Goal: Transaction & Acquisition: Purchase product/service

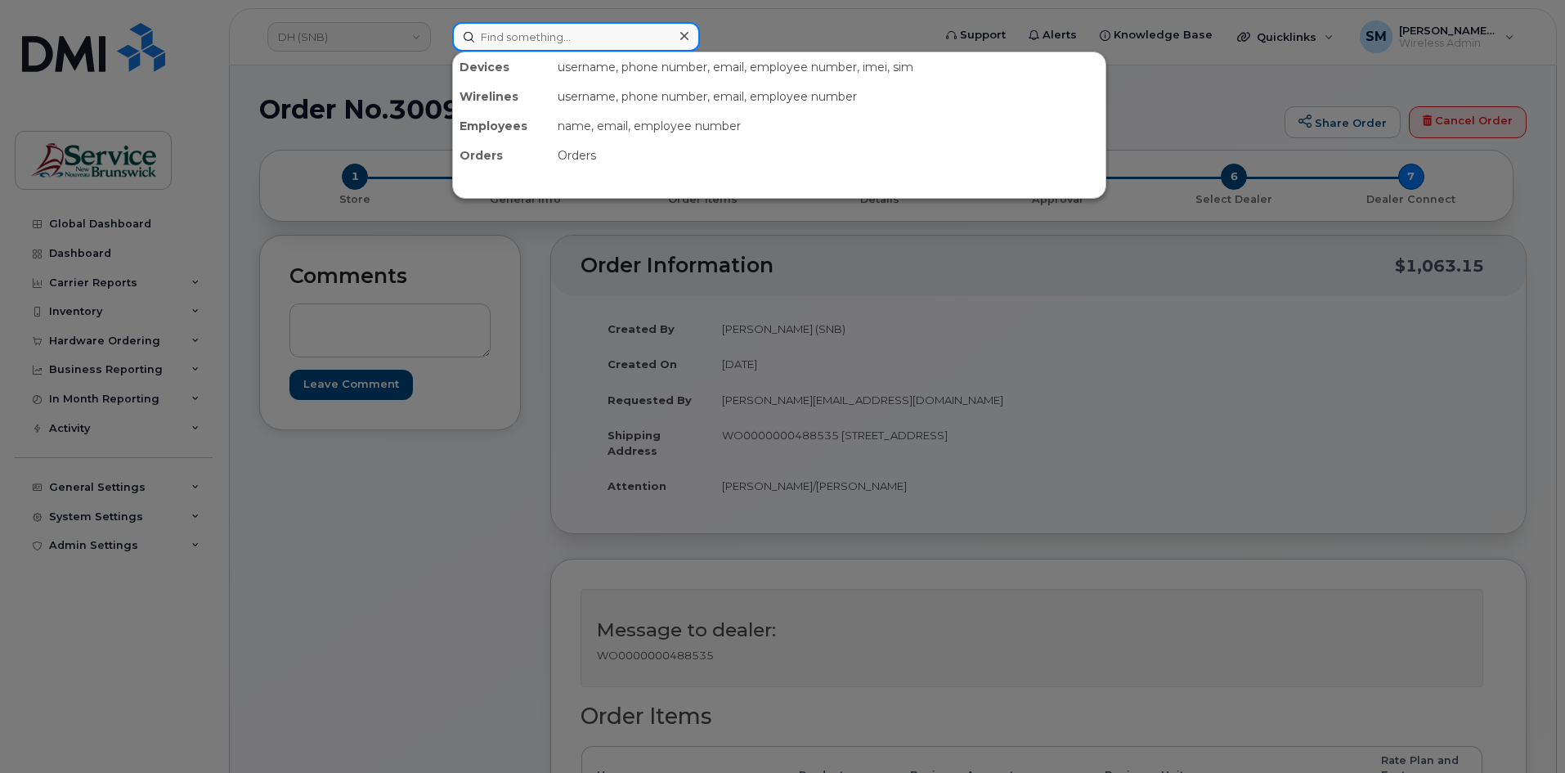
click at [509, 34] on input at bounding box center [576, 36] width 248 height 29
paste input "506 238 1897"
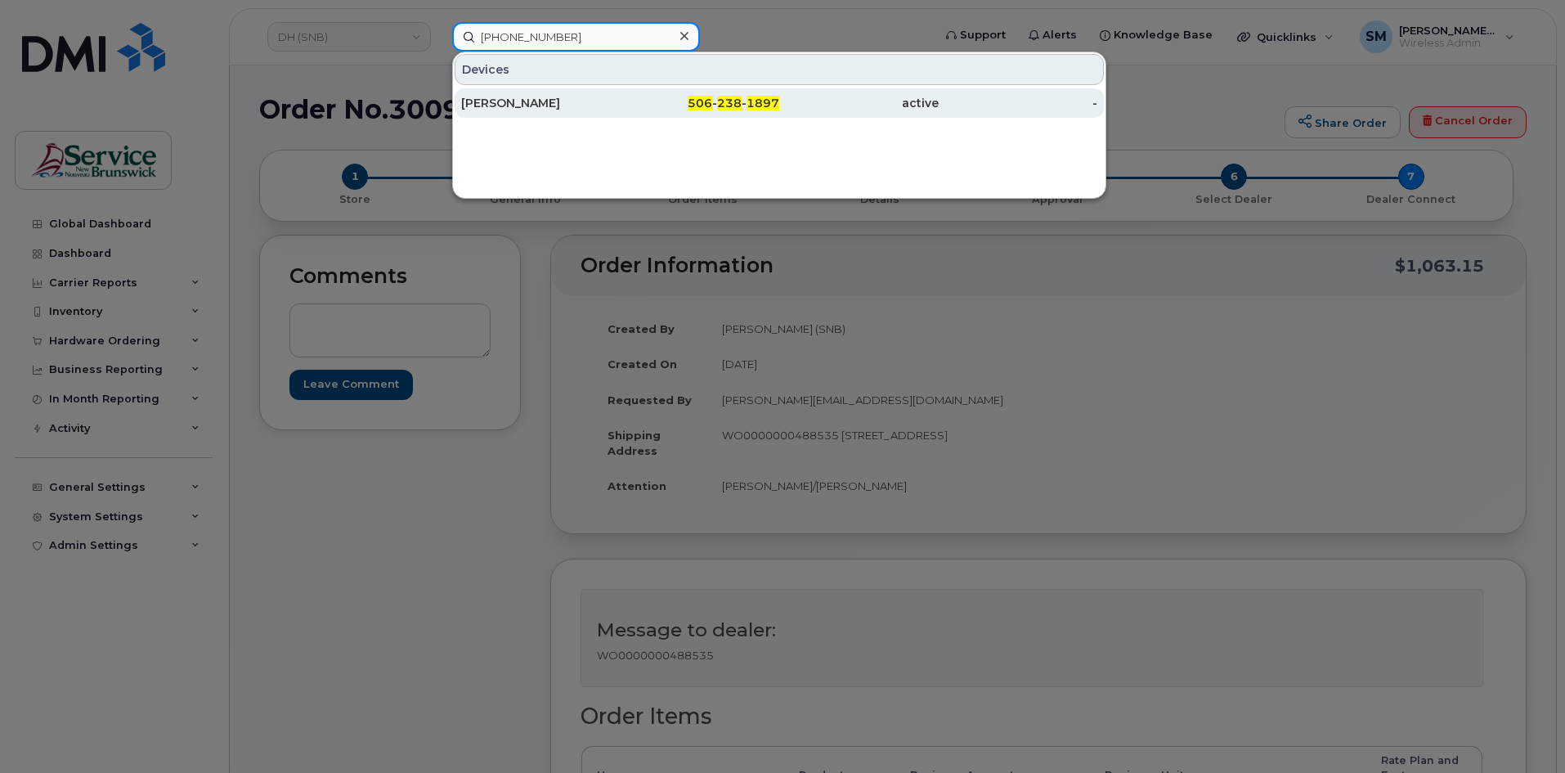
type input "506 238 1897"
click at [593, 96] on div "Ginette Savoie" at bounding box center [540, 103] width 159 height 16
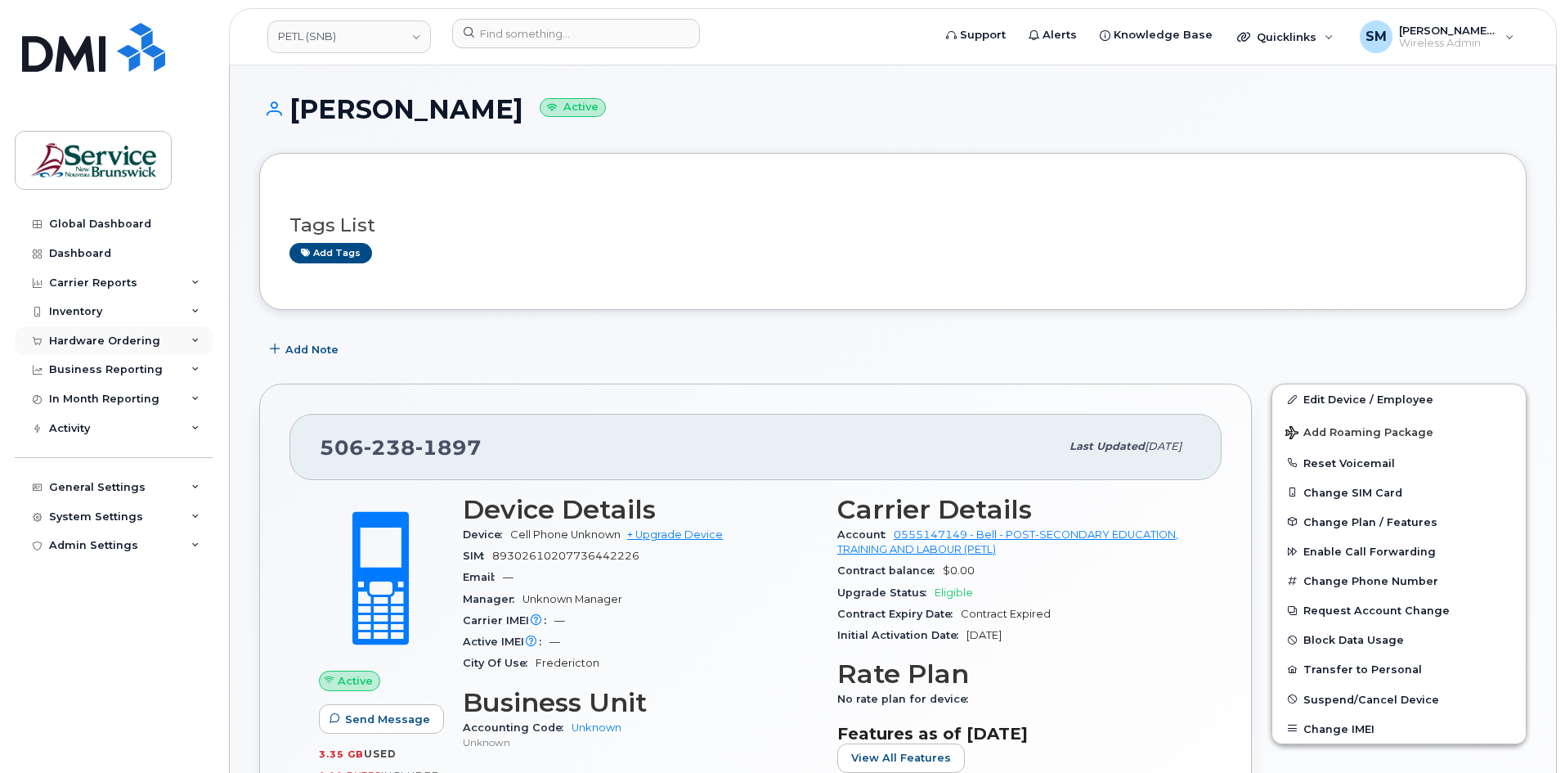
click at [90, 350] on div "Hardware Ordering" at bounding box center [114, 340] width 198 height 29
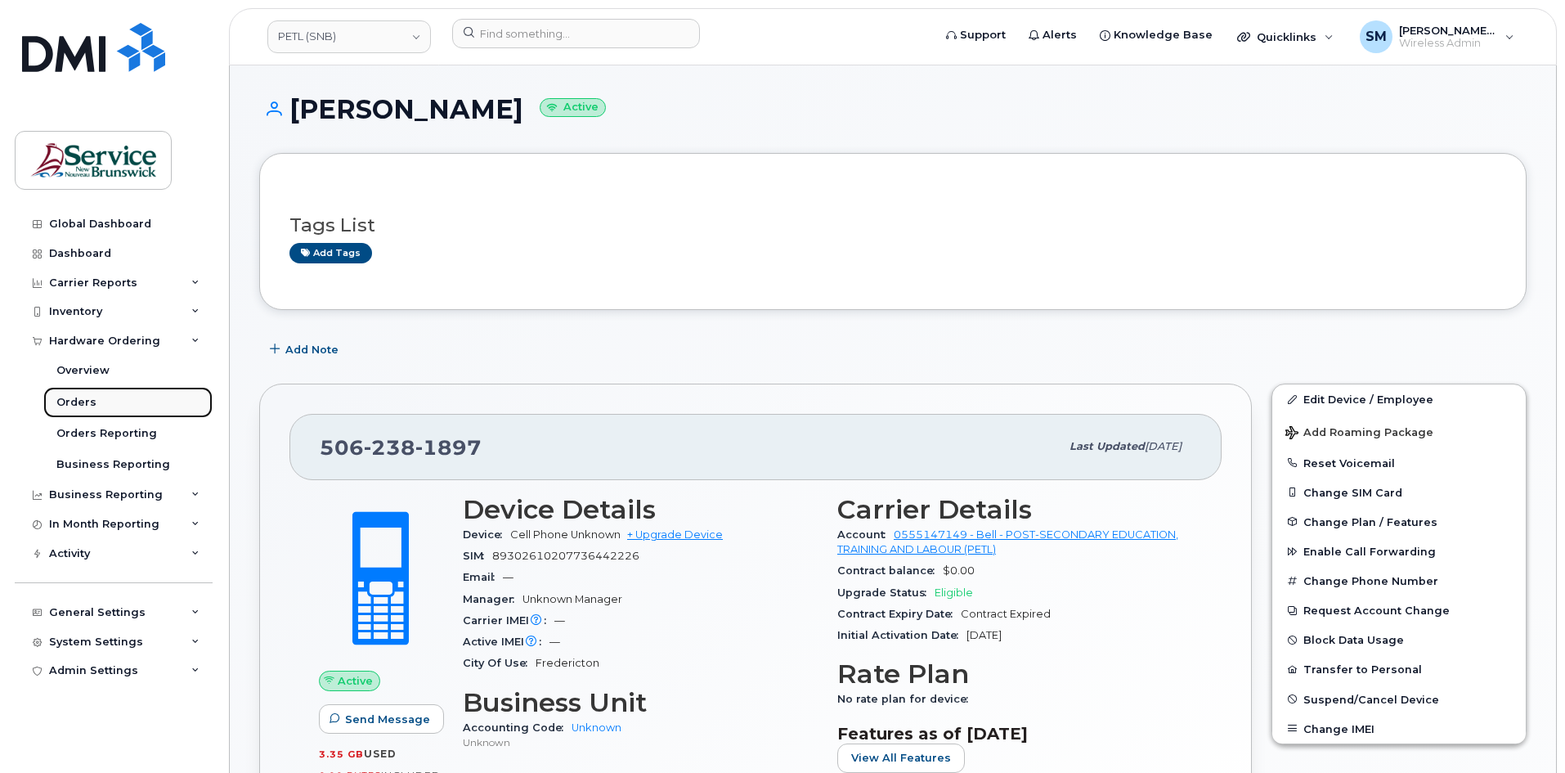
click at [96, 397] on link "Orders" at bounding box center [127, 402] width 169 height 31
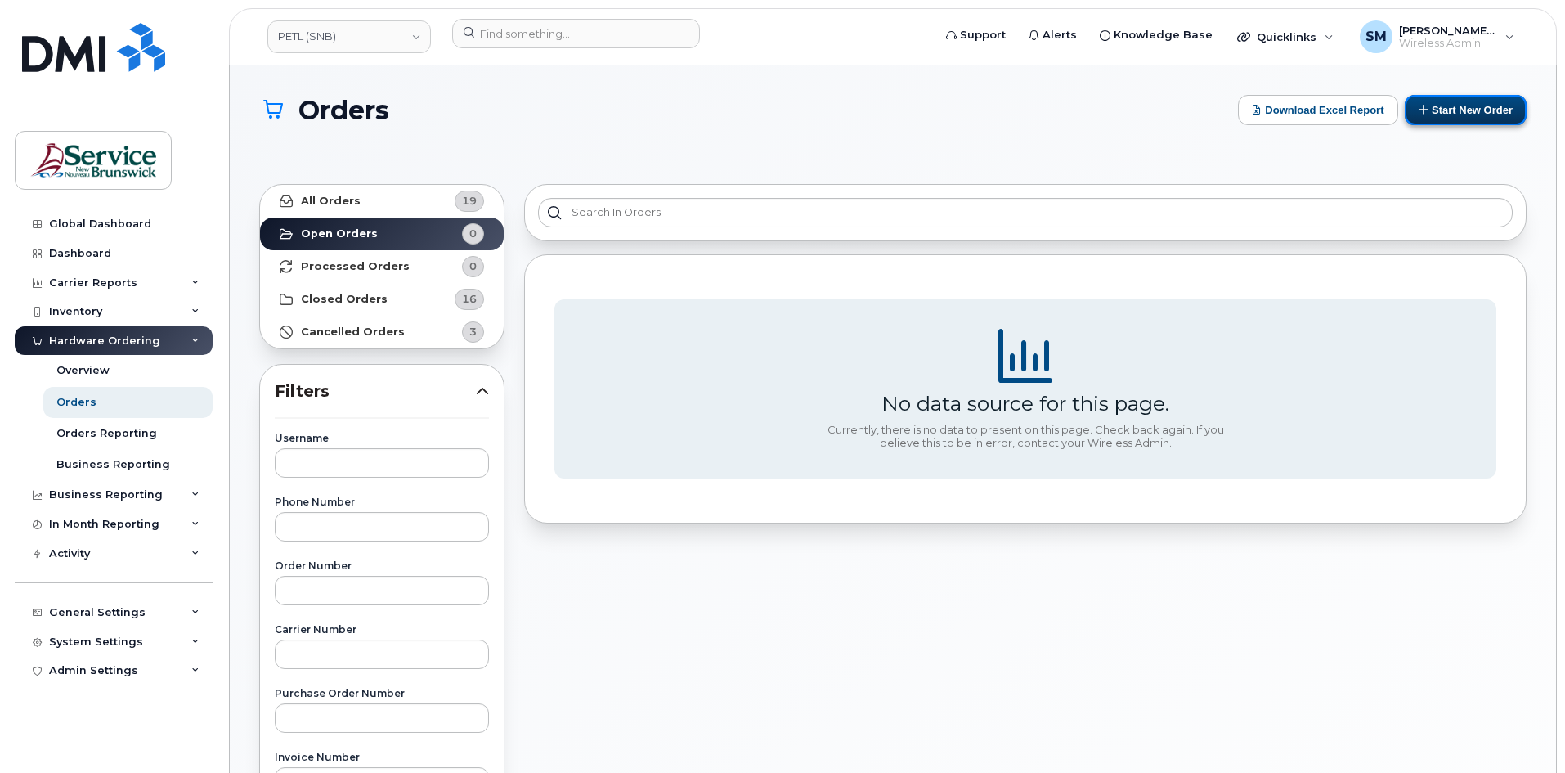
click at [1475, 113] on button "Start New Order" at bounding box center [1466, 110] width 122 height 30
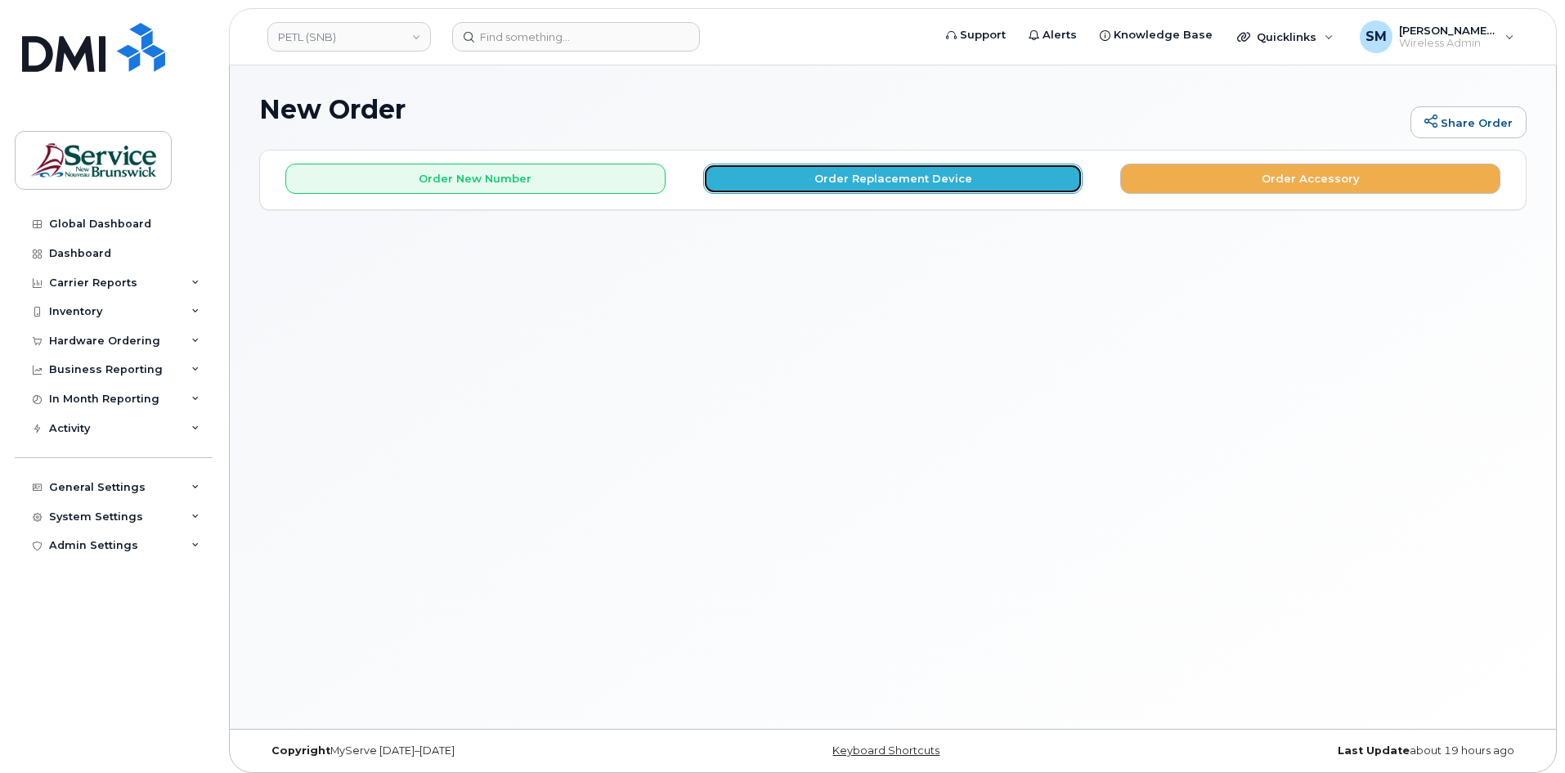
click at [933, 192] on button "Order Replacement Device" at bounding box center [893, 179] width 380 height 30
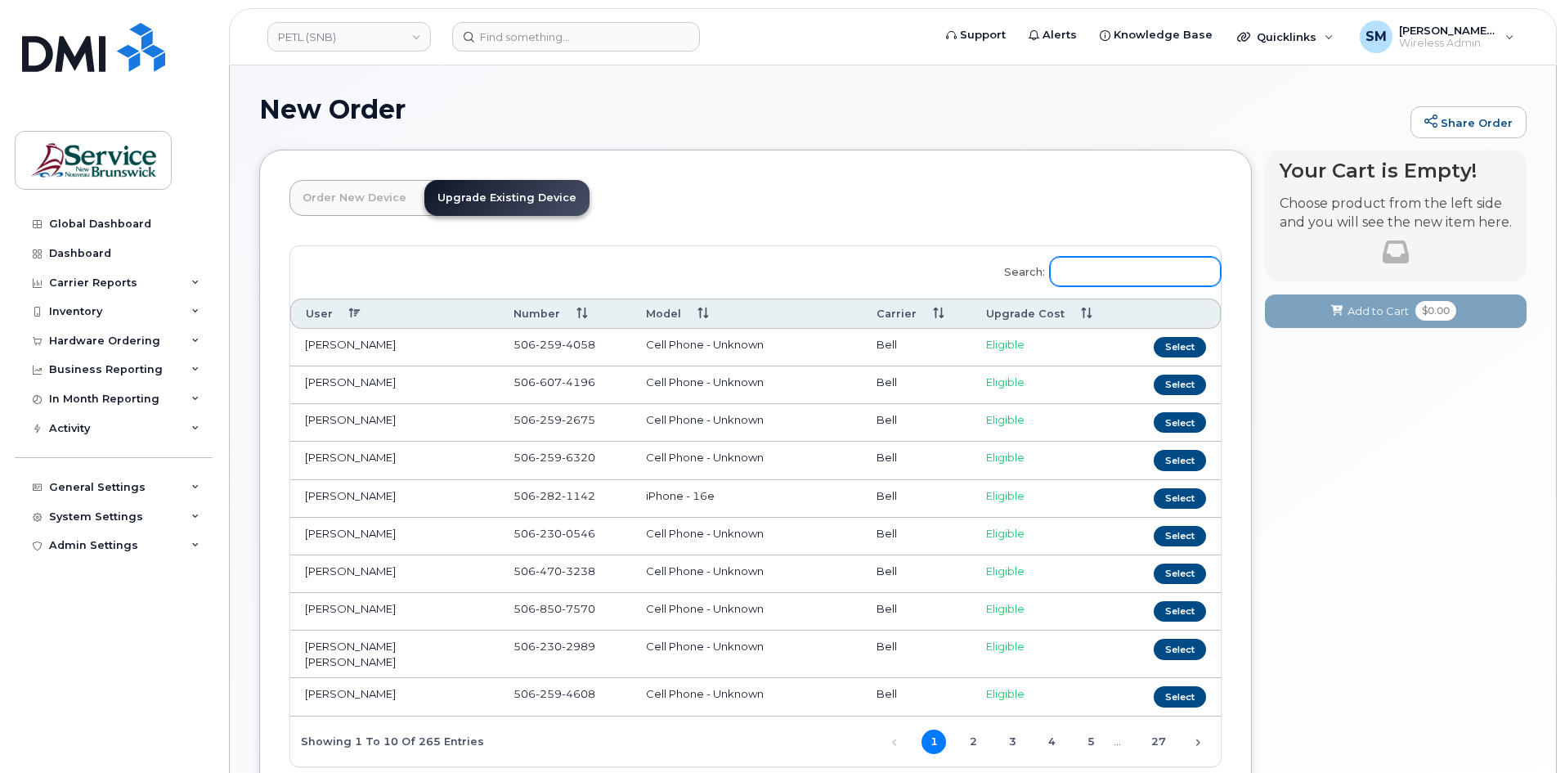
click at [1090, 265] on input "Search:" at bounding box center [1135, 271] width 171 height 29
paste input "506 238 1897"
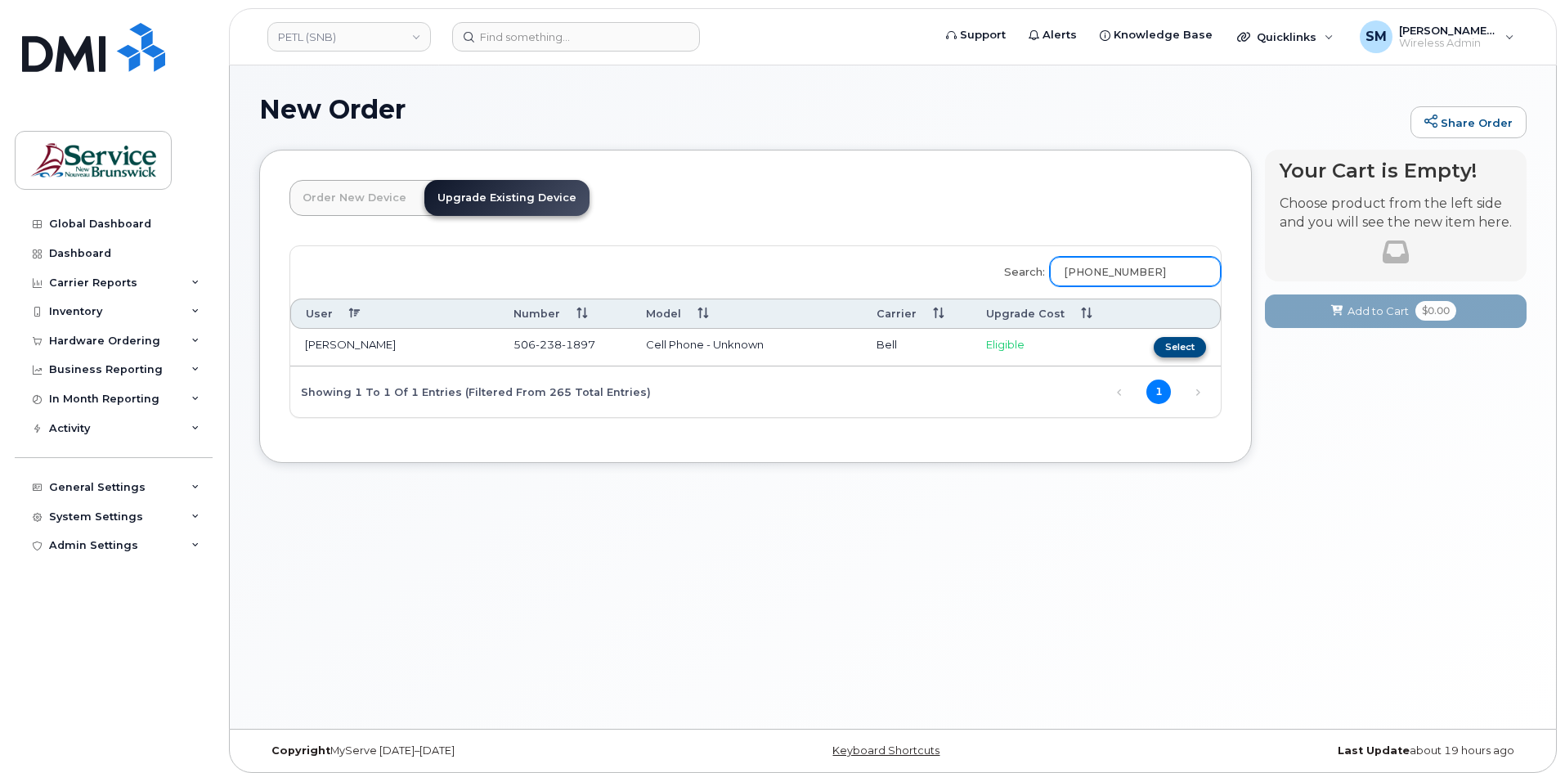
type input "506 238 1897"
click at [1181, 346] on button "Select" at bounding box center [1180, 347] width 52 height 20
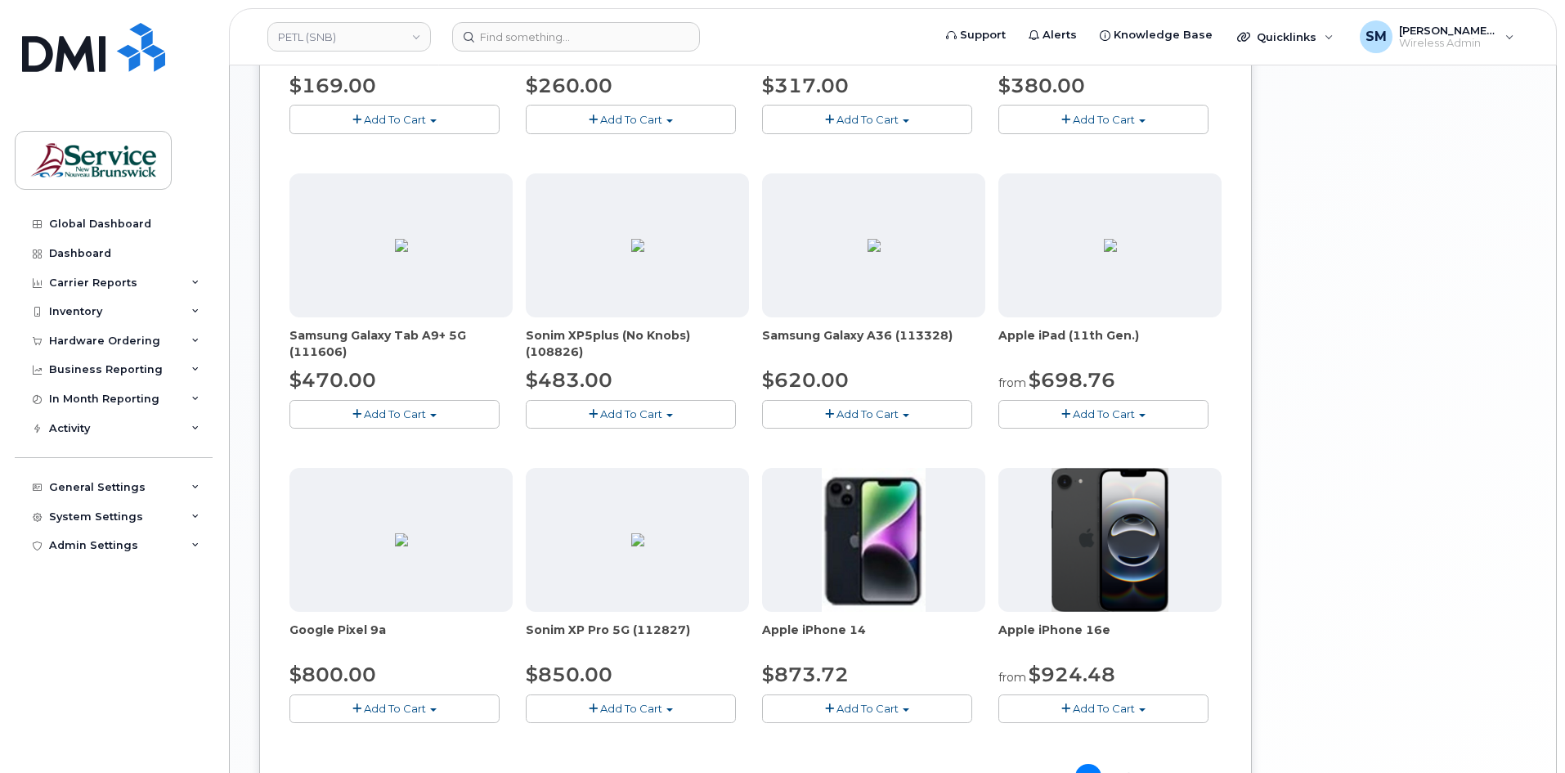
scroll to position [736, 0]
click at [1078, 708] on span "Add To Cart" at bounding box center [1104, 706] width 62 height 13
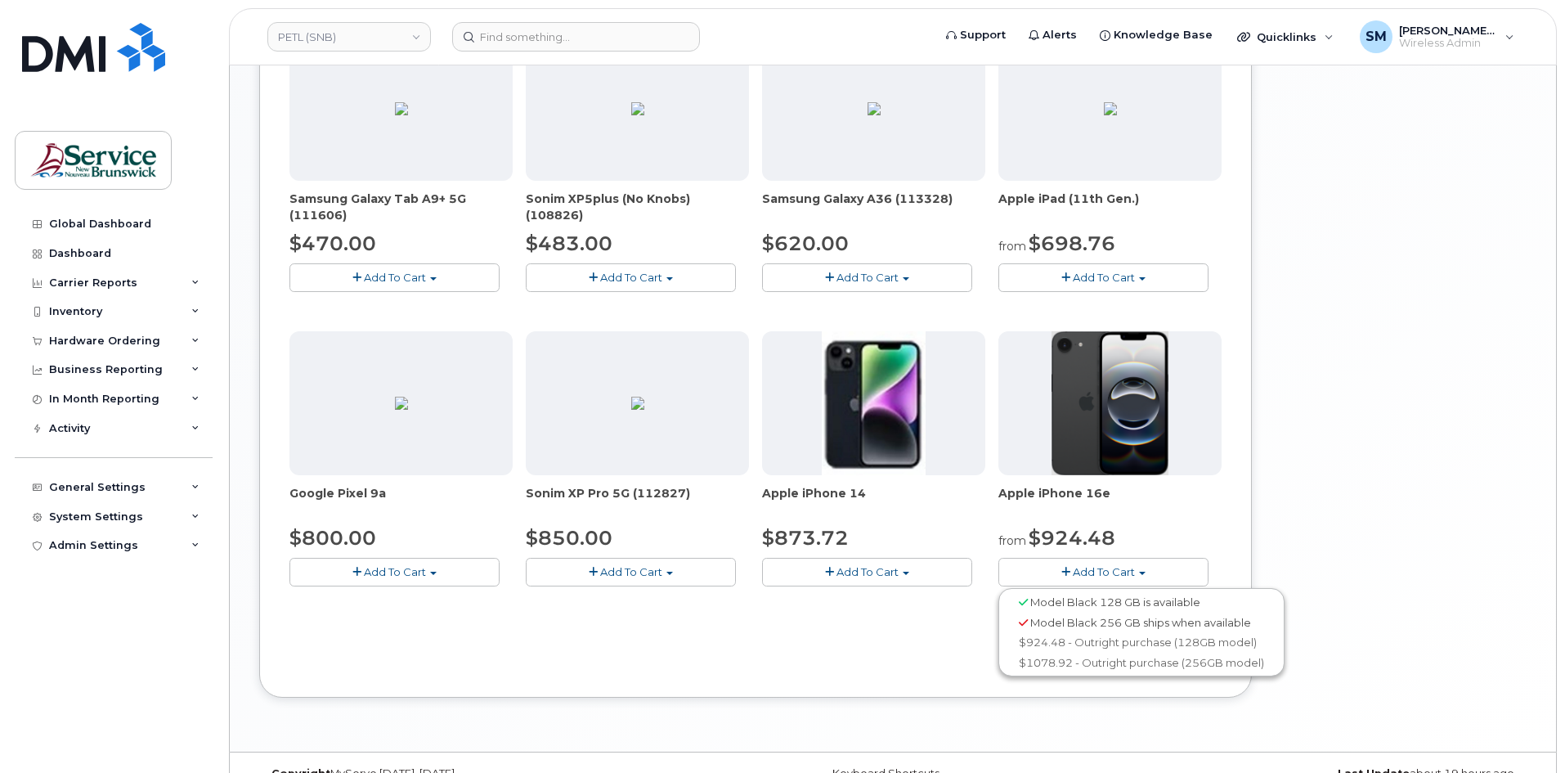
scroll to position [902, 0]
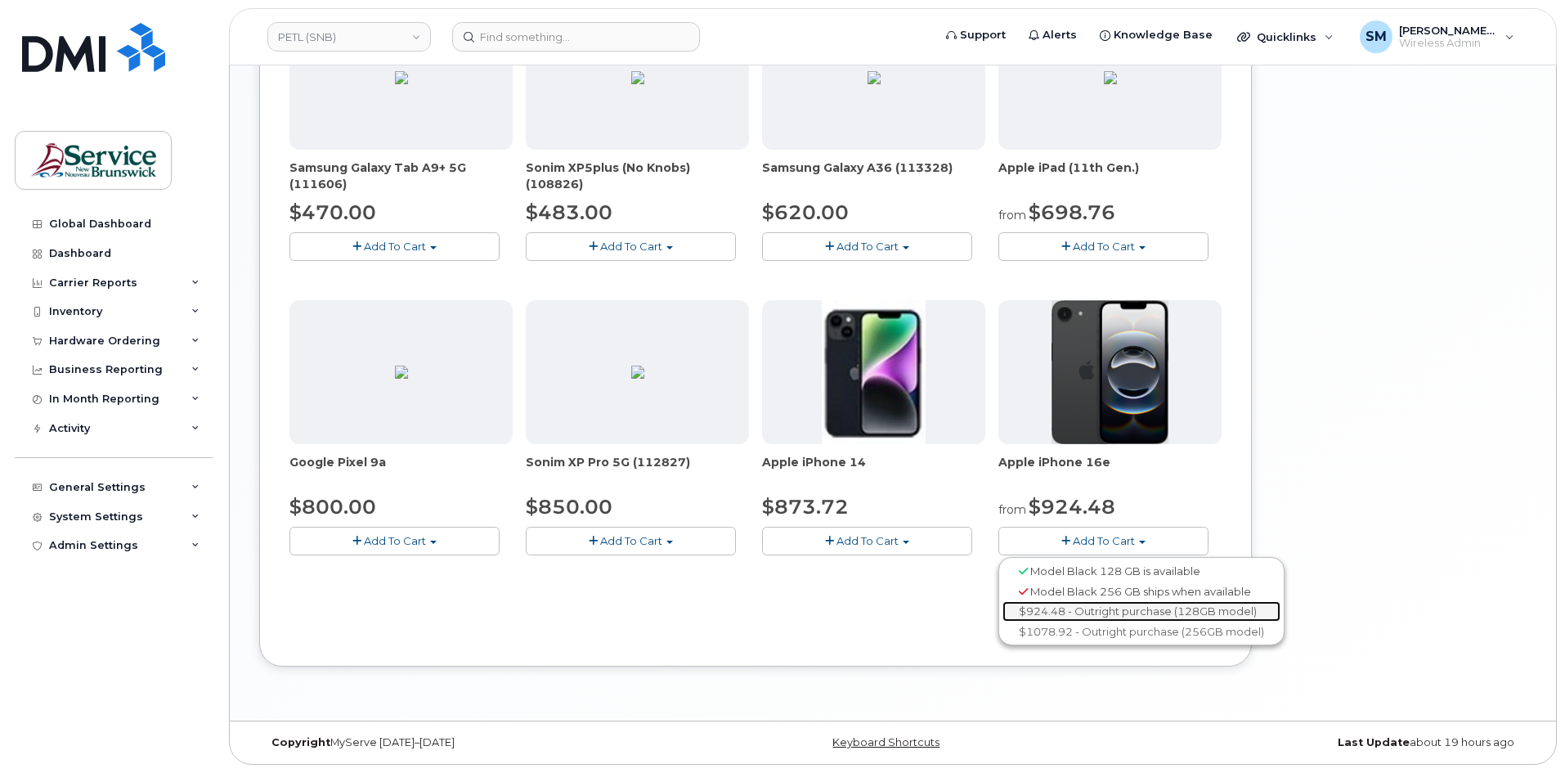
click at [1159, 611] on link "$924.48 - Outright purchase (128GB model)" at bounding box center [1141, 611] width 278 height 20
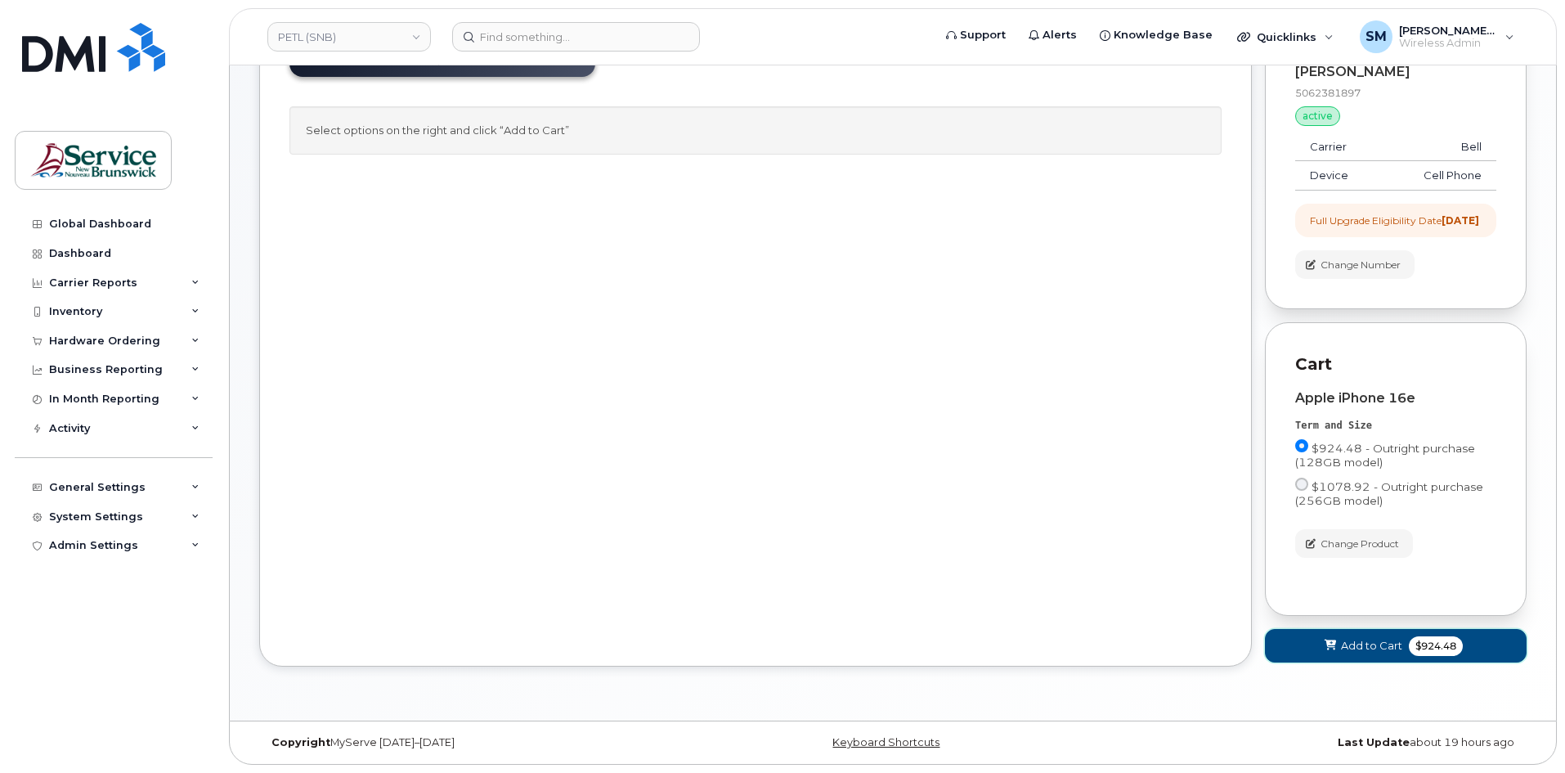
click at [1307, 635] on button "Add to Cart $924.48" at bounding box center [1396, 646] width 262 height 34
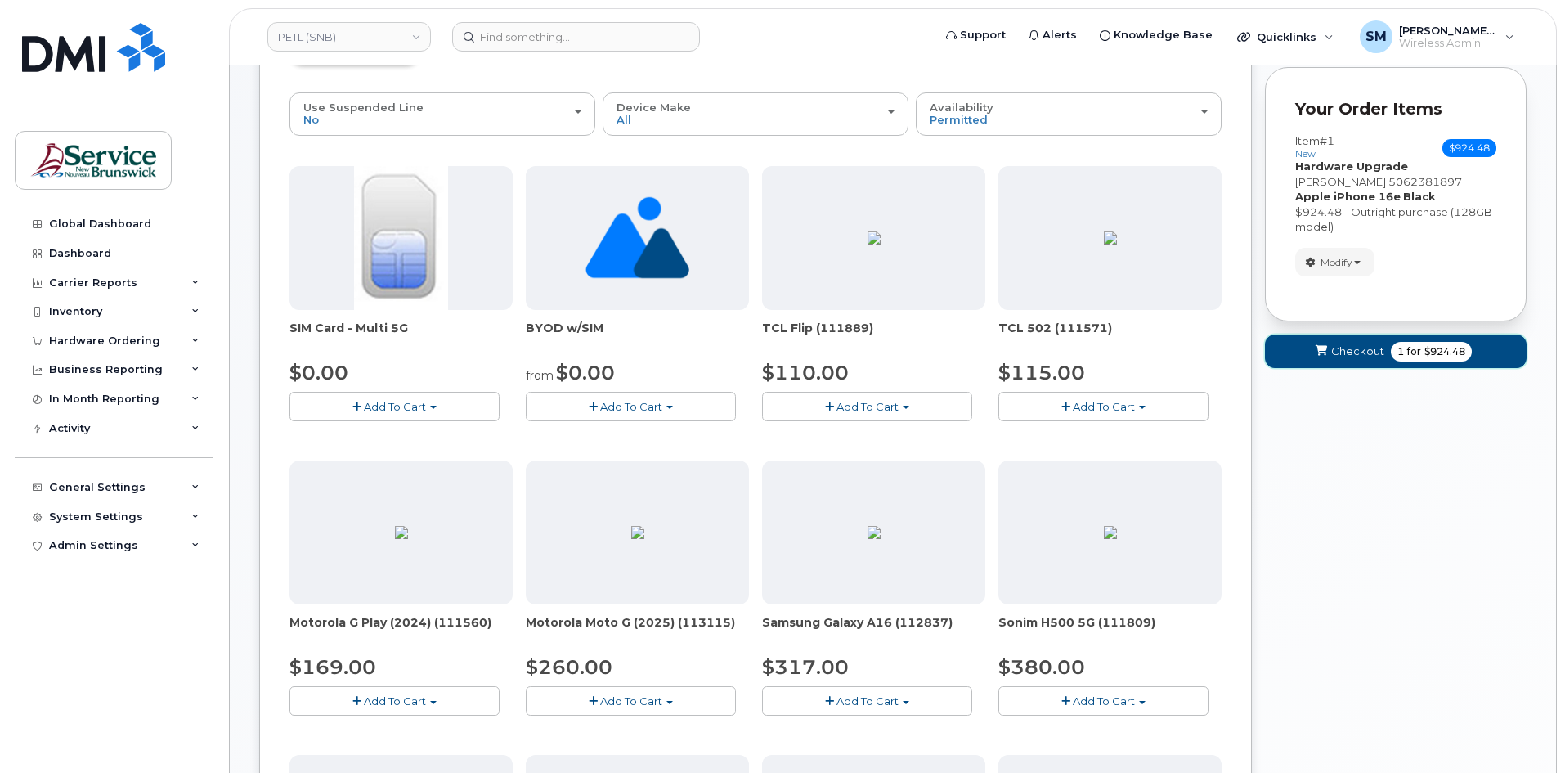
click at [1392, 353] on span "1 for $924.48" at bounding box center [1431, 352] width 81 height 20
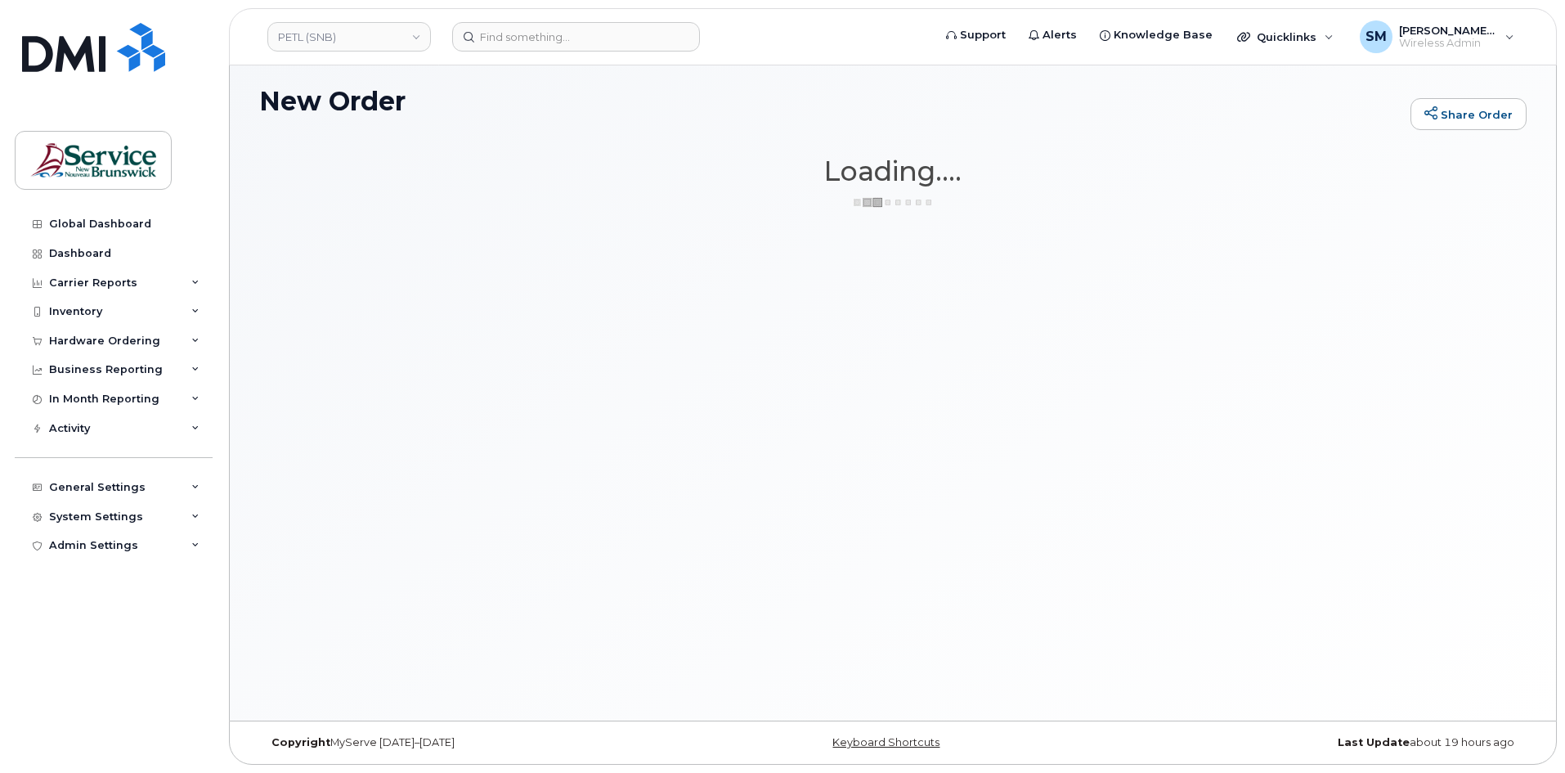
scroll to position [8, 0]
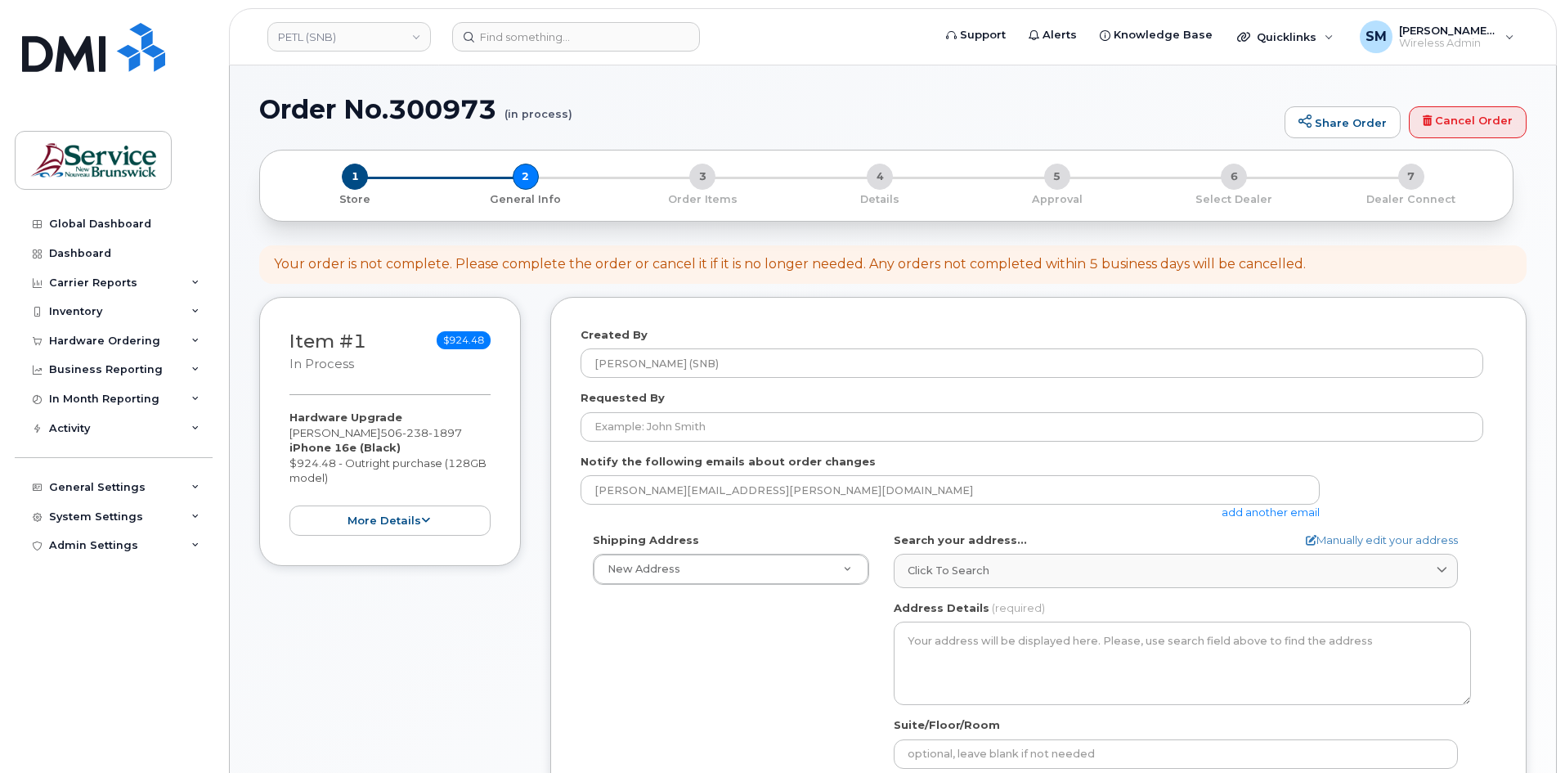
select select
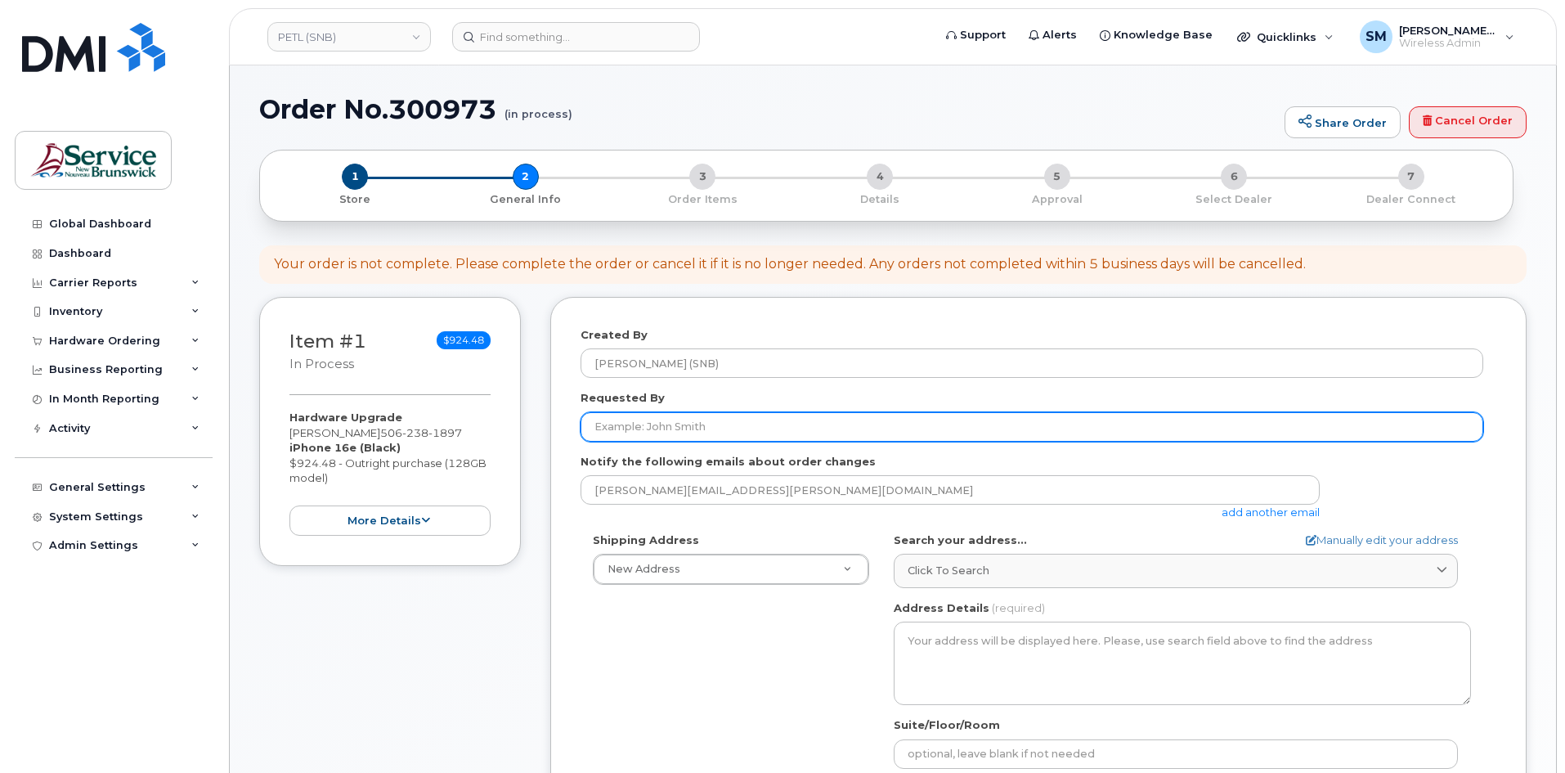
click at [661, 431] on input "Requested By" at bounding box center [1032, 426] width 903 height 29
paste input "[PERSON_NAME][EMAIL_ADDRESS][DOMAIN_NAME]"
type input "[PERSON_NAME][EMAIL_ADDRESS][DOMAIN_NAME]"
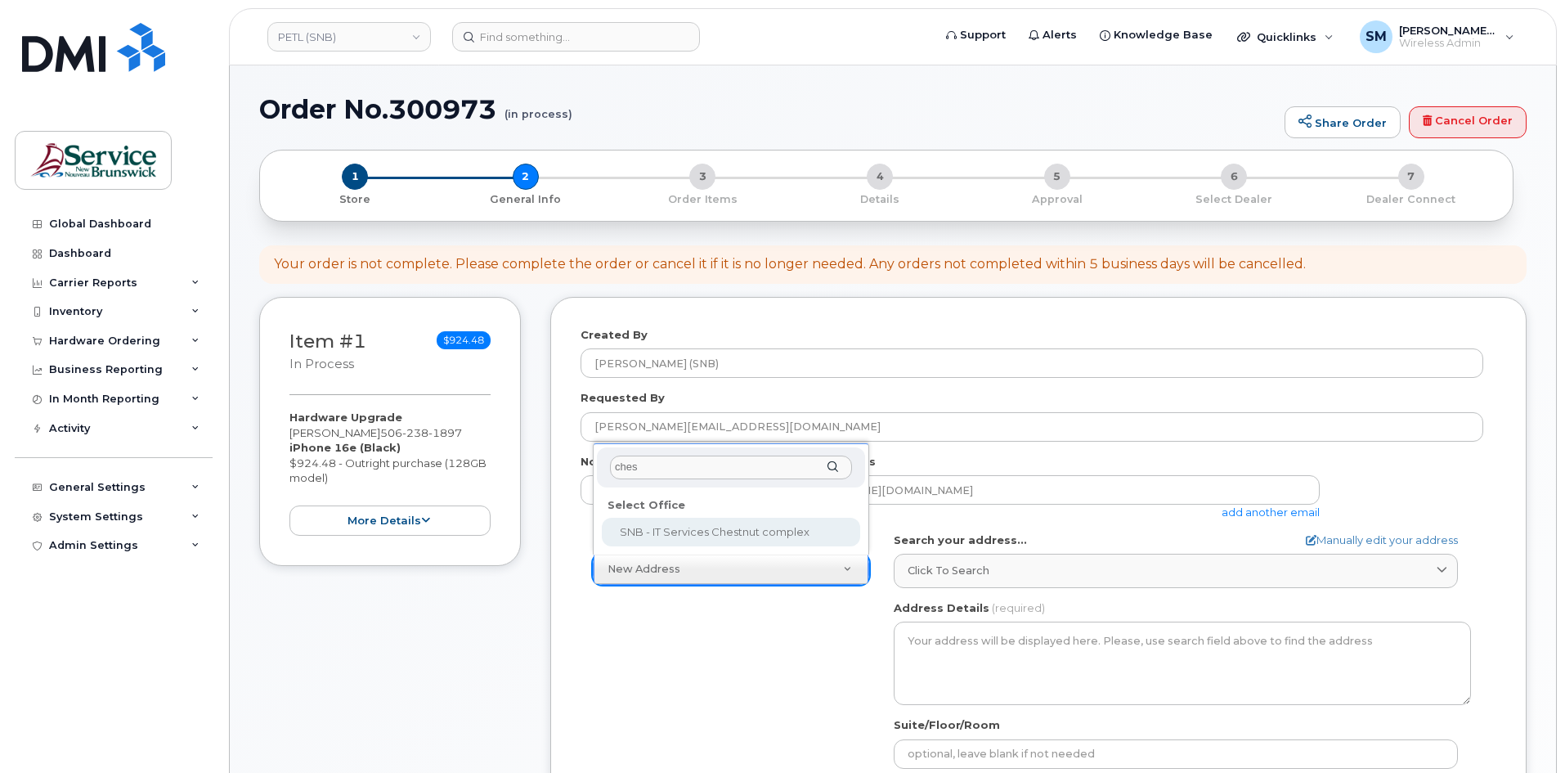
type input "chest"
select select
type textarea "[STREET_ADDRESS]"
type input "[PERSON_NAME]"
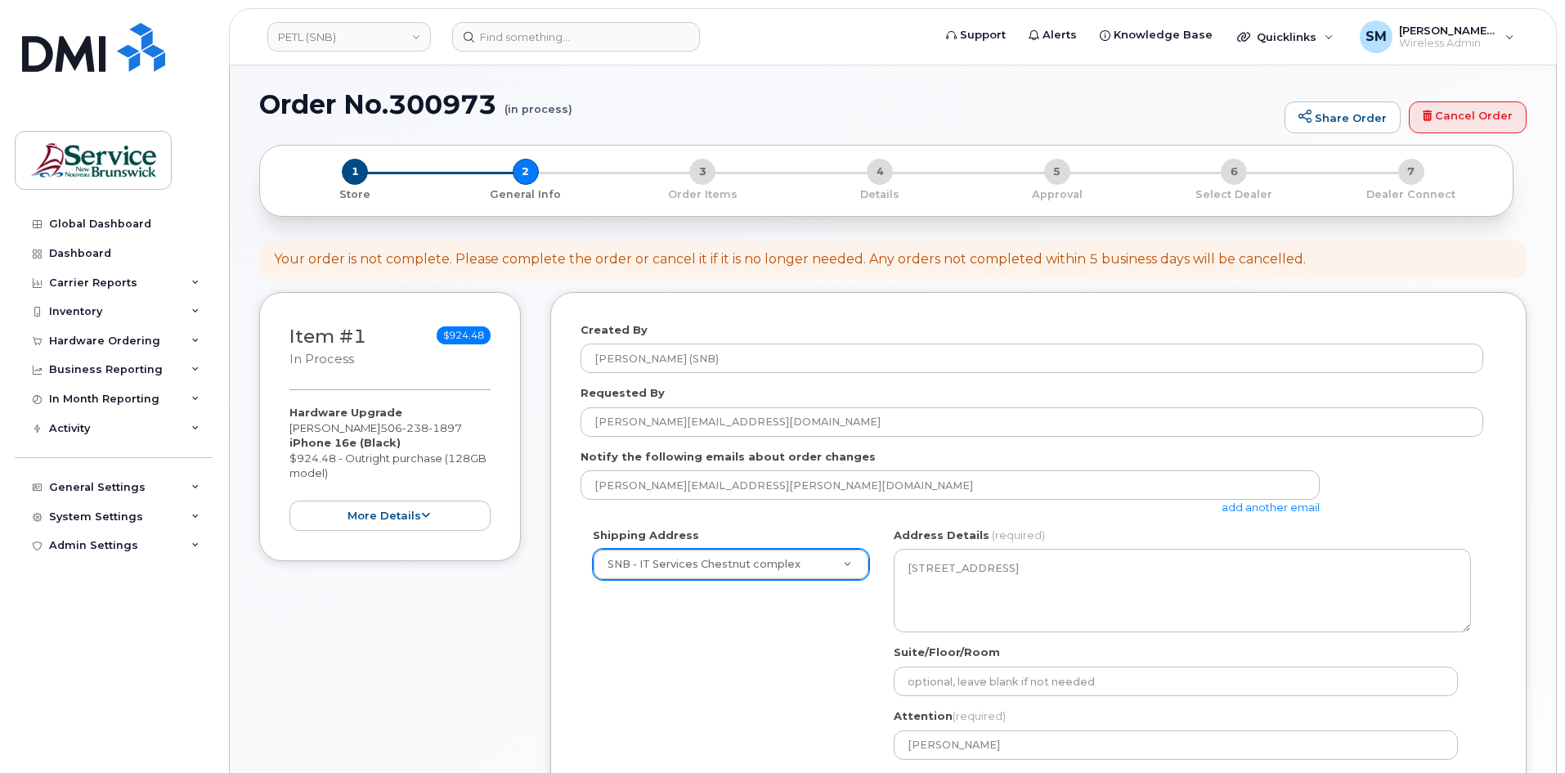
scroll to position [164, 0]
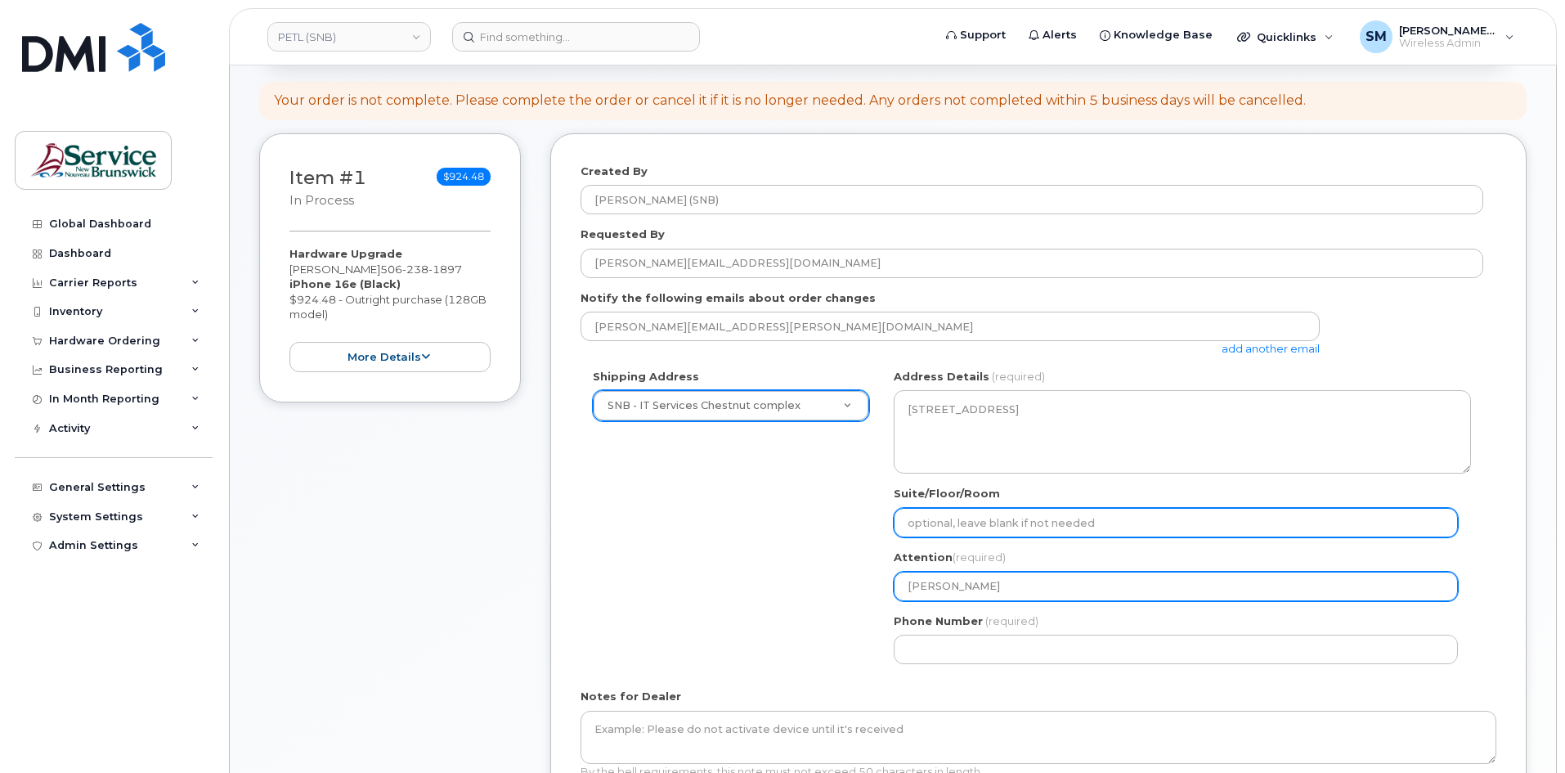
drag, startPoint x: 1016, startPoint y: 524, endPoint x: 934, endPoint y: 597, distance: 110.1
click at [1016, 524] on input "Suite/Floor/Room" at bounding box center [1176, 522] width 564 height 29
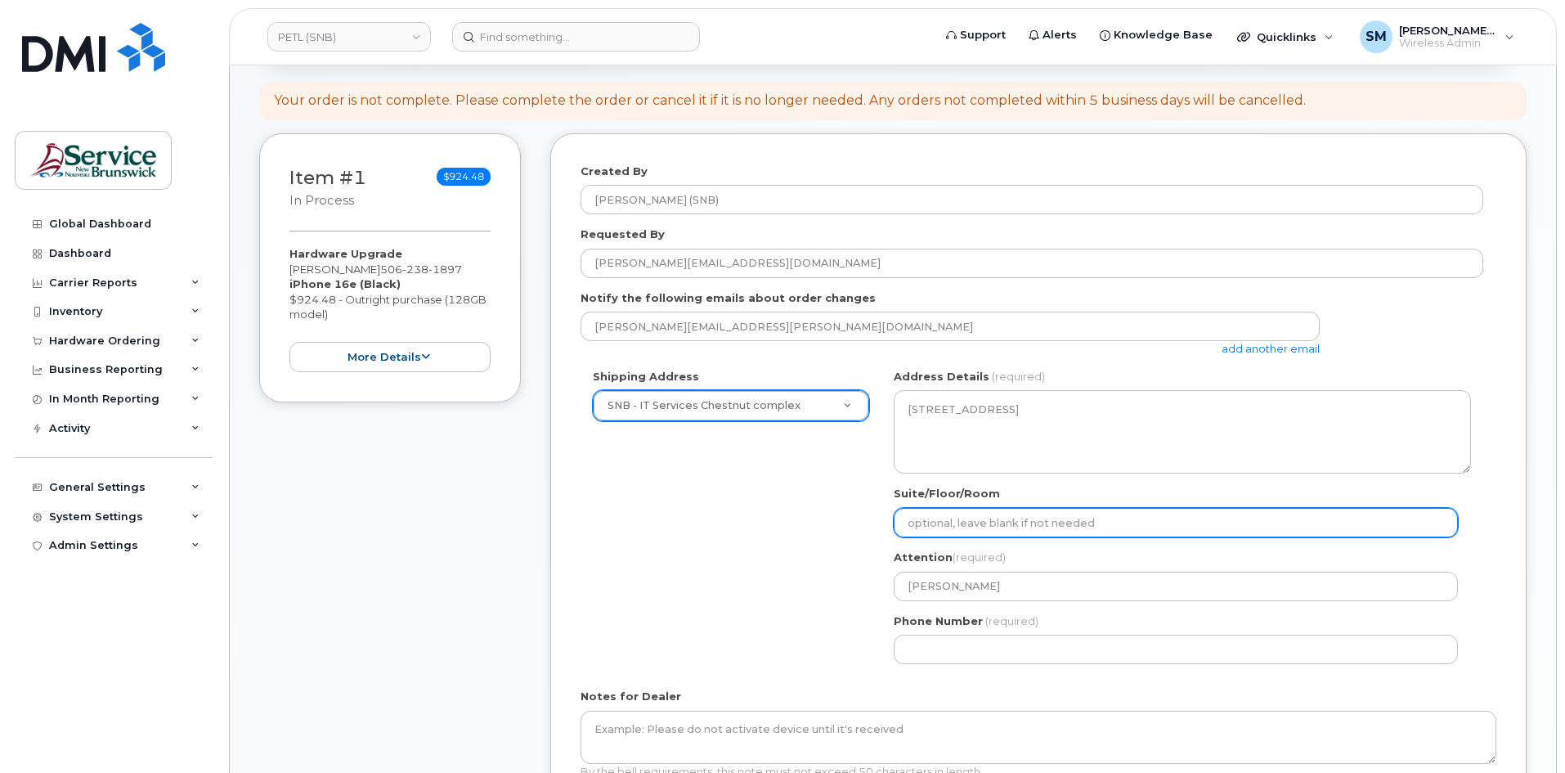
paste input "WO0000000488710"
select select
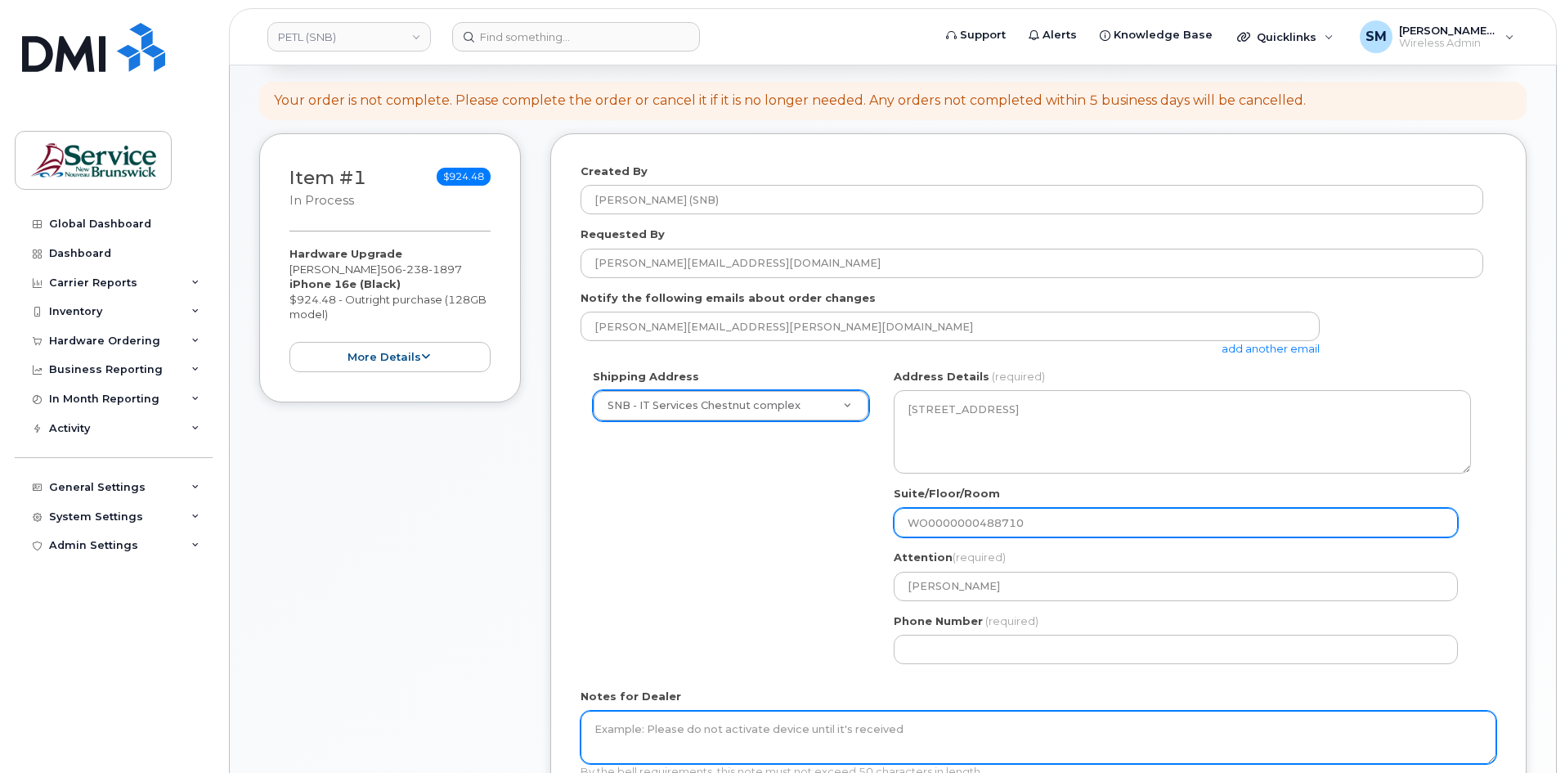
type input "WO0000000488710"
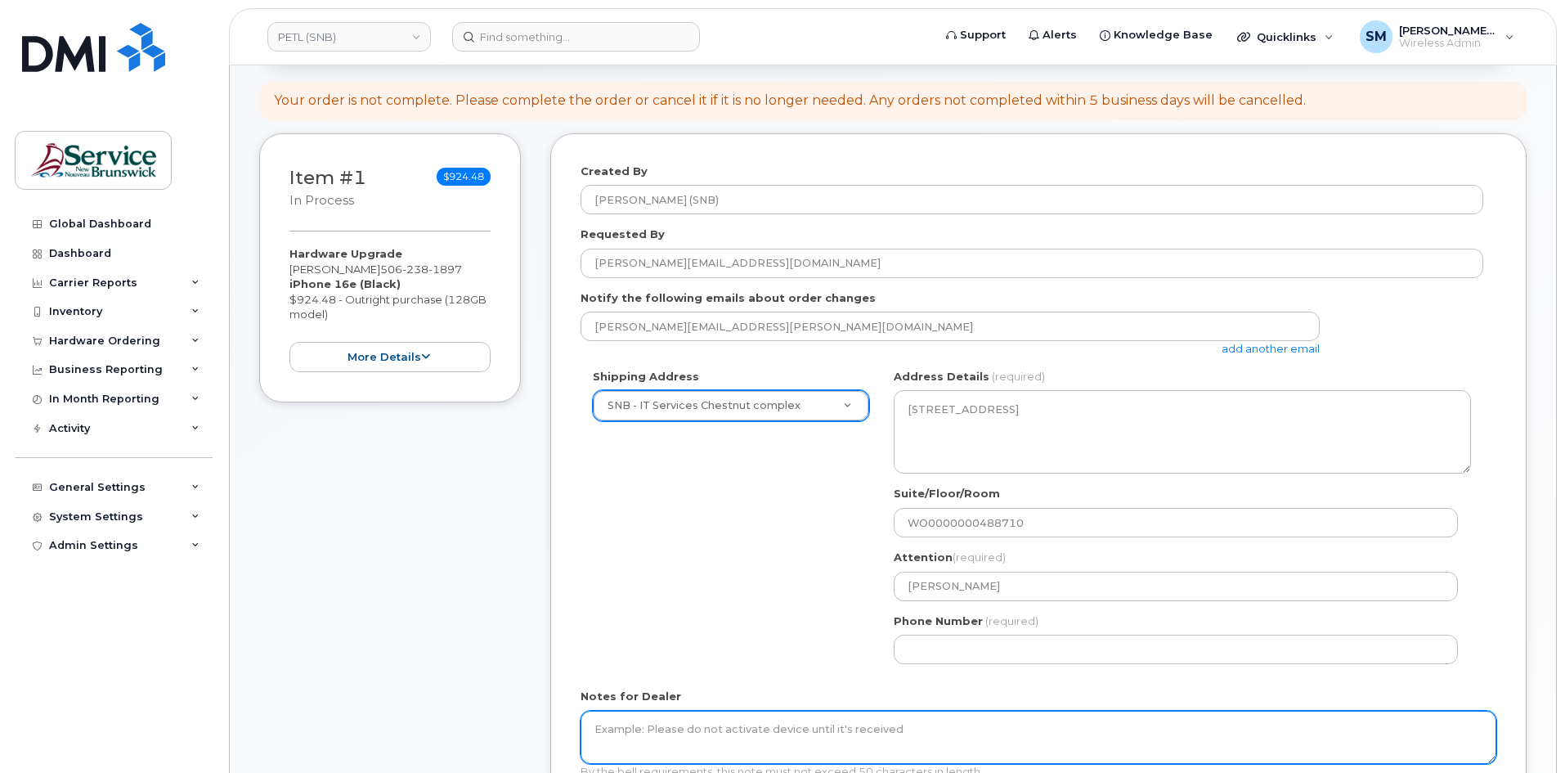
drag, startPoint x: 657, startPoint y: 740, endPoint x: 779, endPoint y: 688, distance: 133.3
click at [657, 740] on textarea "Notes for Dealer" at bounding box center [1039, 738] width 916 height 54
paste textarea "WO0000000488710"
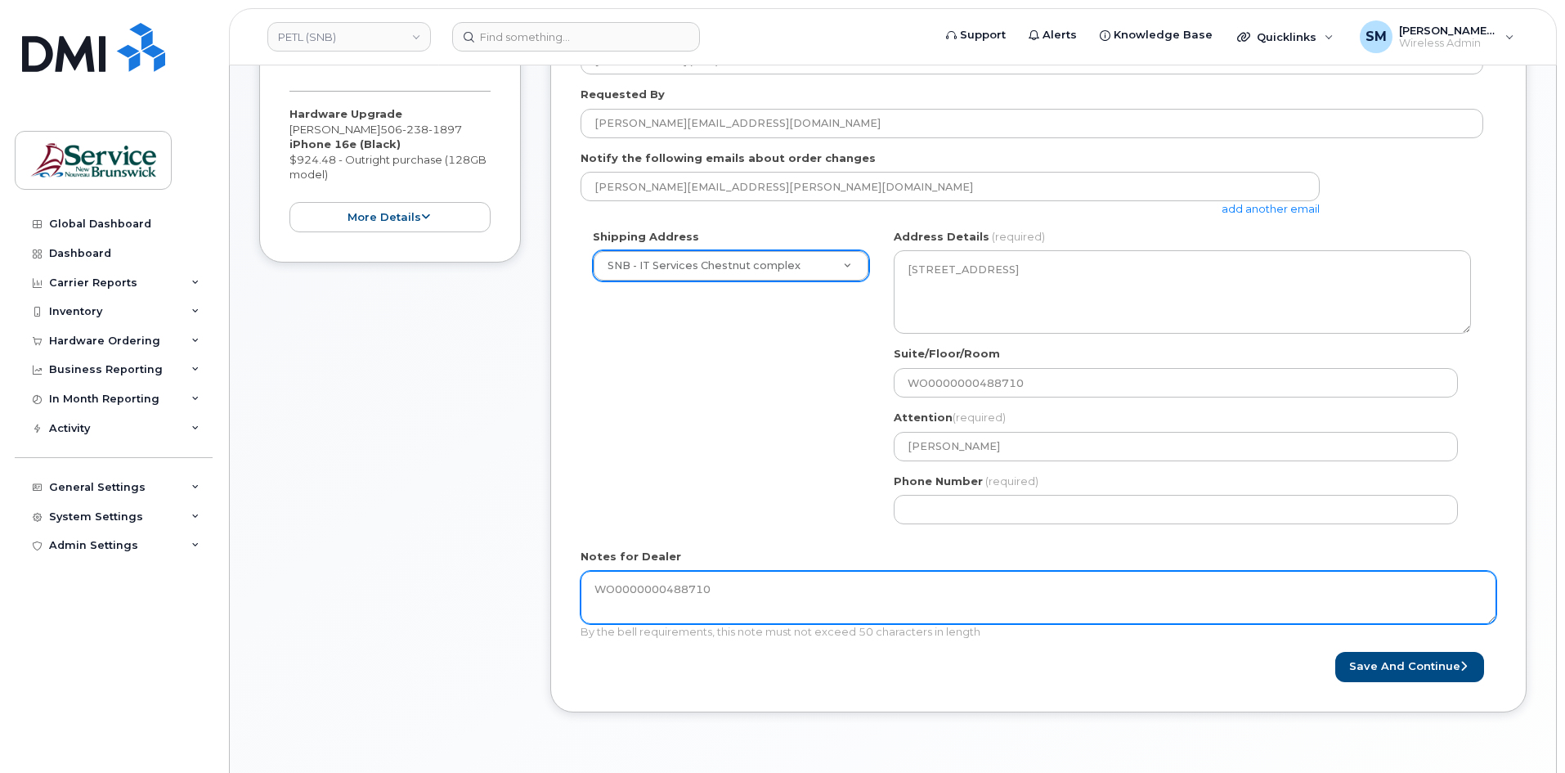
scroll to position [327, 0]
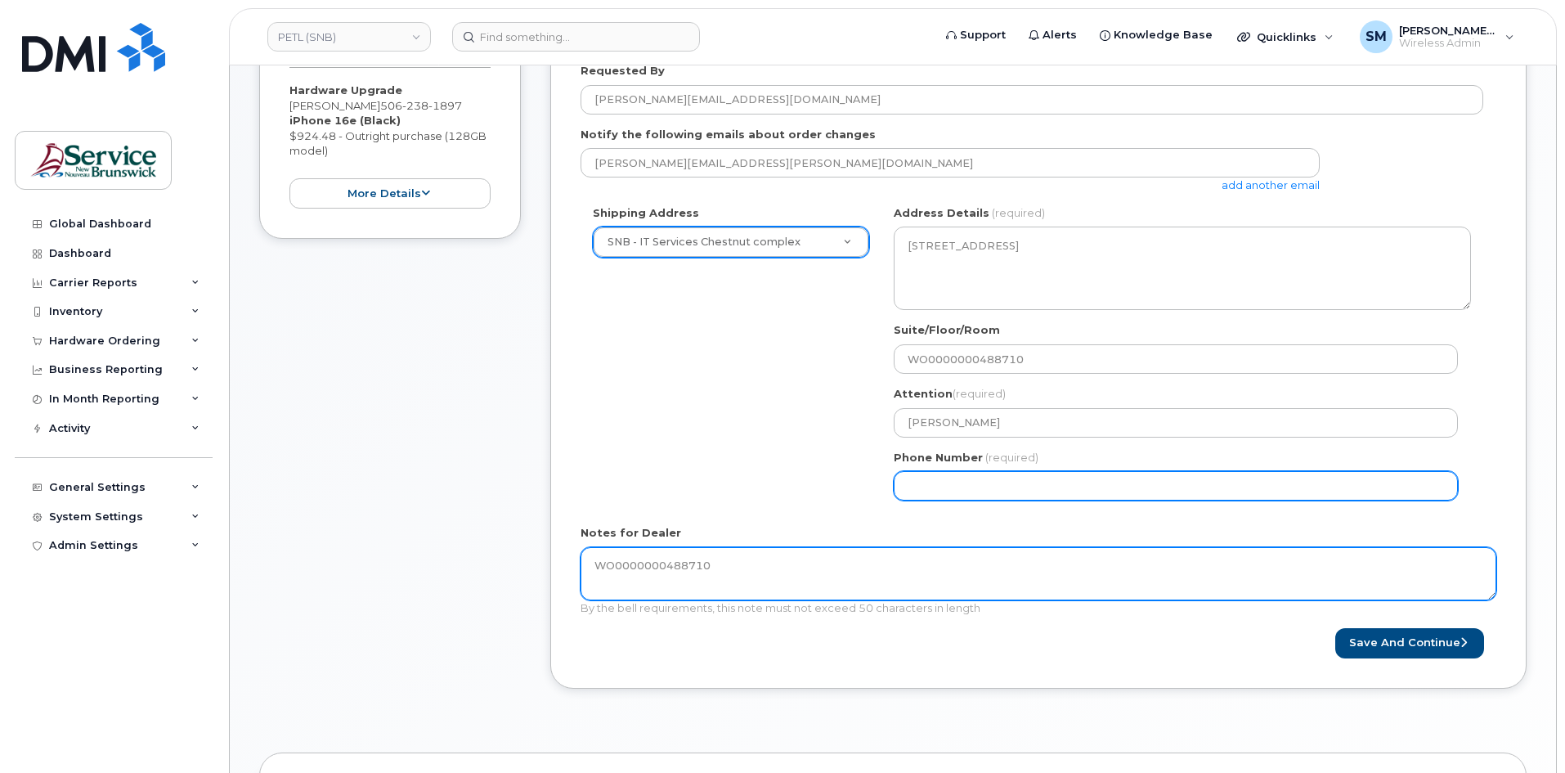
type textarea "WO0000000488710"
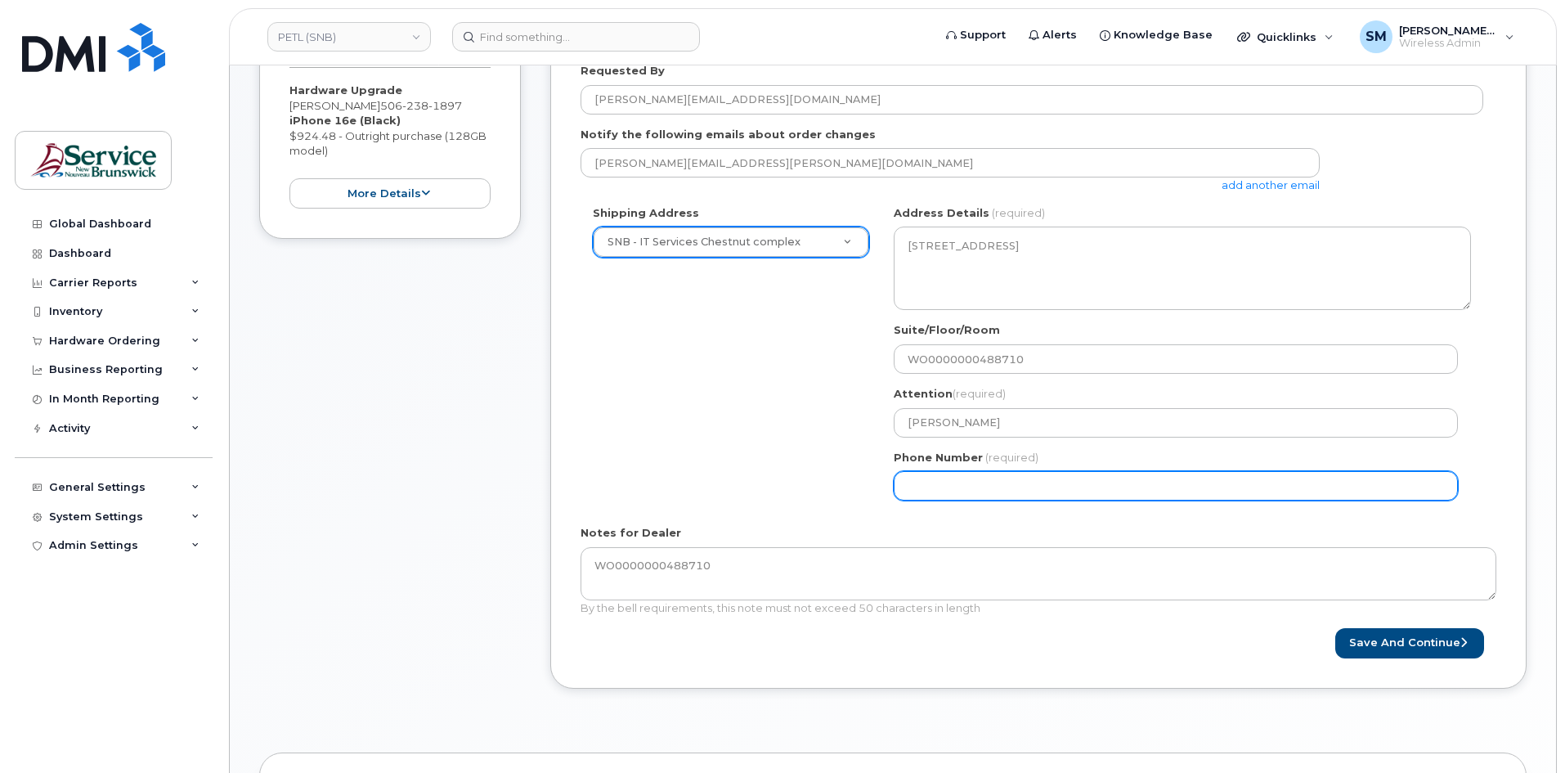
click at [1035, 494] on input "Phone Number" at bounding box center [1176, 485] width 564 height 29
select select
type input "506639633"
select select
type input "5066396338"
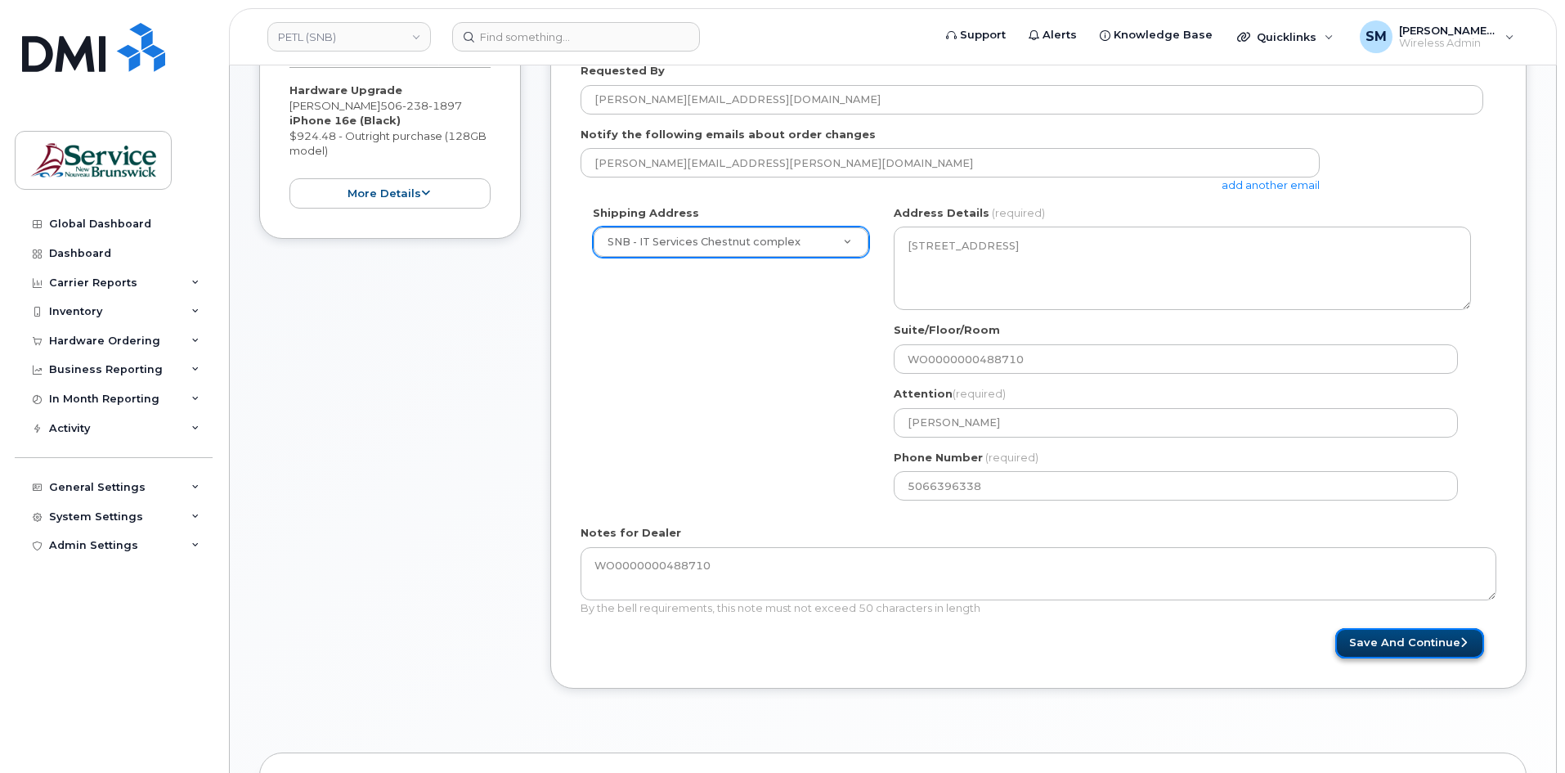
click at [1412, 646] on button "Save and Continue" at bounding box center [1409, 643] width 149 height 30
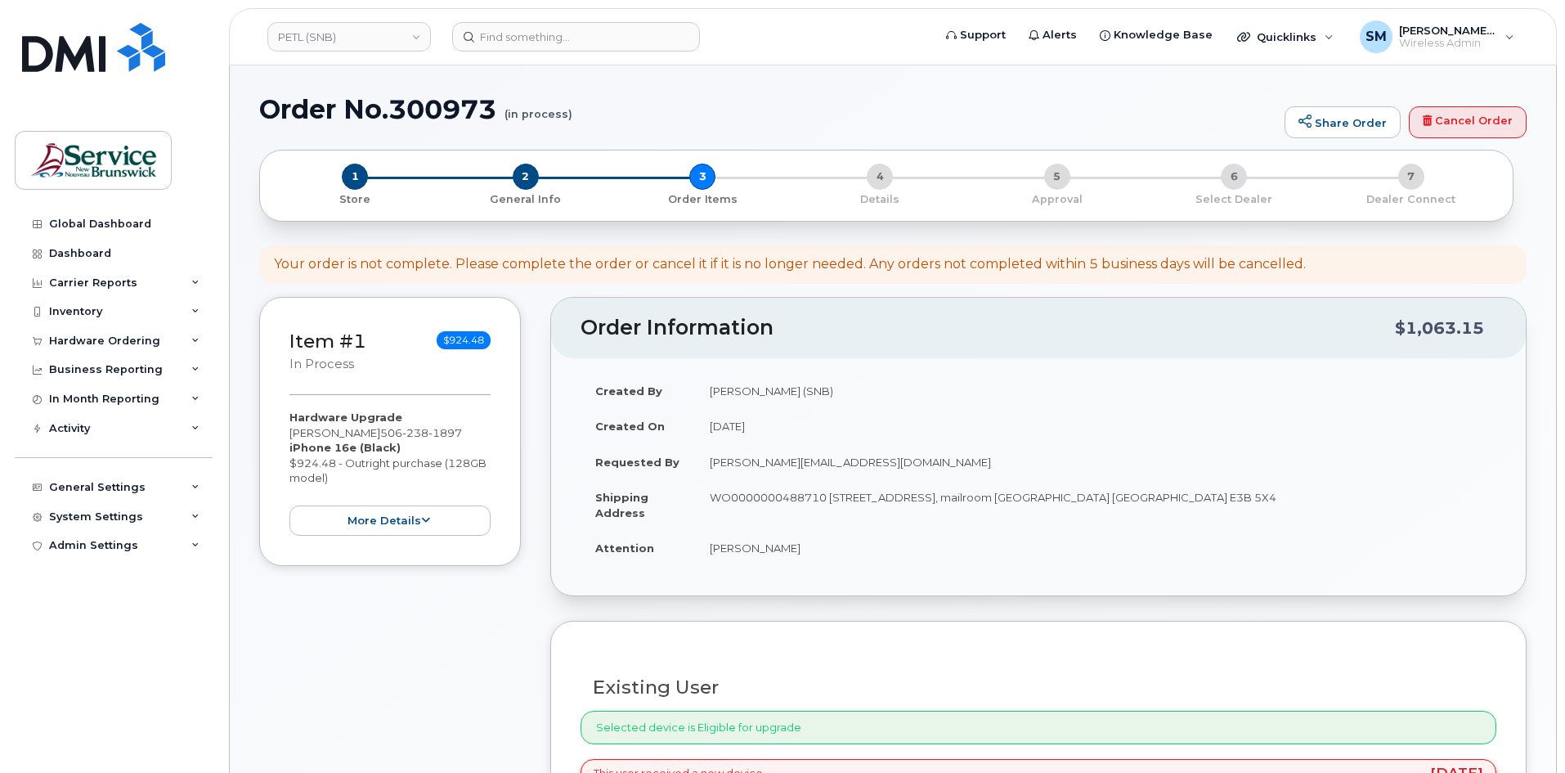
select select
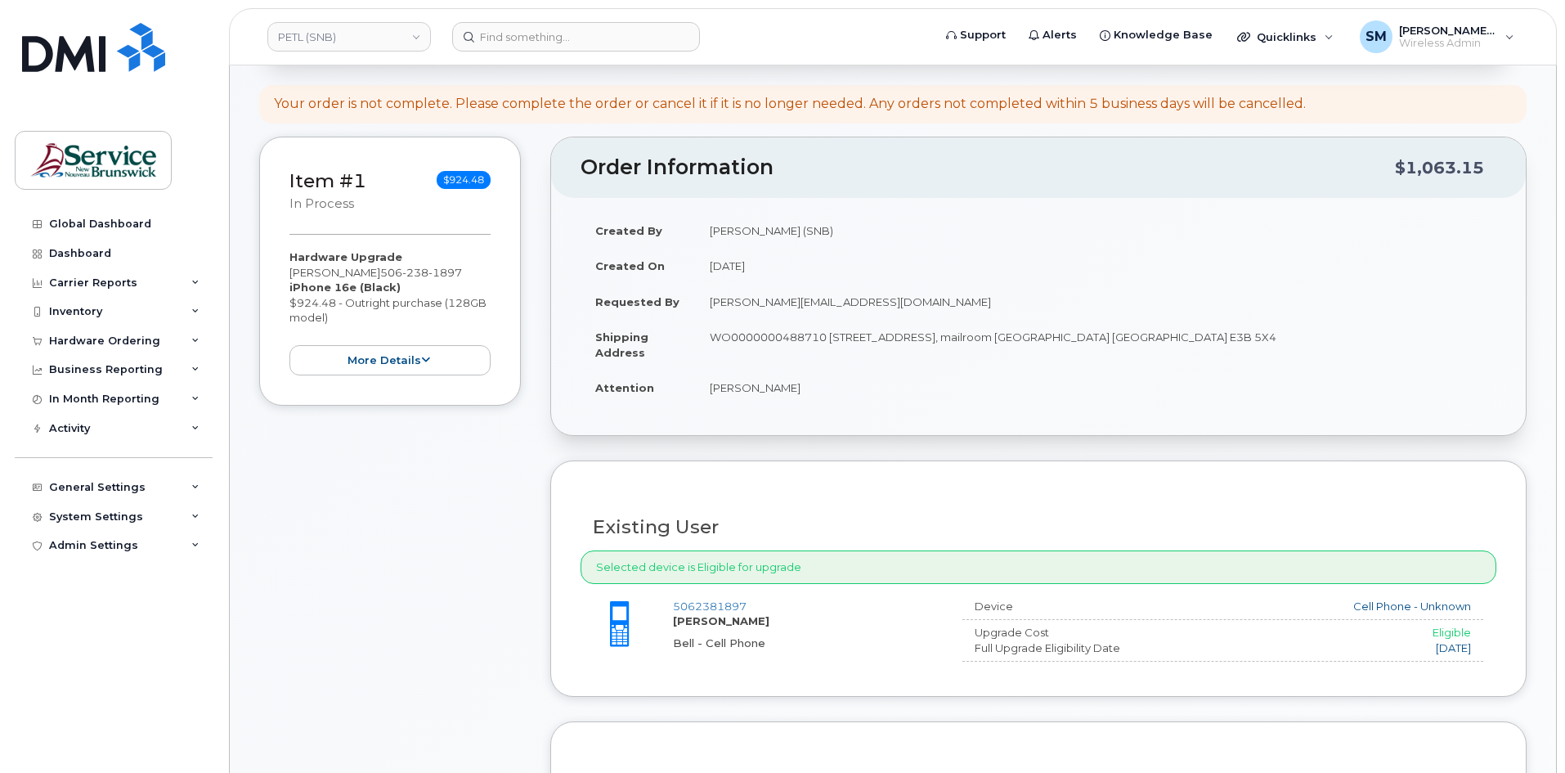
scroll to position [409, 0]
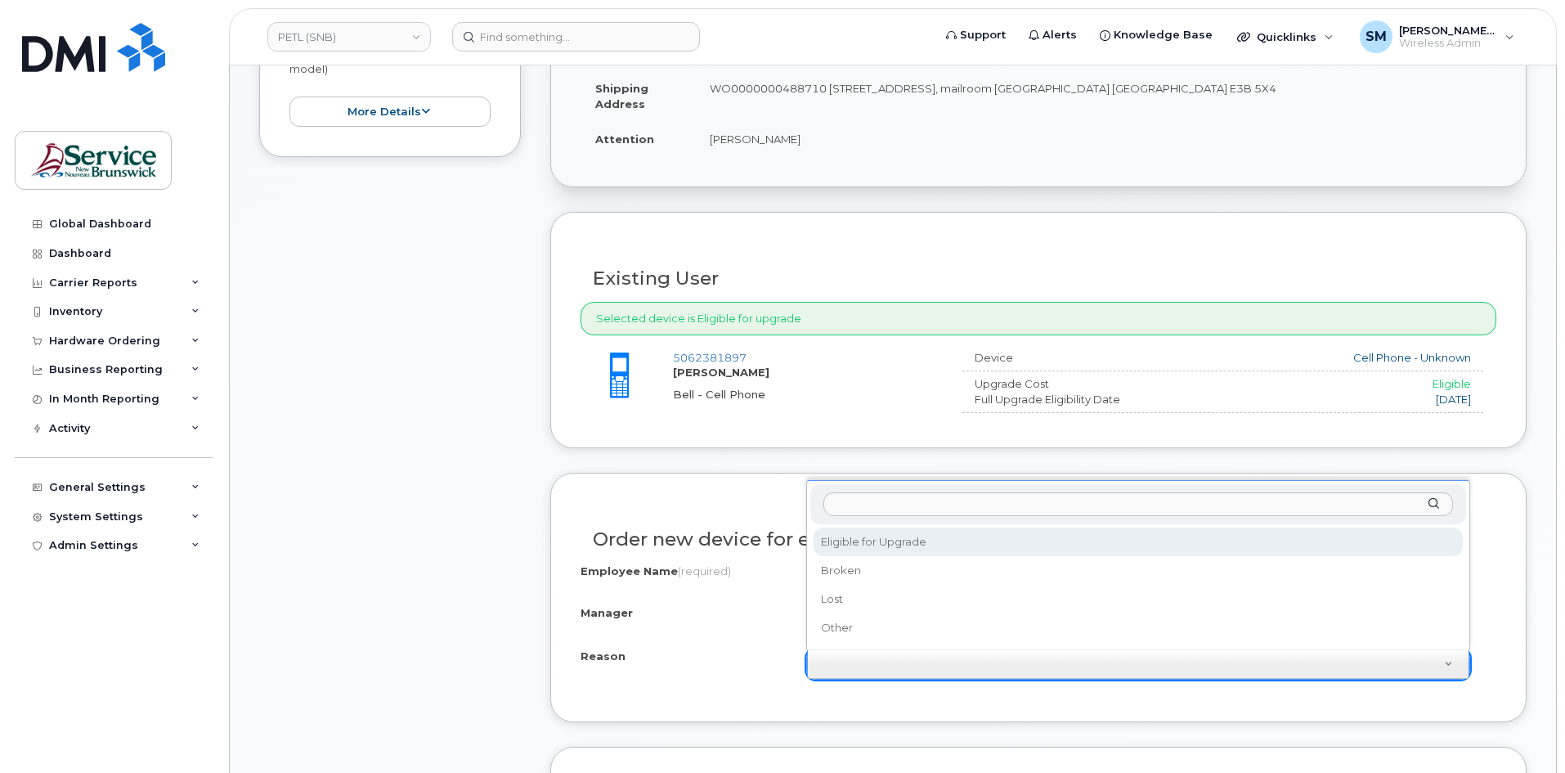
select select "eligible_for_upgrade"
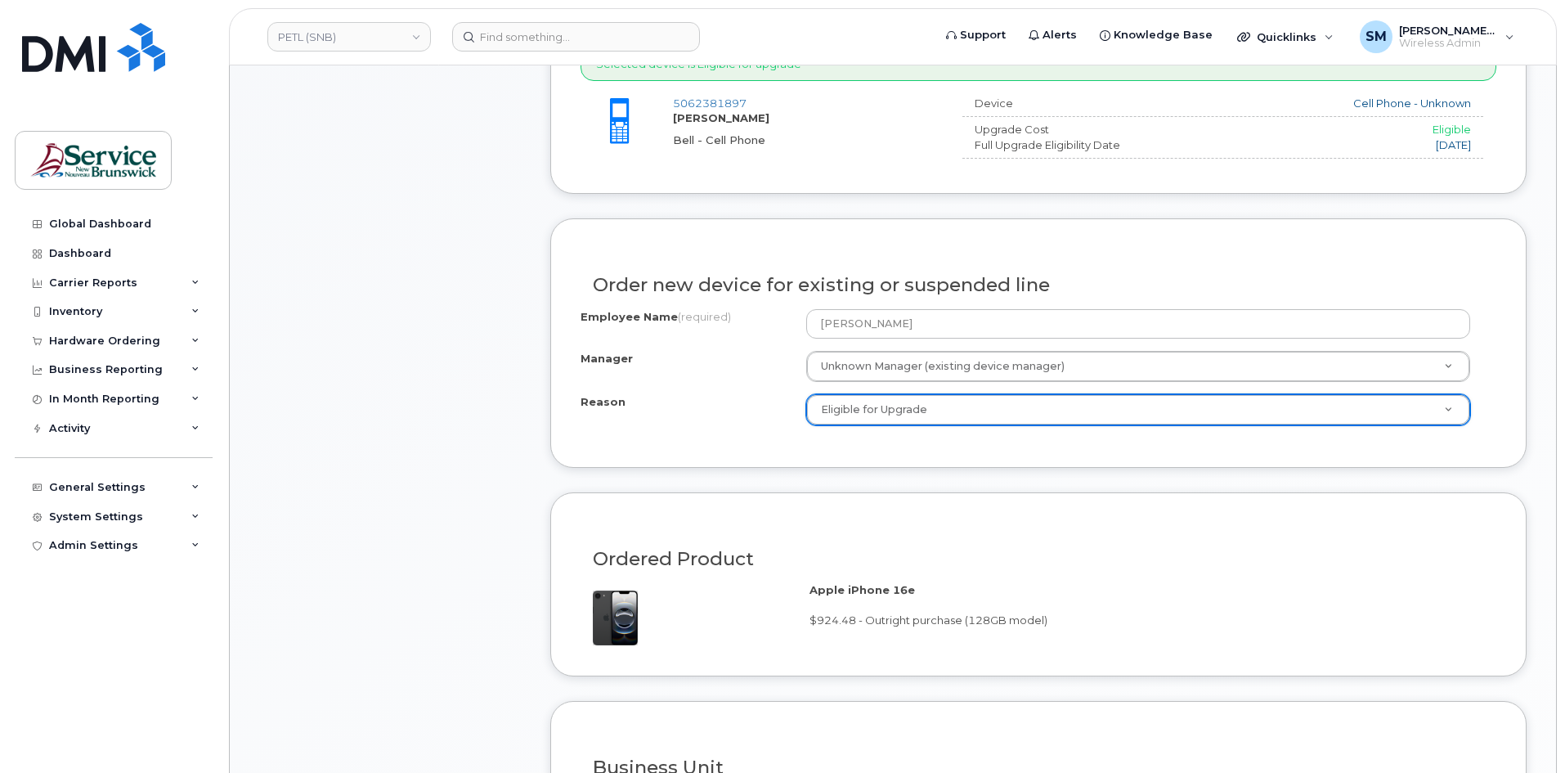
scroll to position [1063, 0]
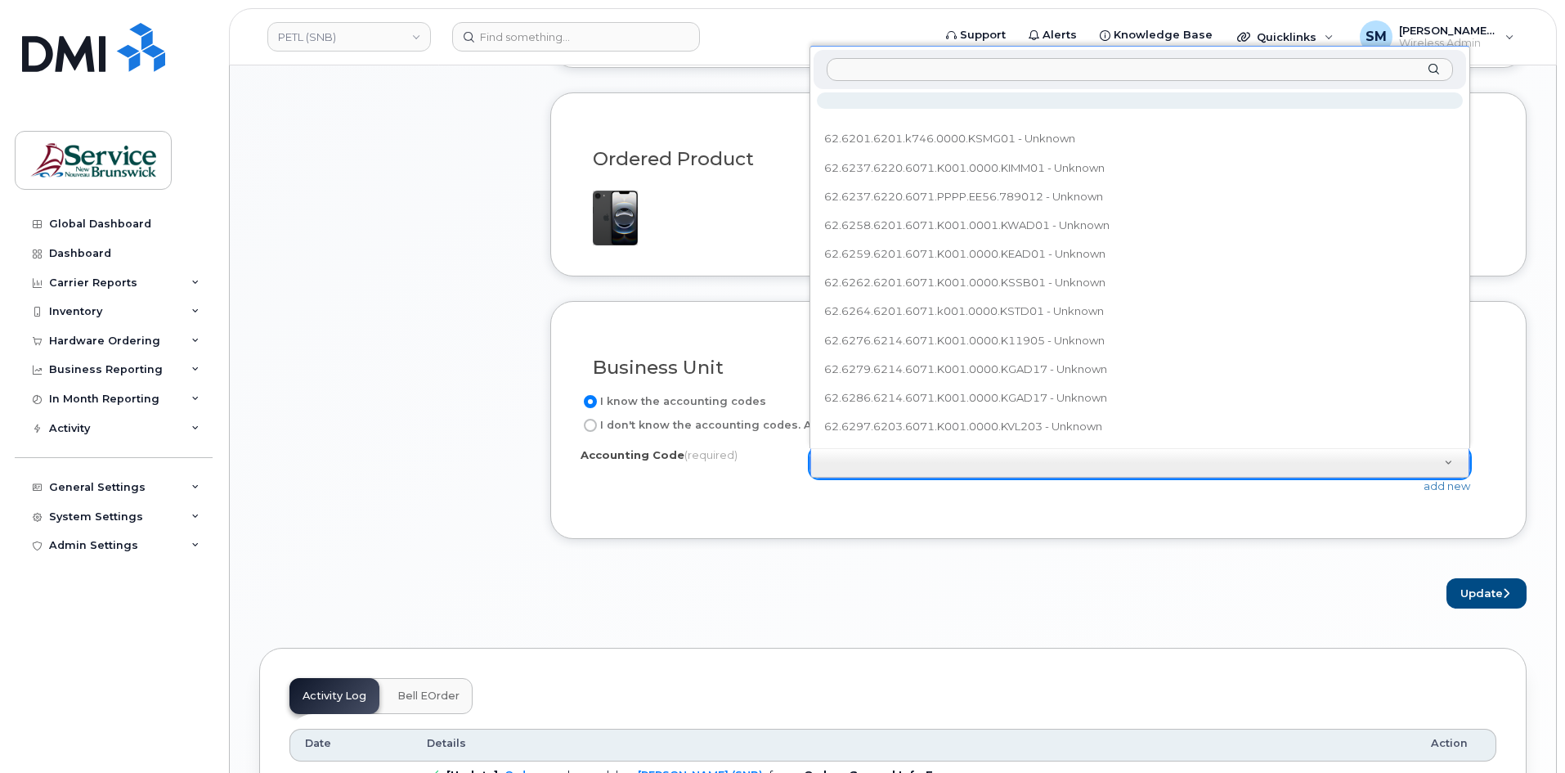
type input "62.6258.6201.6071.K001.0000.KWAD01"
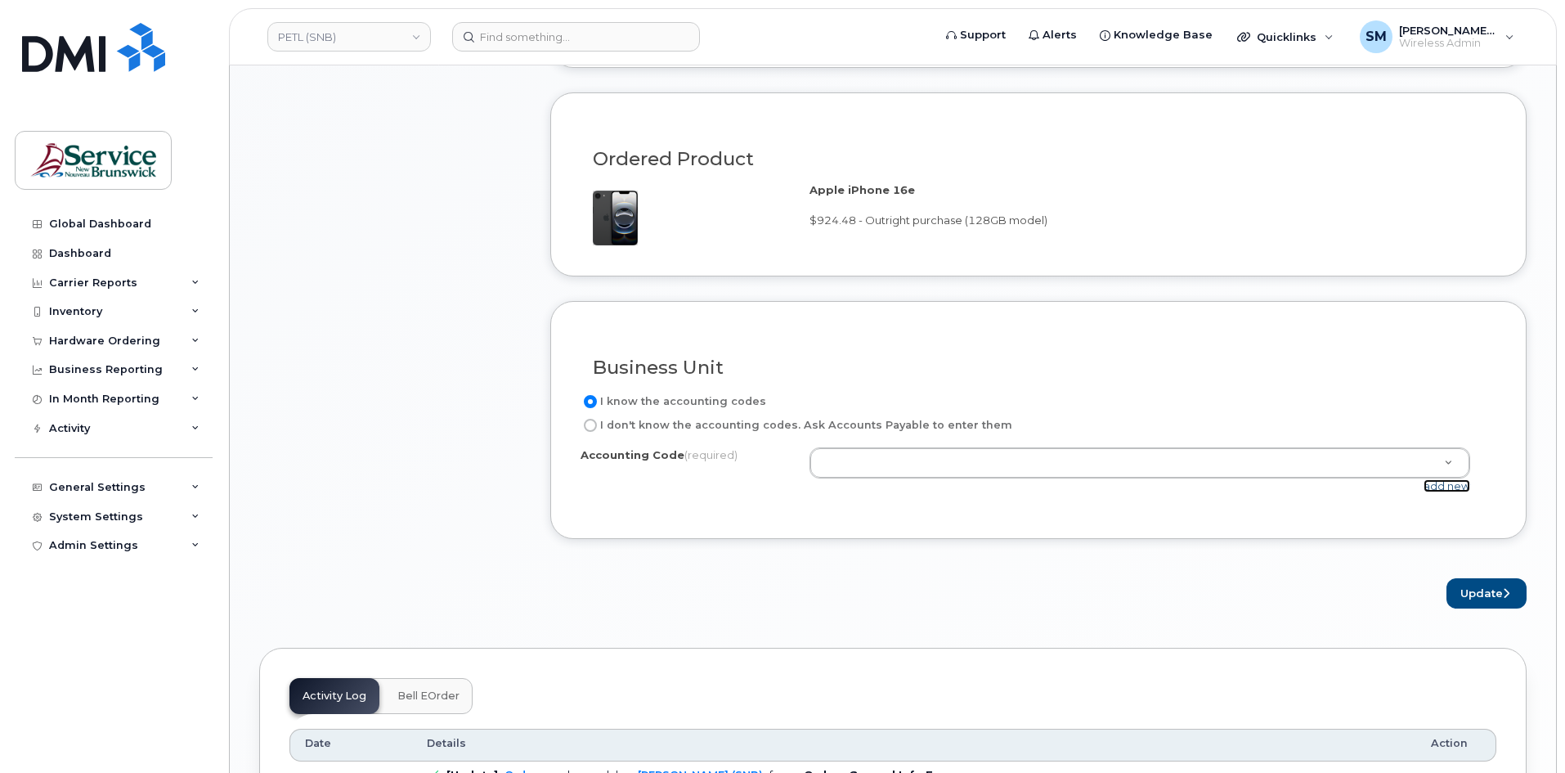
click at [1458, 486] on link "add new" at bounding box center [1446, 485] width 47 height 13
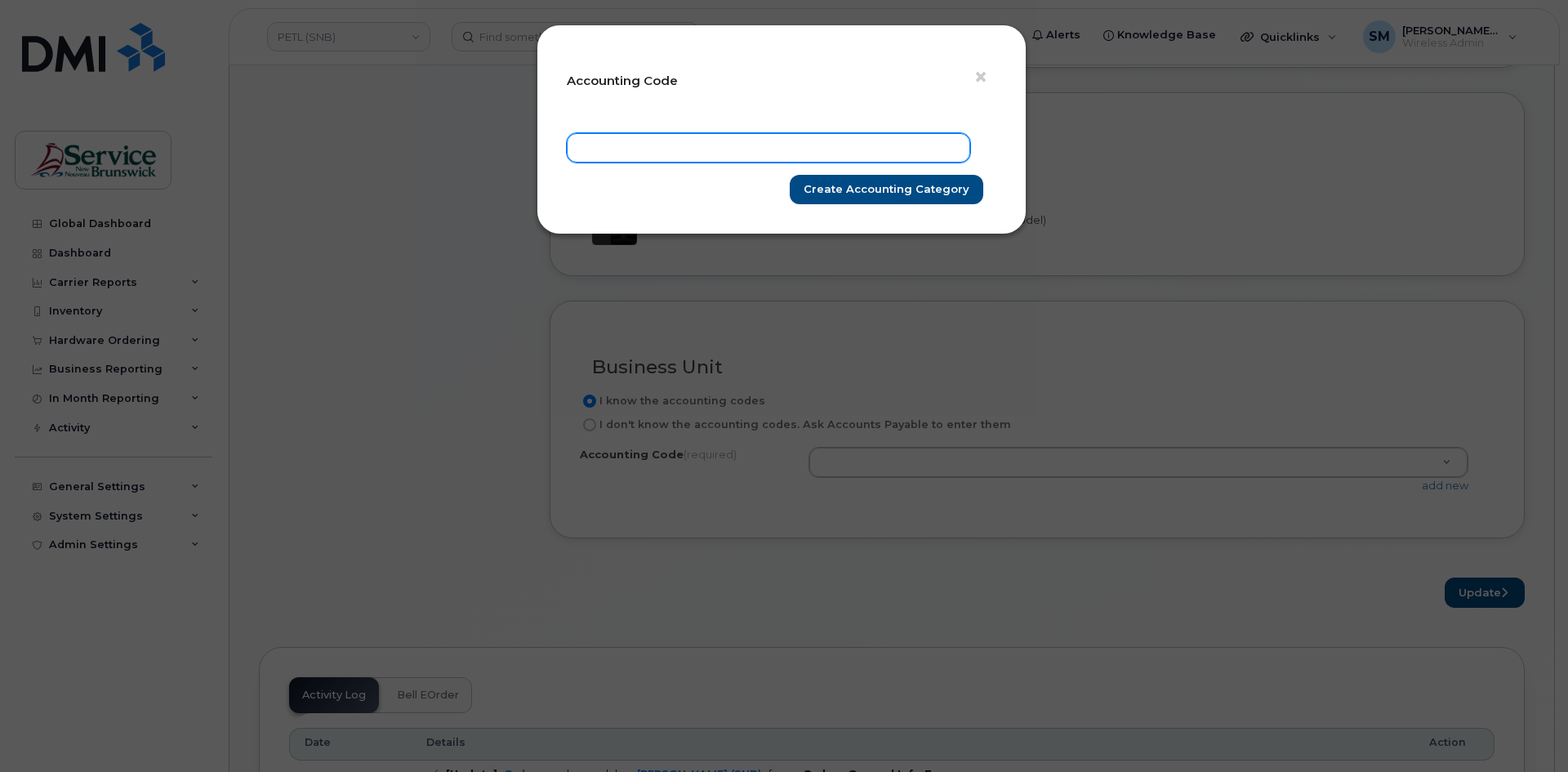
click at [768, 145] on input "text" at bounding box center [768, 147] width 403 height 29
paste input "62.6258.6201.6071.K001.0000.KWAD01"
type input "62.6258.6201.6071.K001.0000.KWAD01"
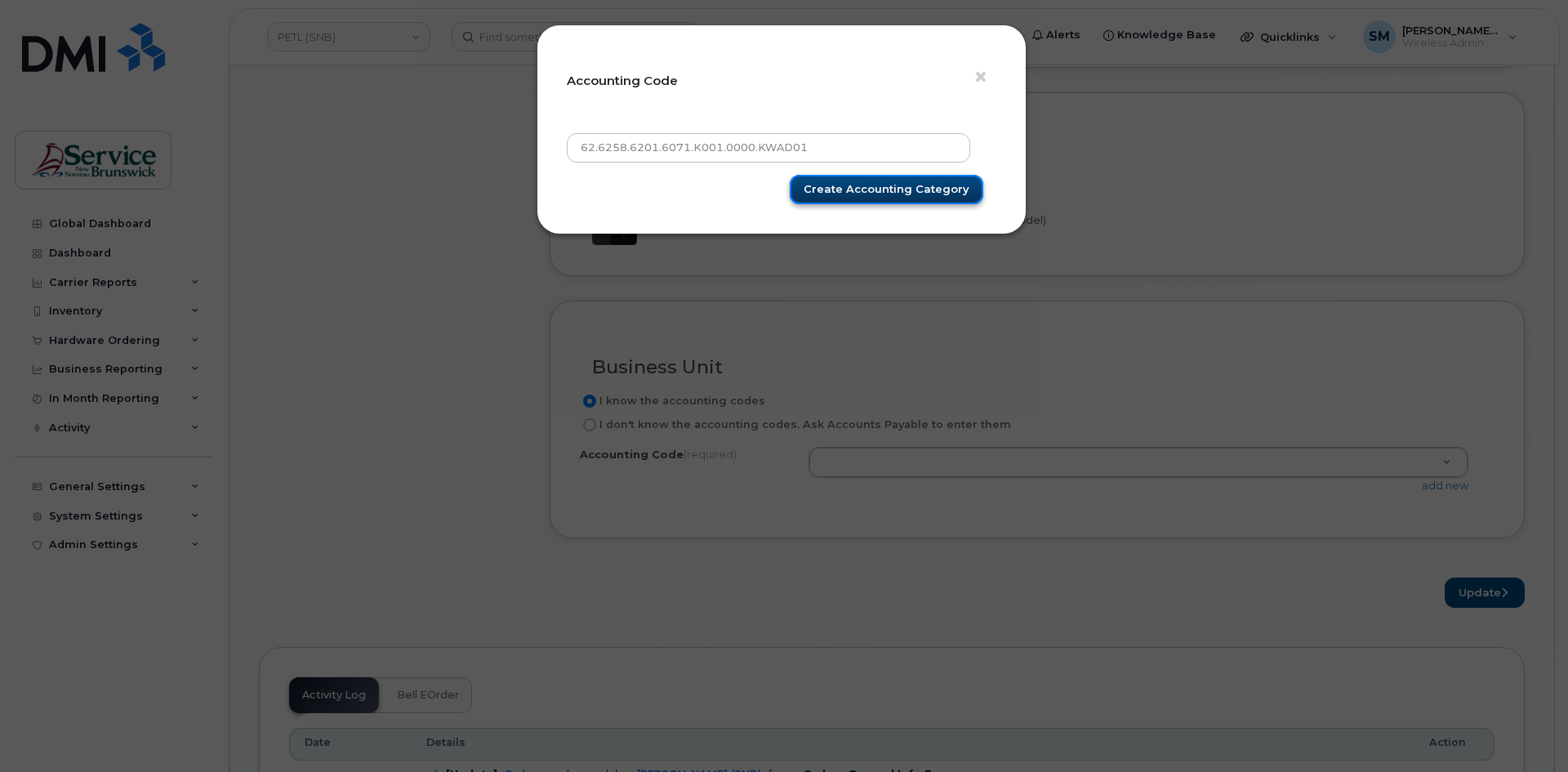
click at [906, 199] on input "Create Accounting category" at bounding box center [887, 190] width 194 height 30
type input "Create Accounting category"
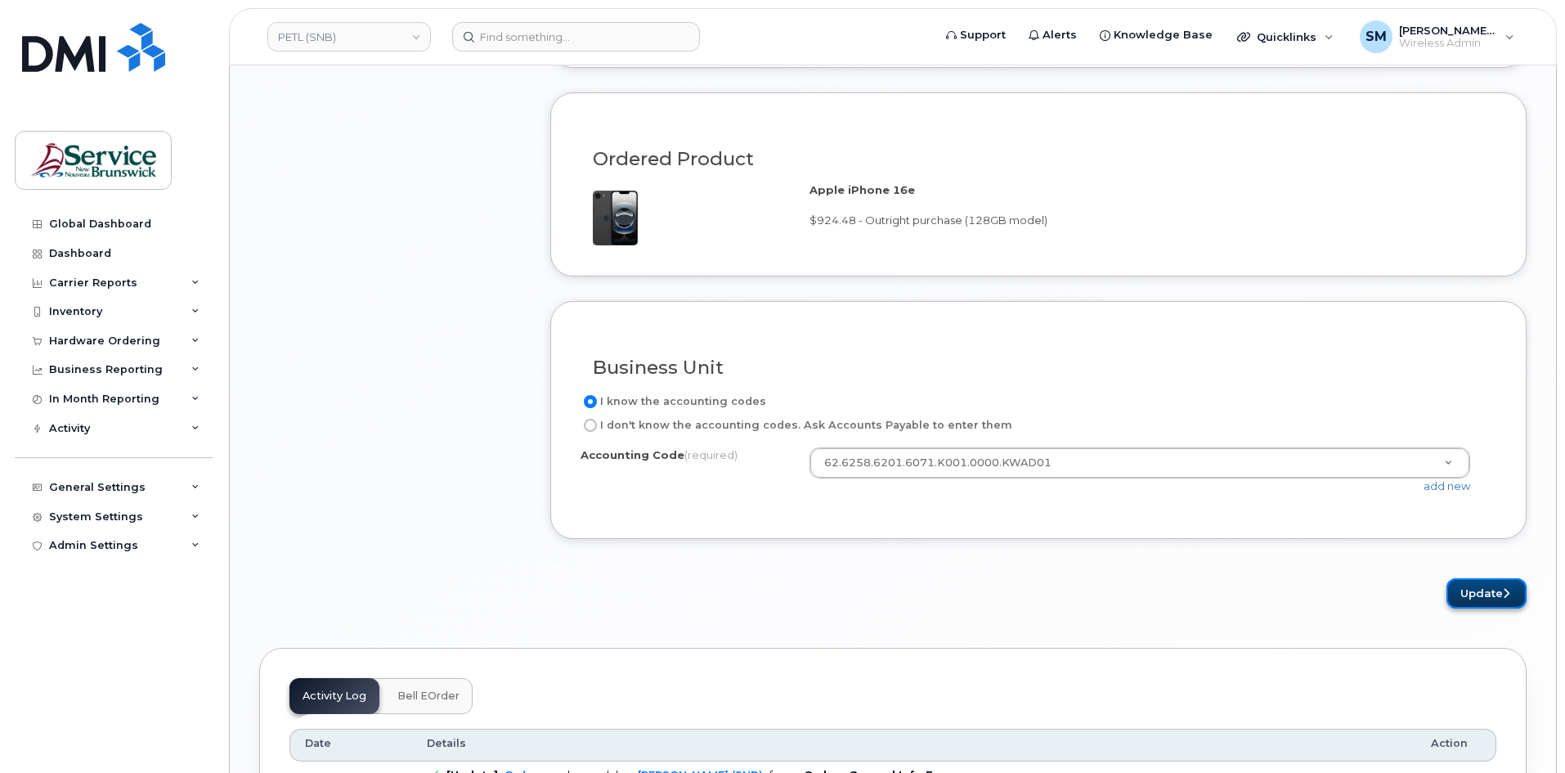
click at [1513, 585] on button "Update" at bounding box center [1486, 593] width 80 height 30
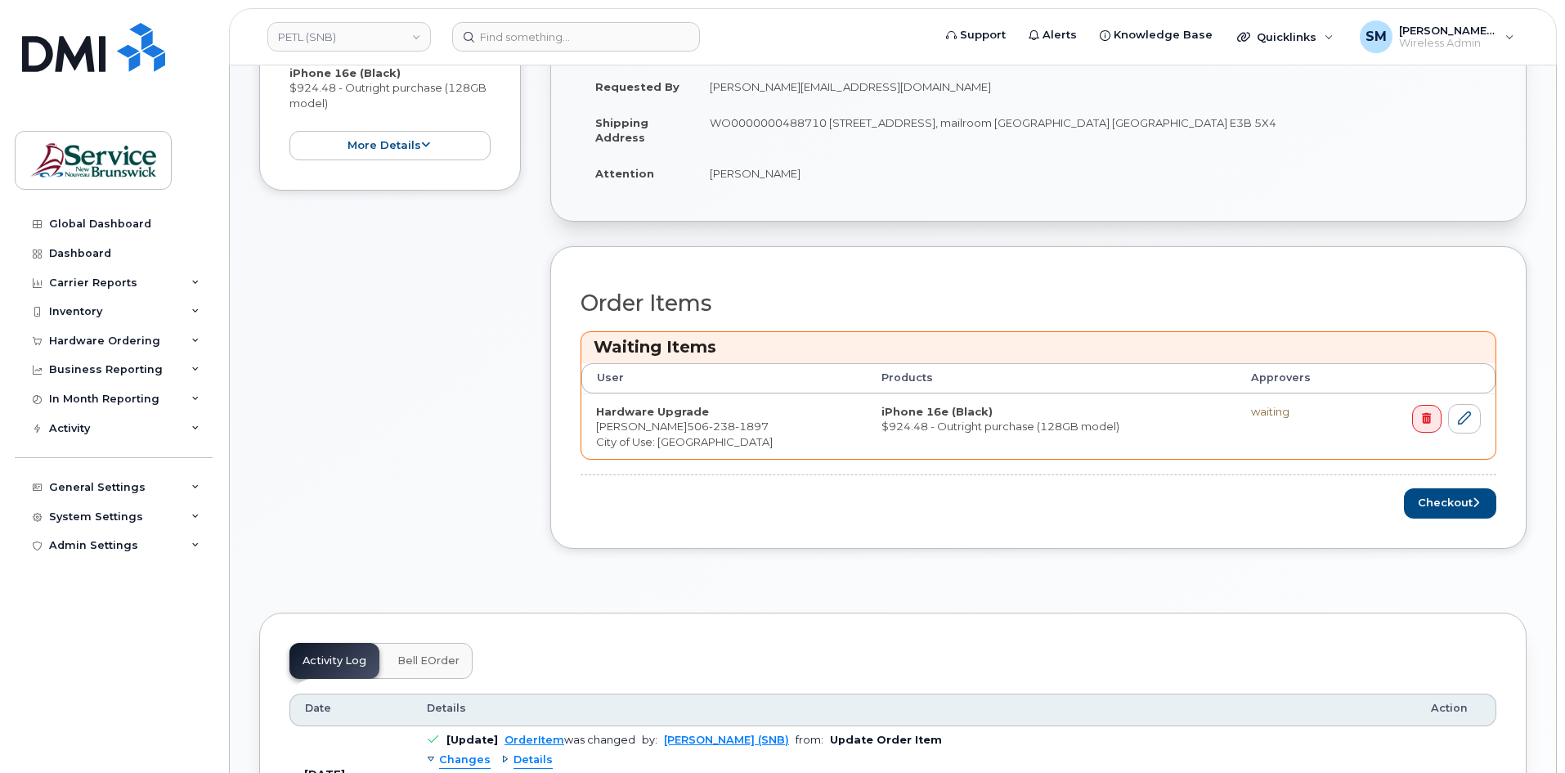
scroll to position [491, 0]
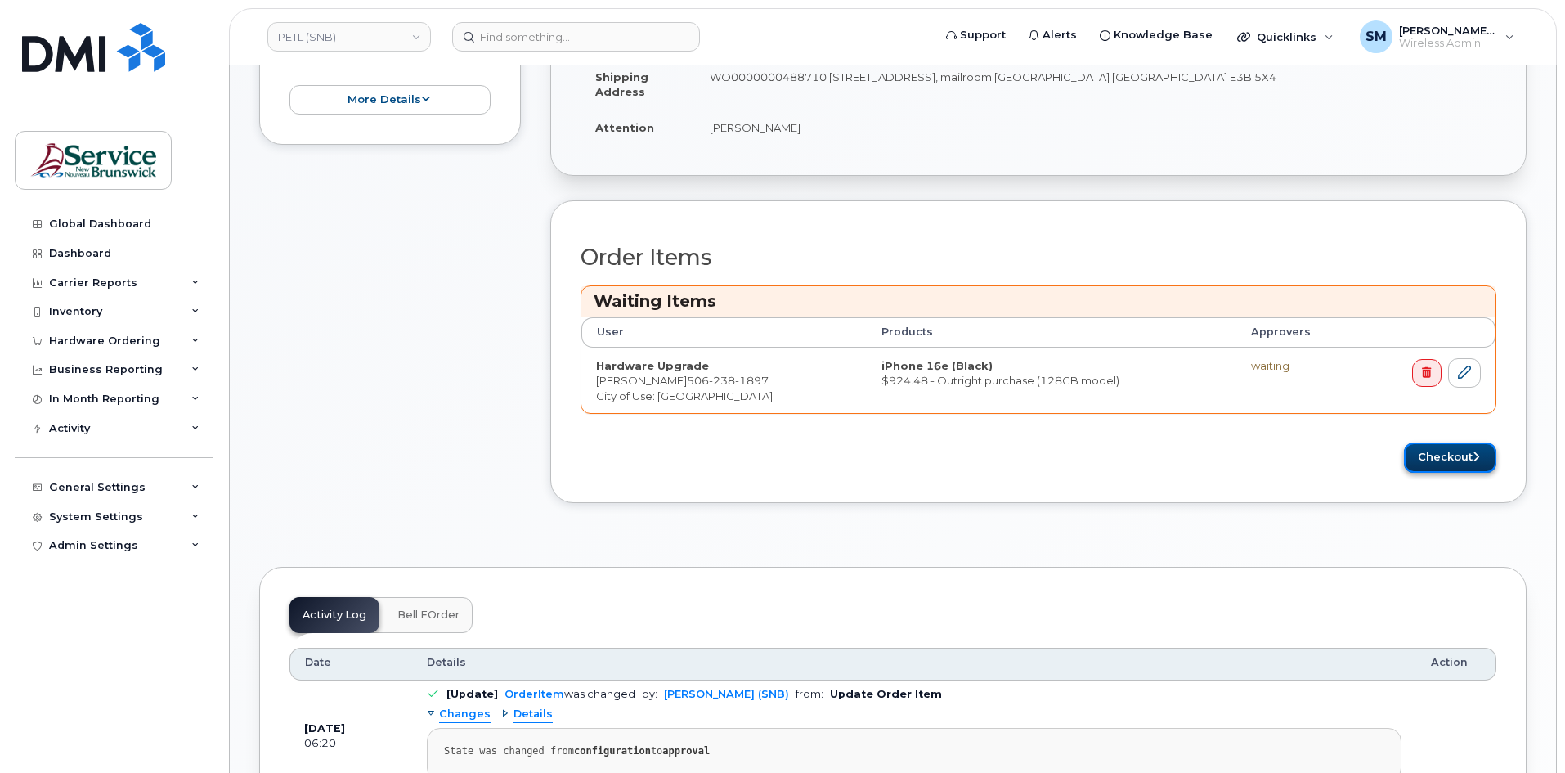
click at [1461, 464] on button "Checkout" at bounding box center [1450, 457] width 92 height 30
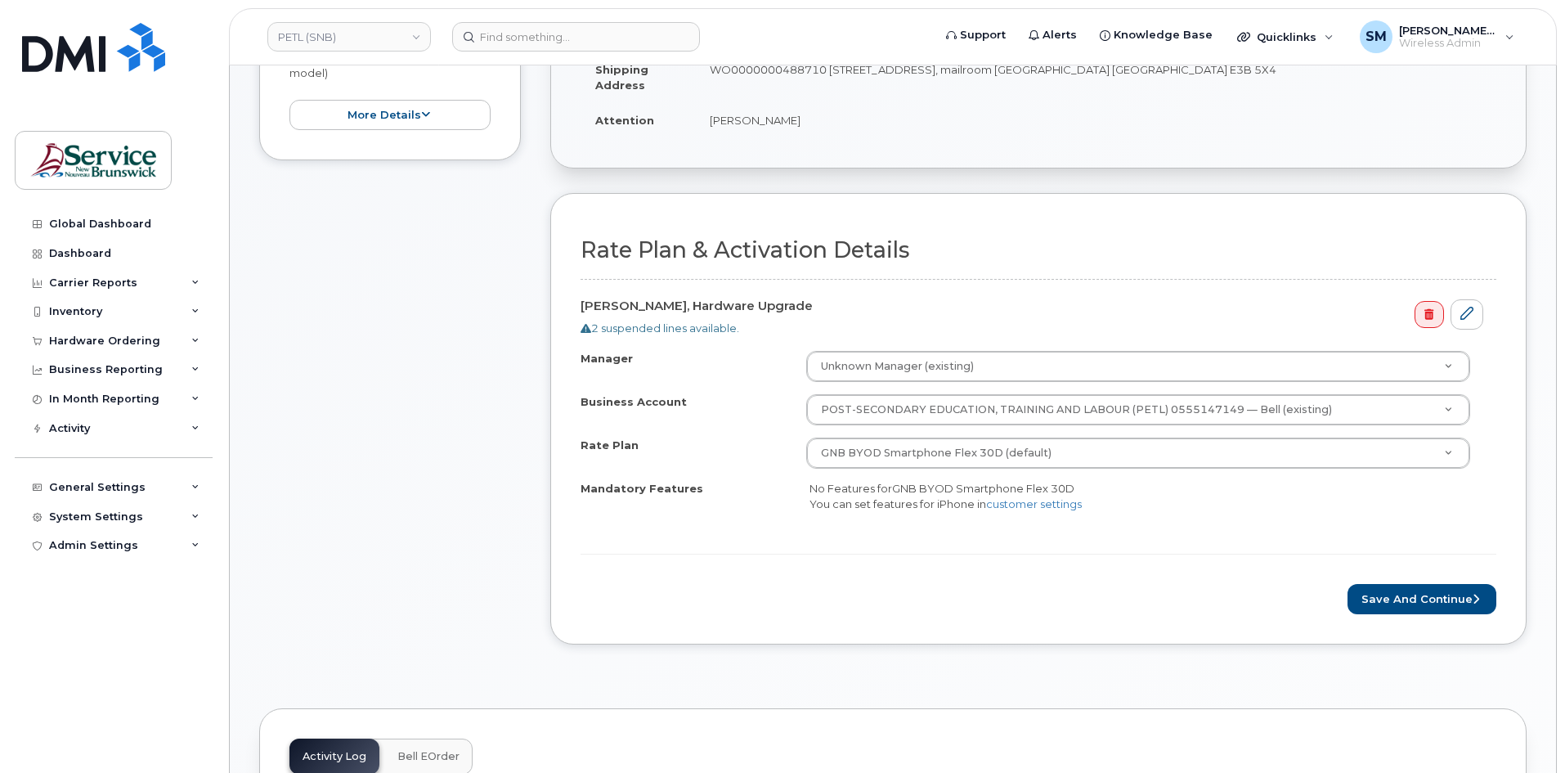
scroll to position [409, 0]
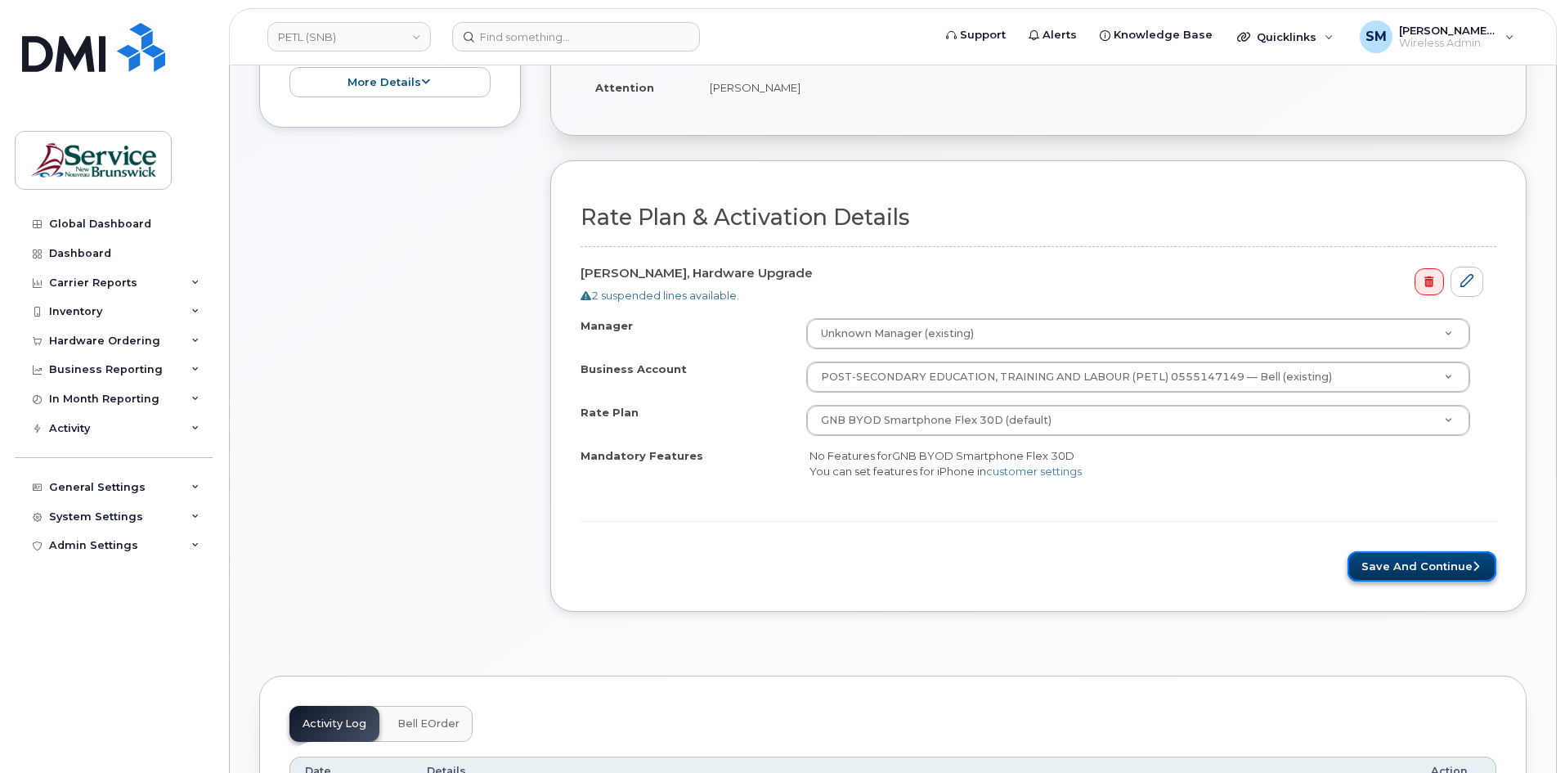
click at [1371, 564] on button "Save and Continue" at bounding box center [1421, 566] width 149 height 30
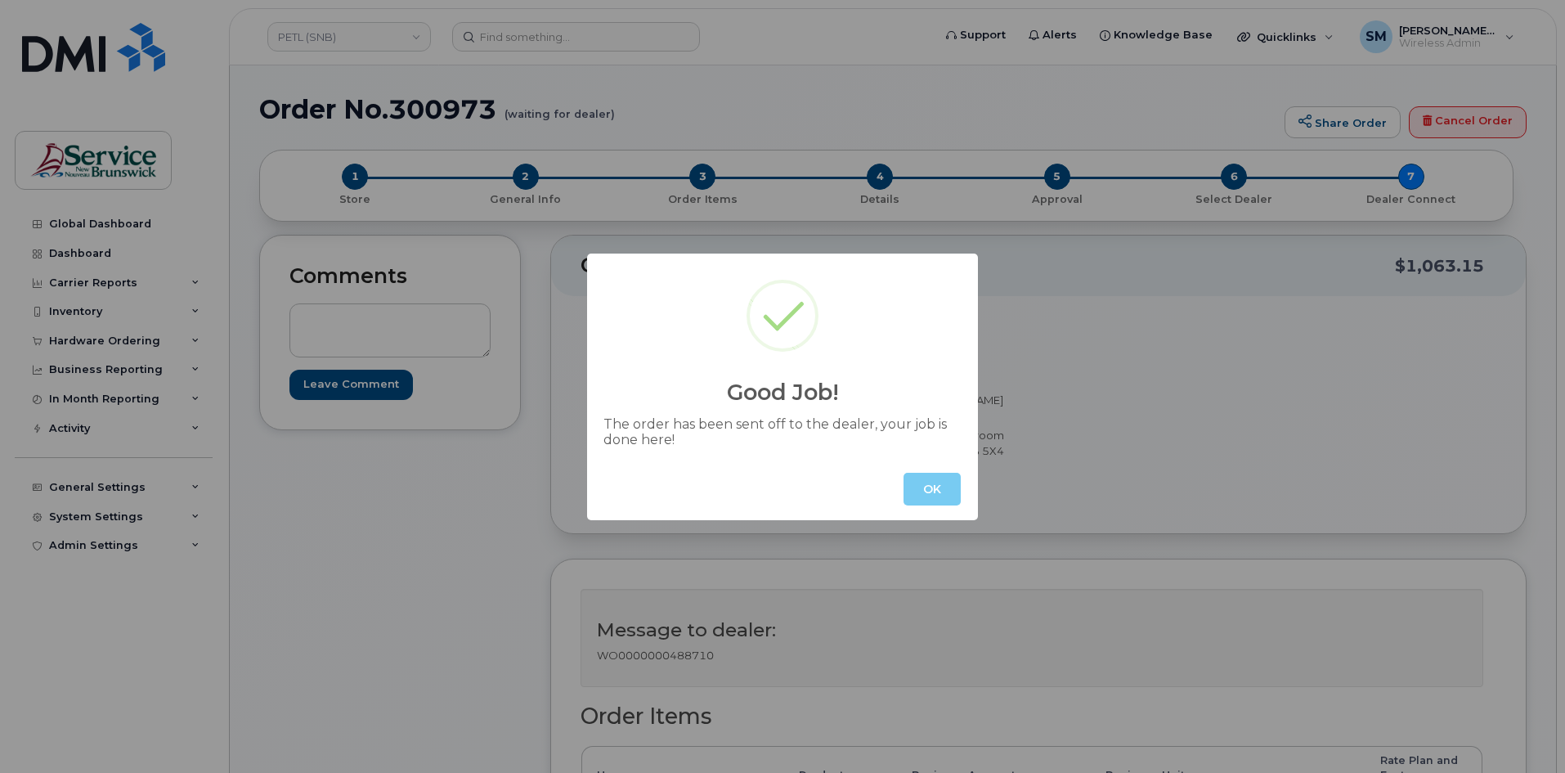
click at [931, 481] on button "OK" at bounding box center [931, 489] width 57 height 33
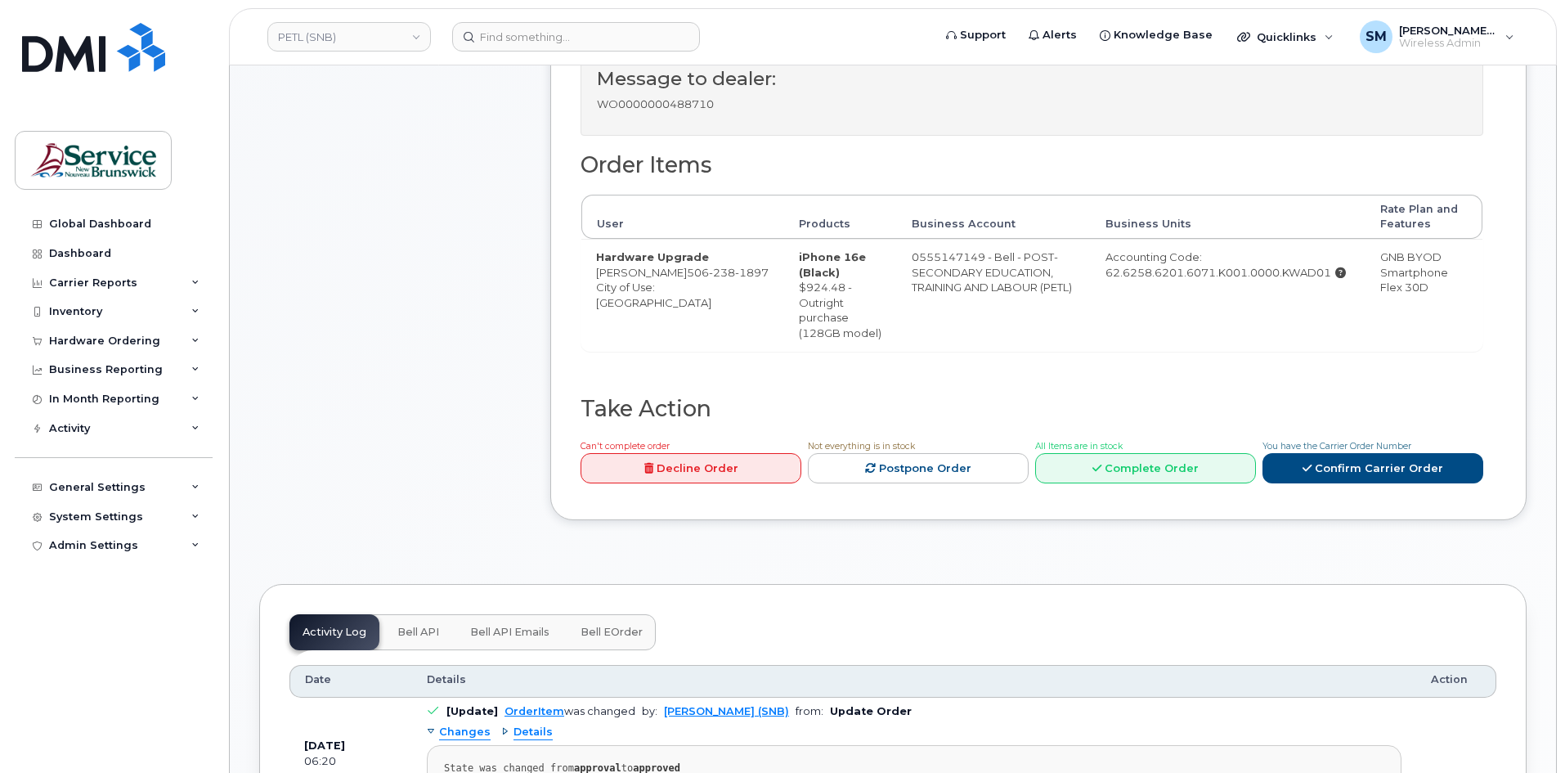
scroll to position [164, 0]
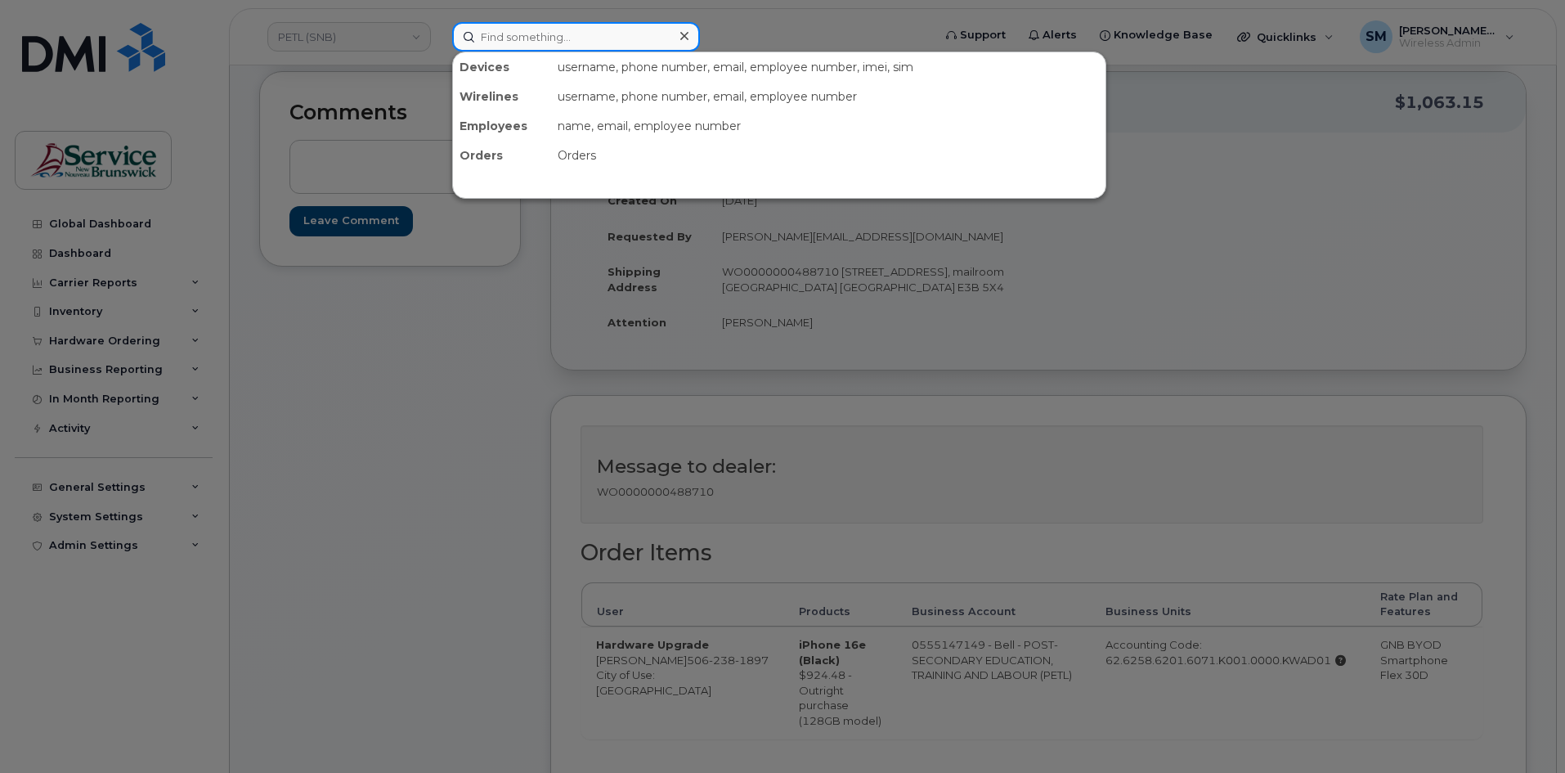
paste input "[PHONE_NUMBER]"
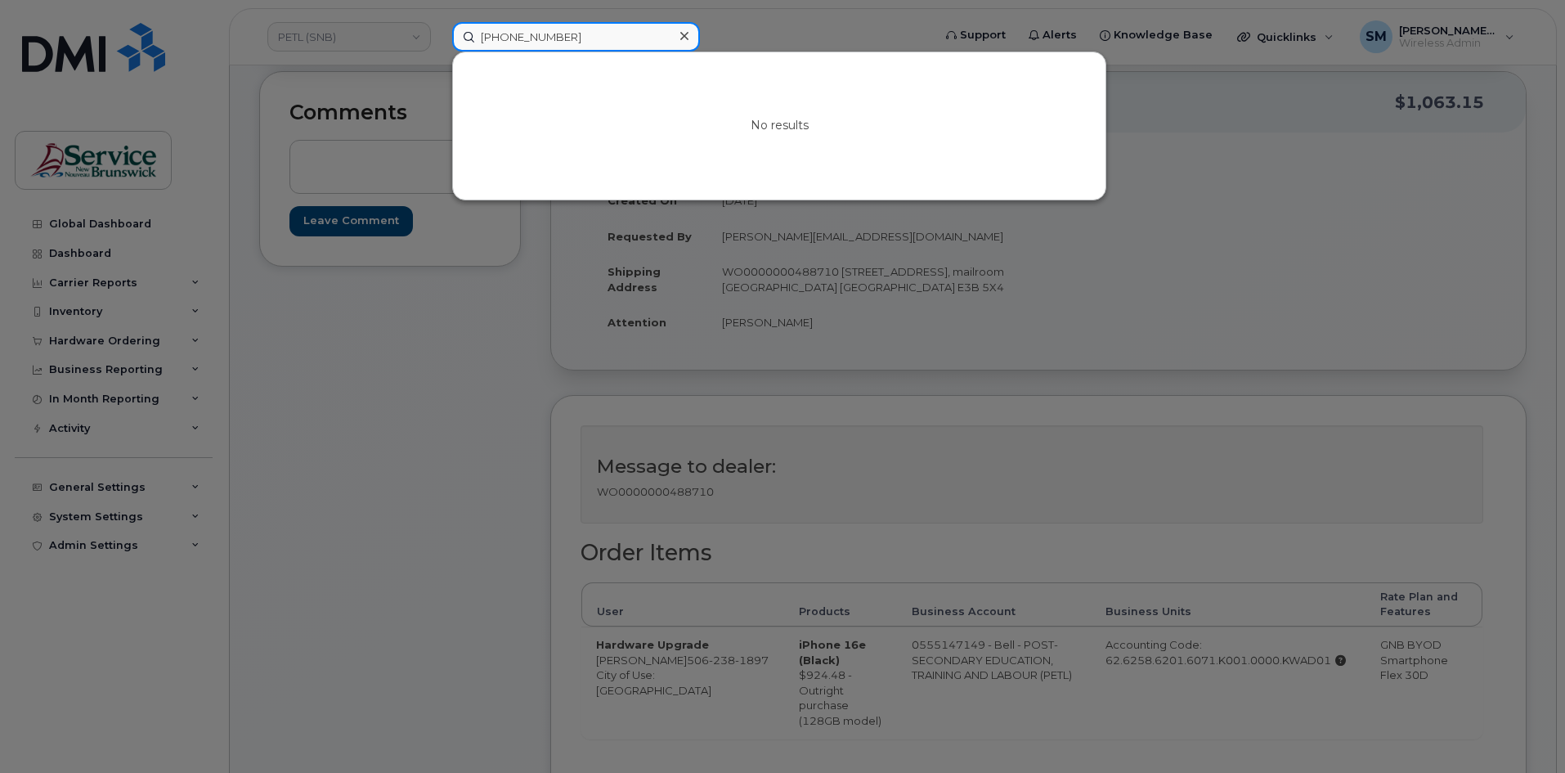
type input "[PHONE_NUMBER]"
click at [397, 54] on div at bounding box center [782, 386] width 1565 height 773
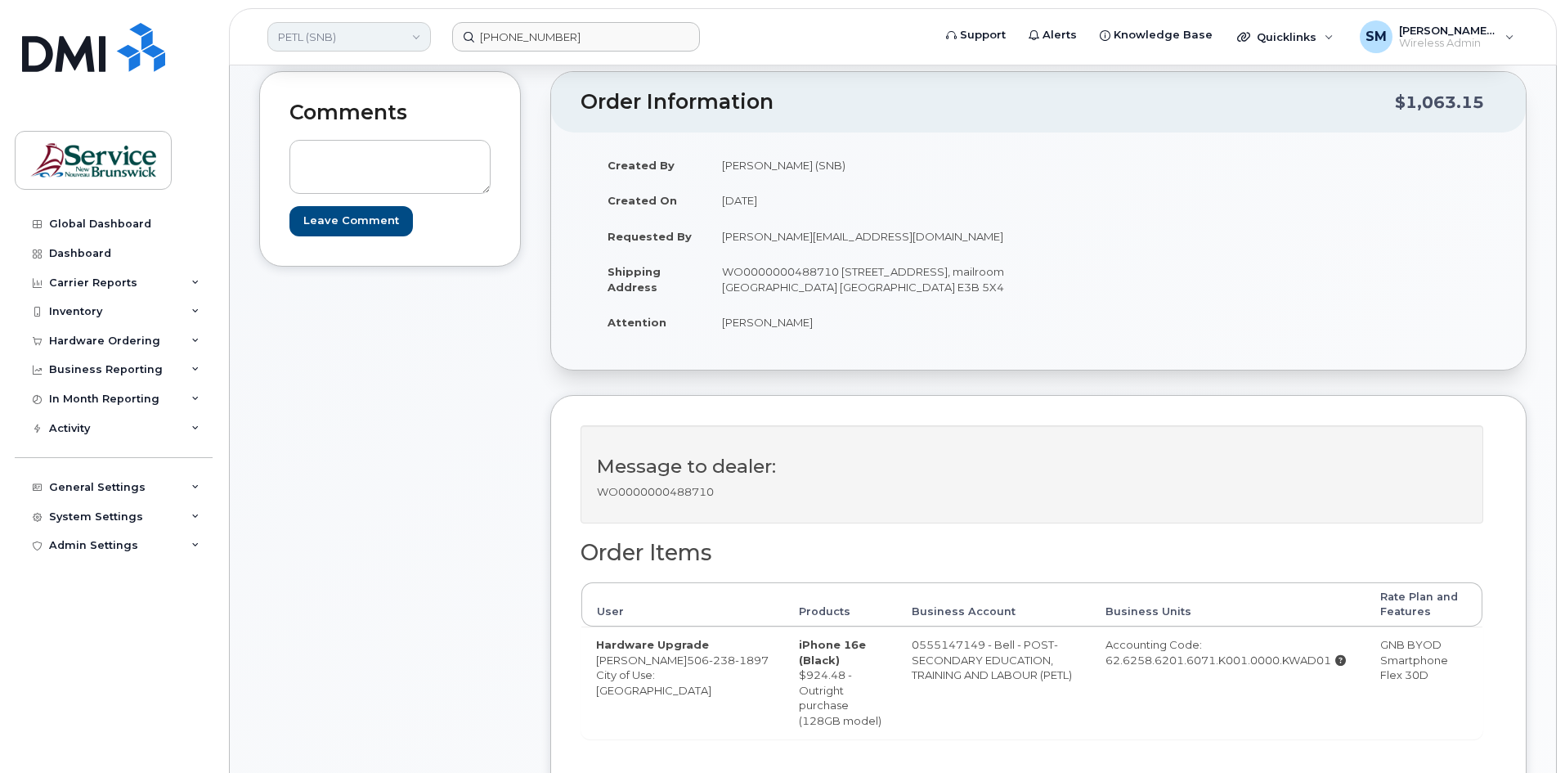
click at [395, 47] on link "PETL (SNB)" at bounding box center [349, 36] width 164 height 29
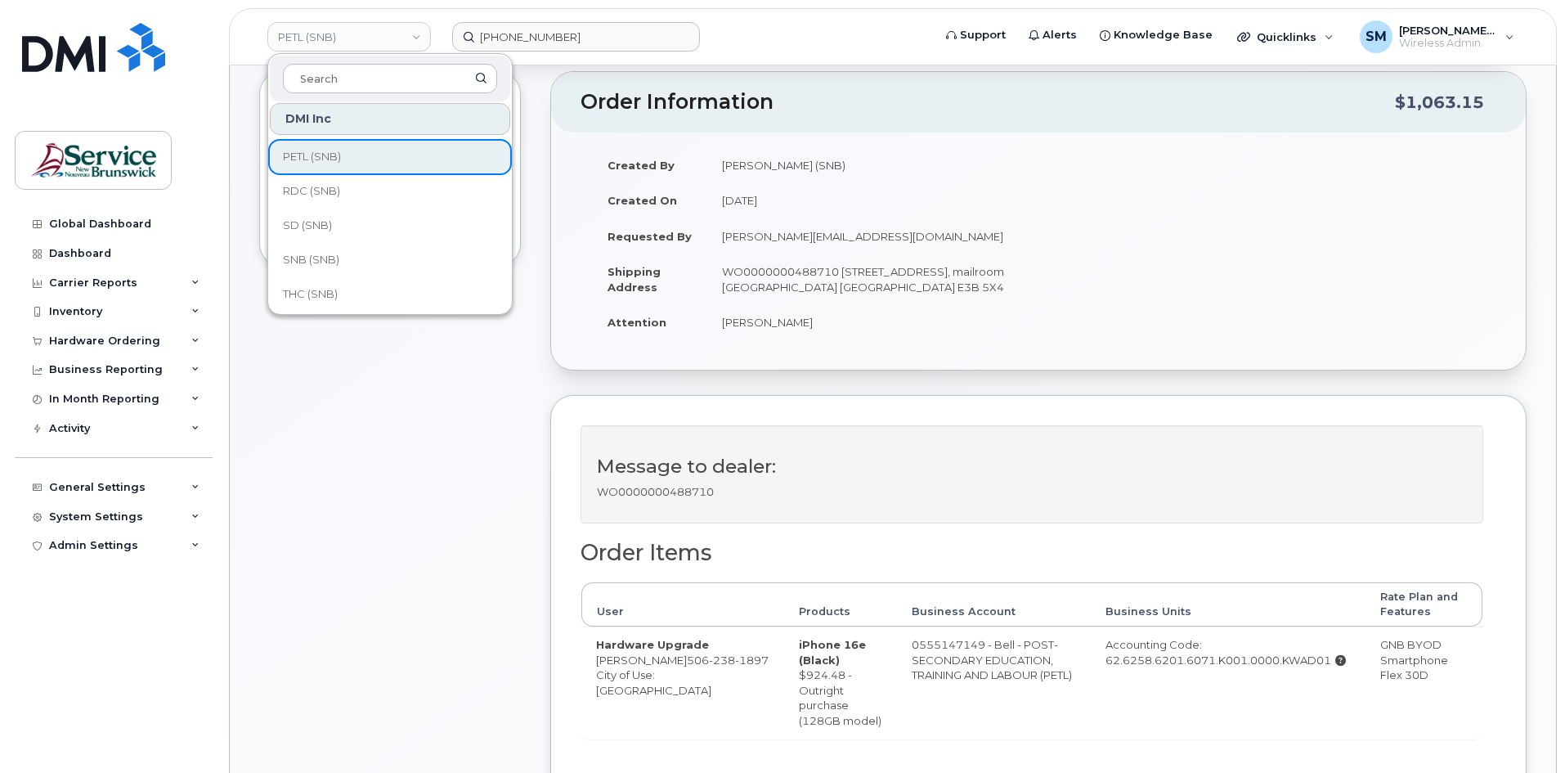
scroll to position [415, 0]
click at [349, 213] on link "SD (SNB)" at bounding box center [390, 220] width 240 height 33
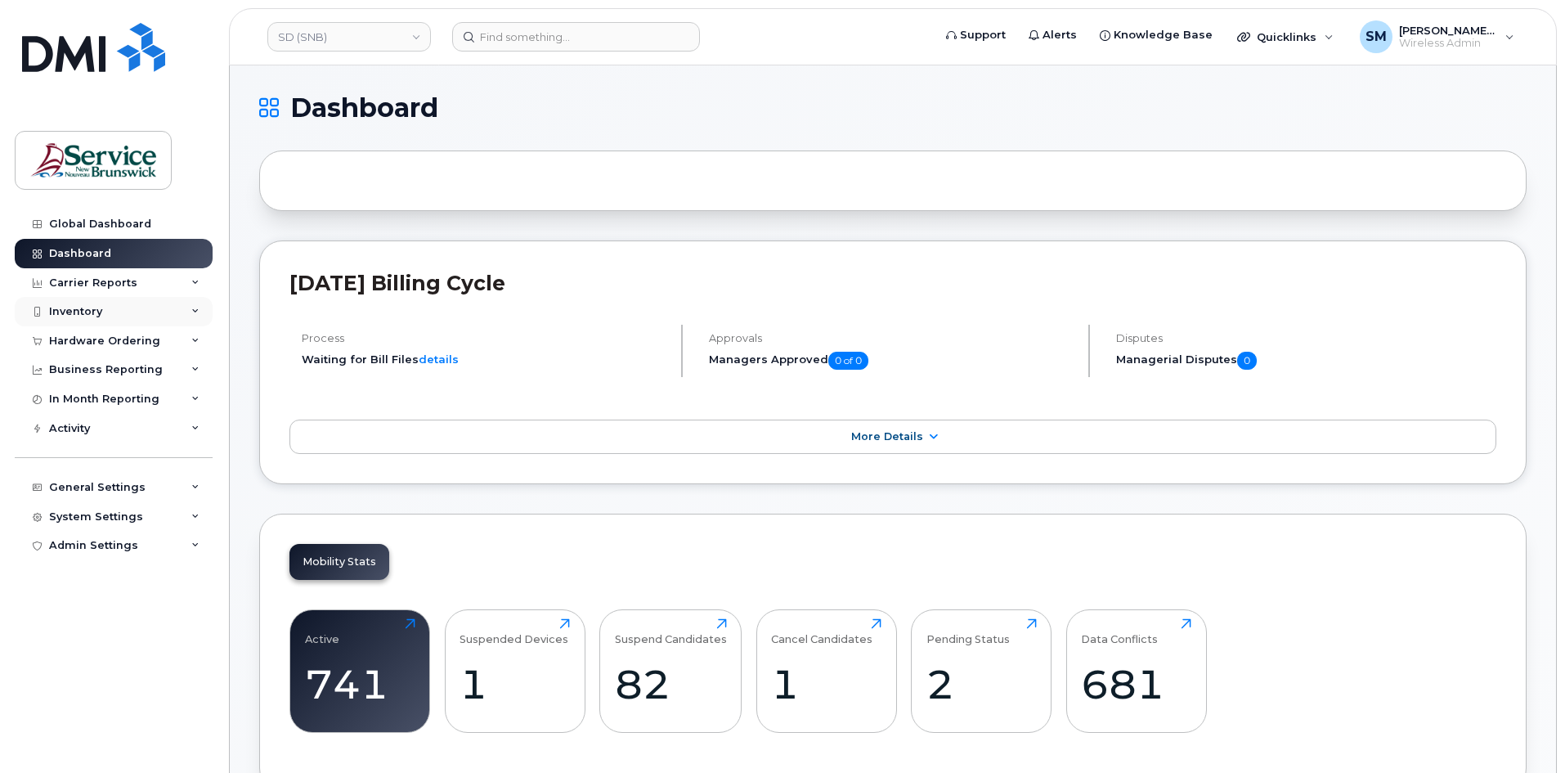
click at [102, 317] on div "Inventory" at bounding box center [114, 311] width 198 height 29
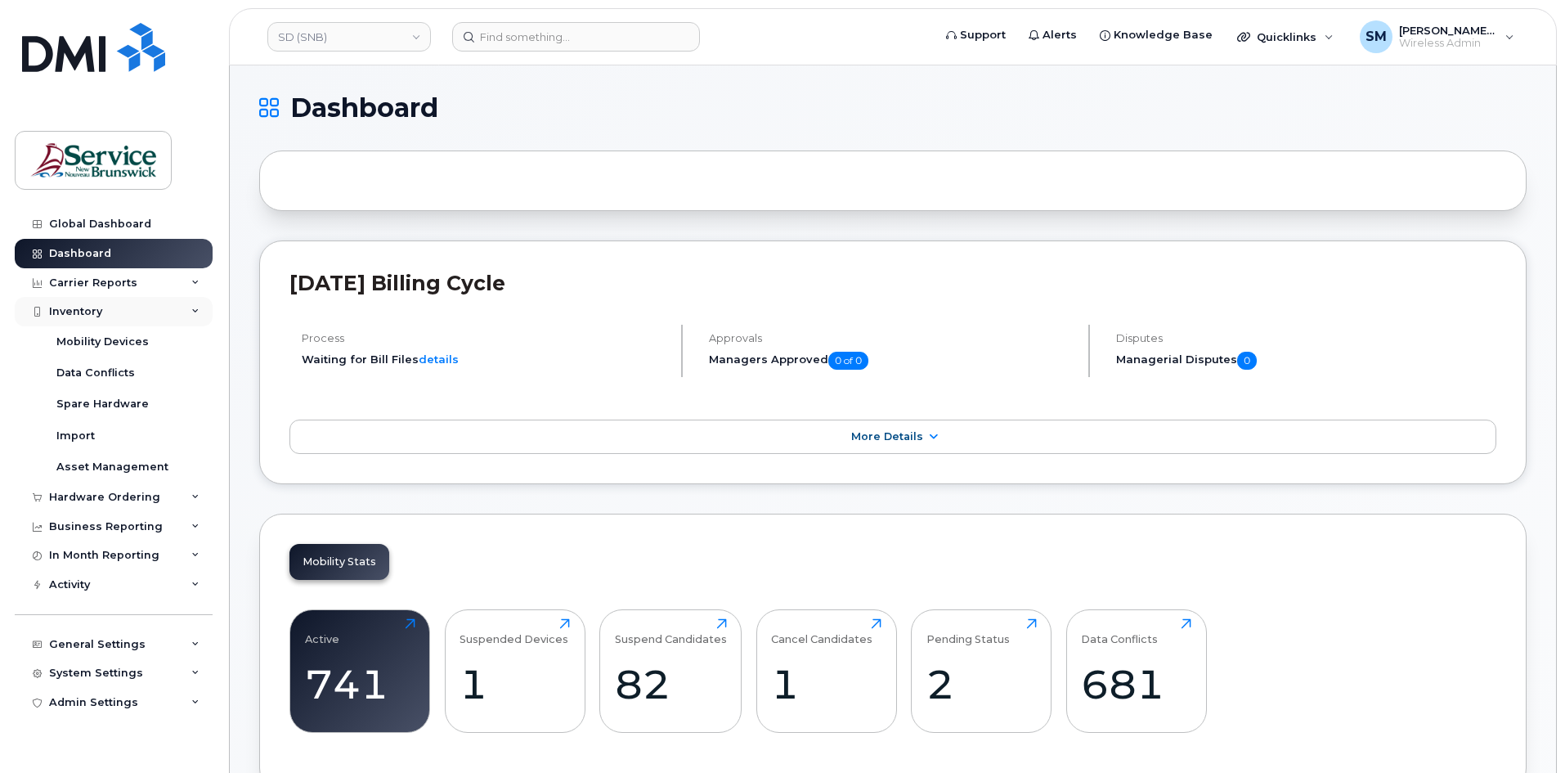
click at [92, 315] on div "Inventory" at bounding box center [75, 311] width 53 height 13
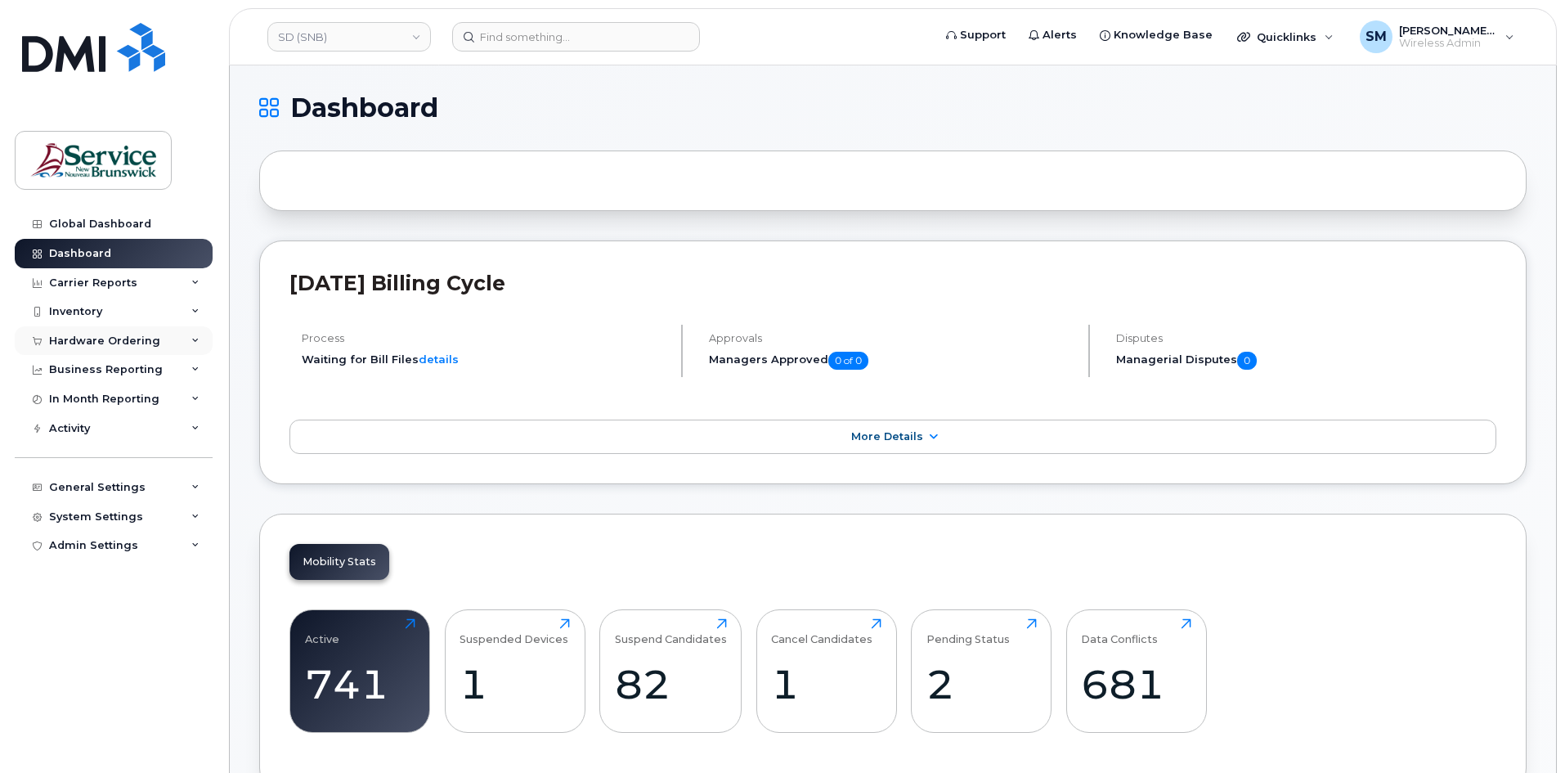
click at [115, 338] on div "Hardware Ordering" at bounding box center [104, 340] width 111 height 13
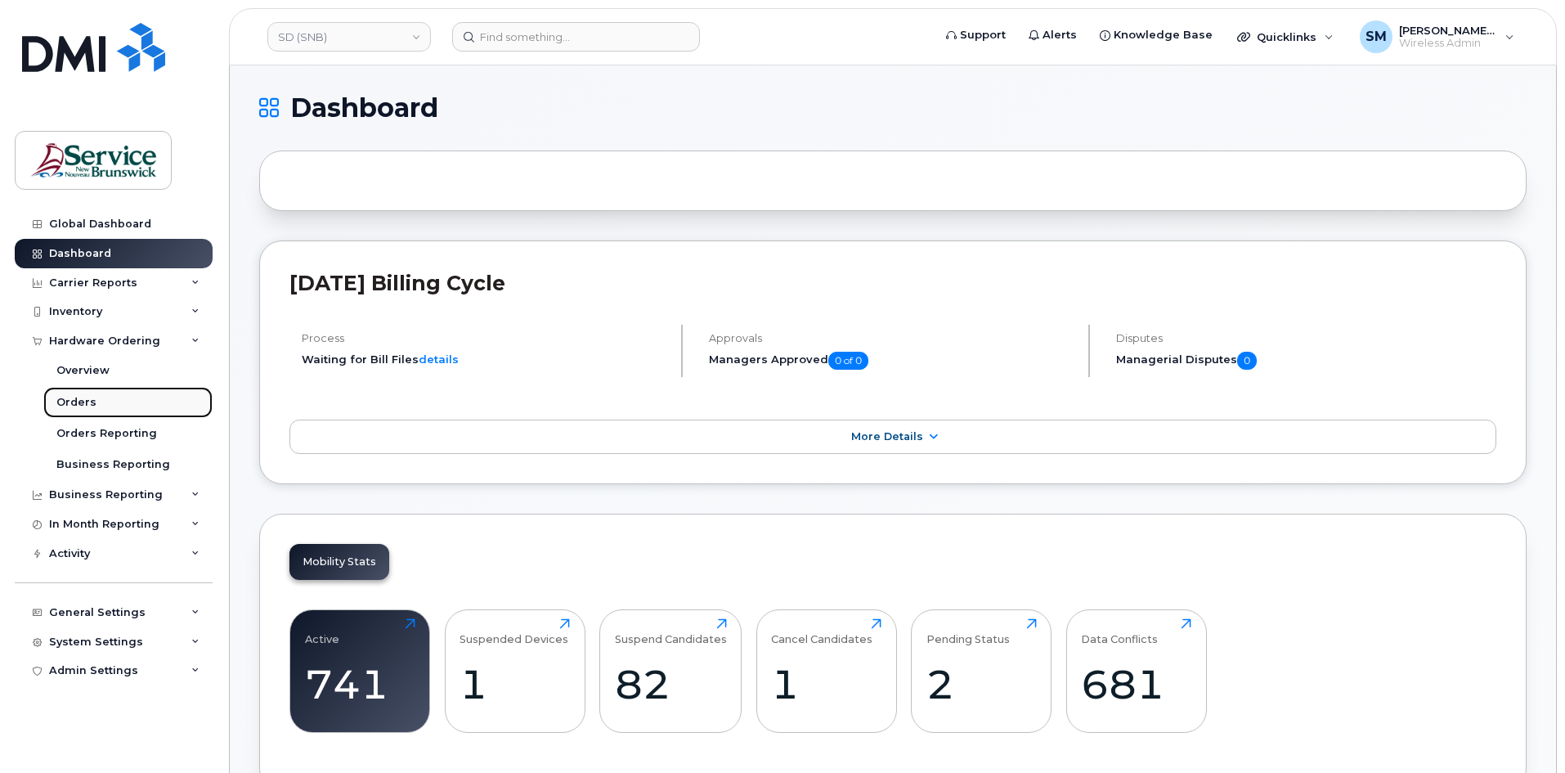
click at [113, 395] on link "Orders" at bounding box center [127, 402] width 169 height 31
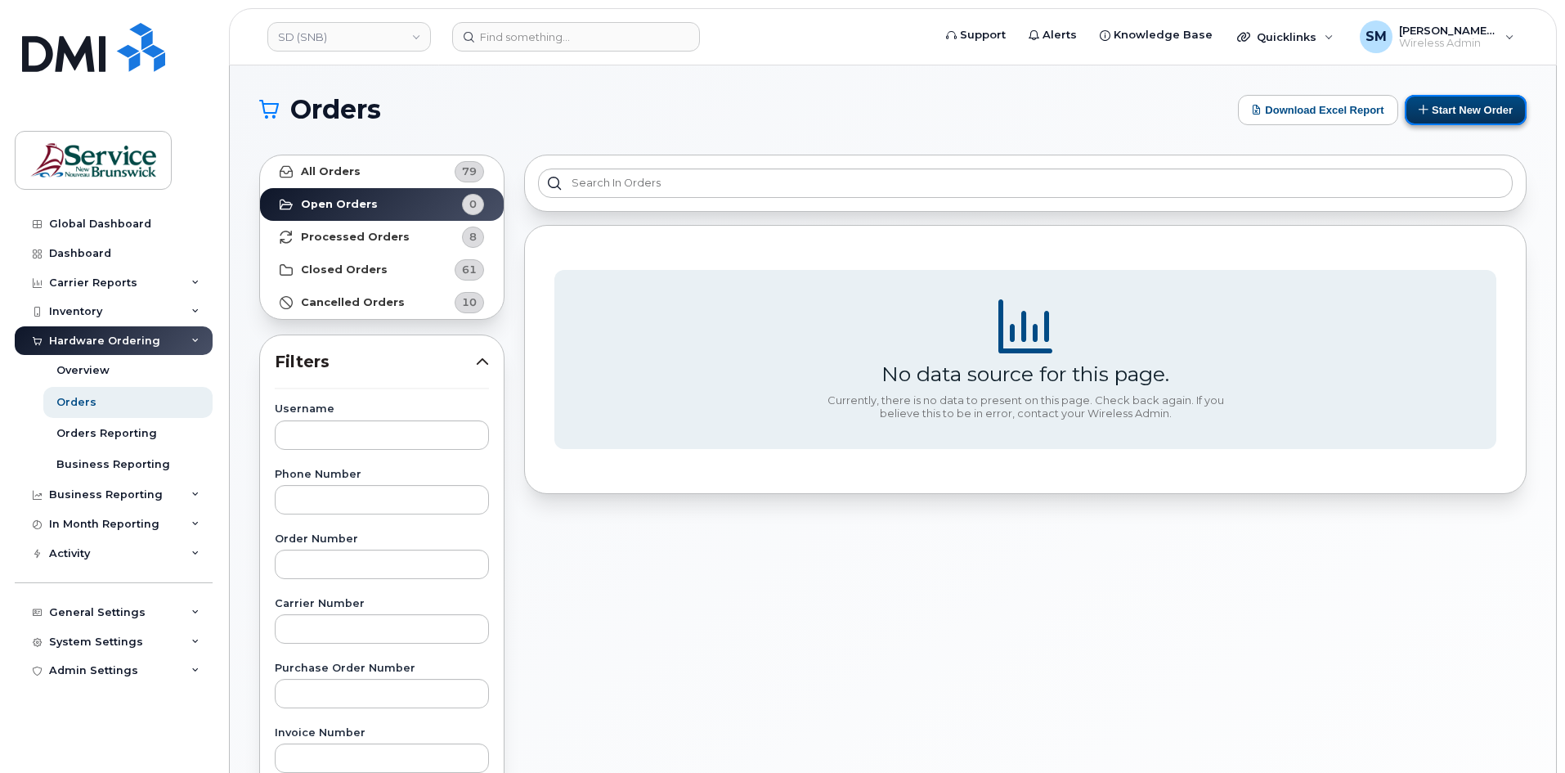
click at [1462, 115] on button "Start New Order" at bounding box center [1466, 110] width 122 height 30
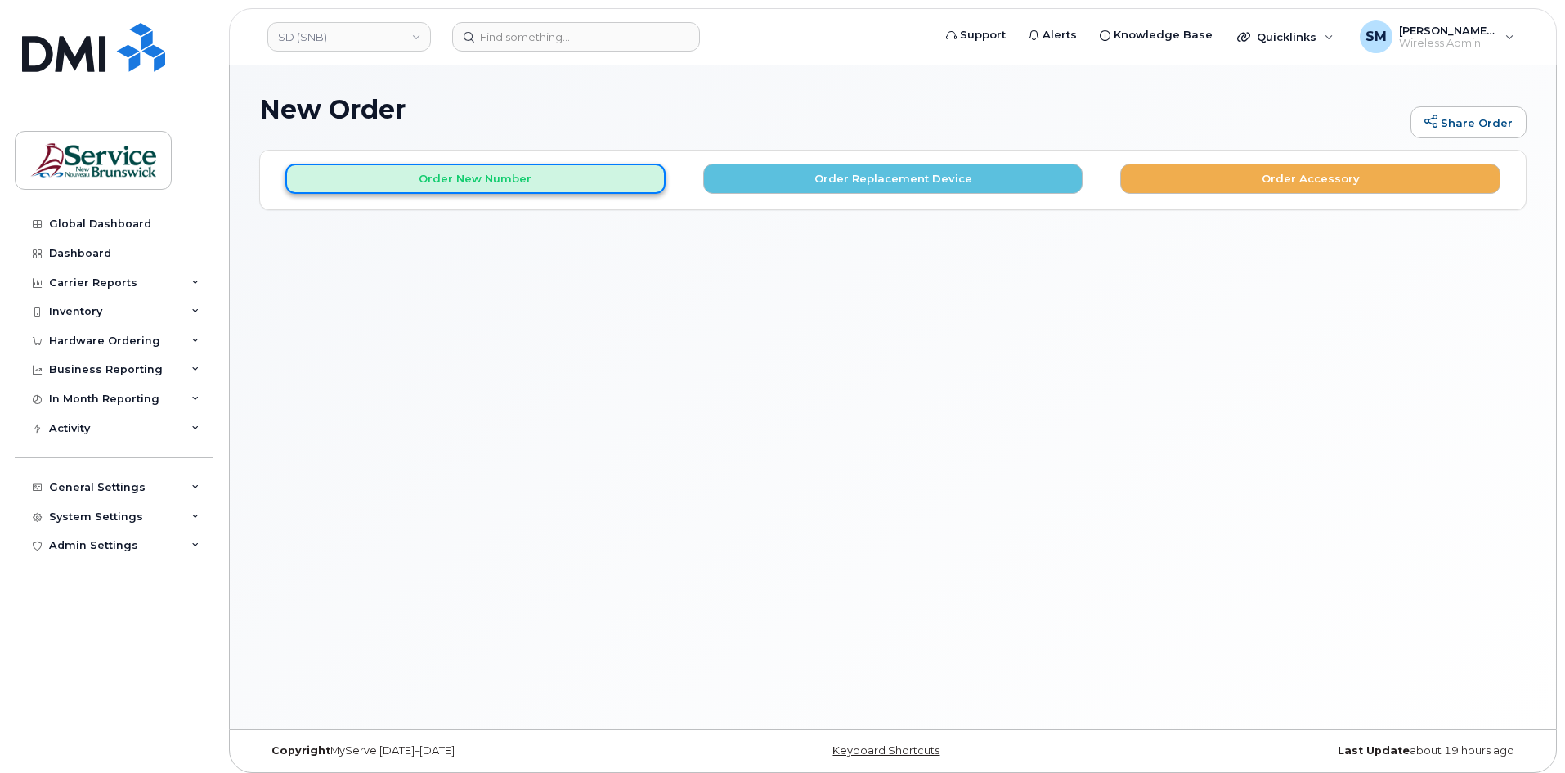
click at [632, 186] on button "Order New Number" at bounding box center [475, 179] width 380 height 30
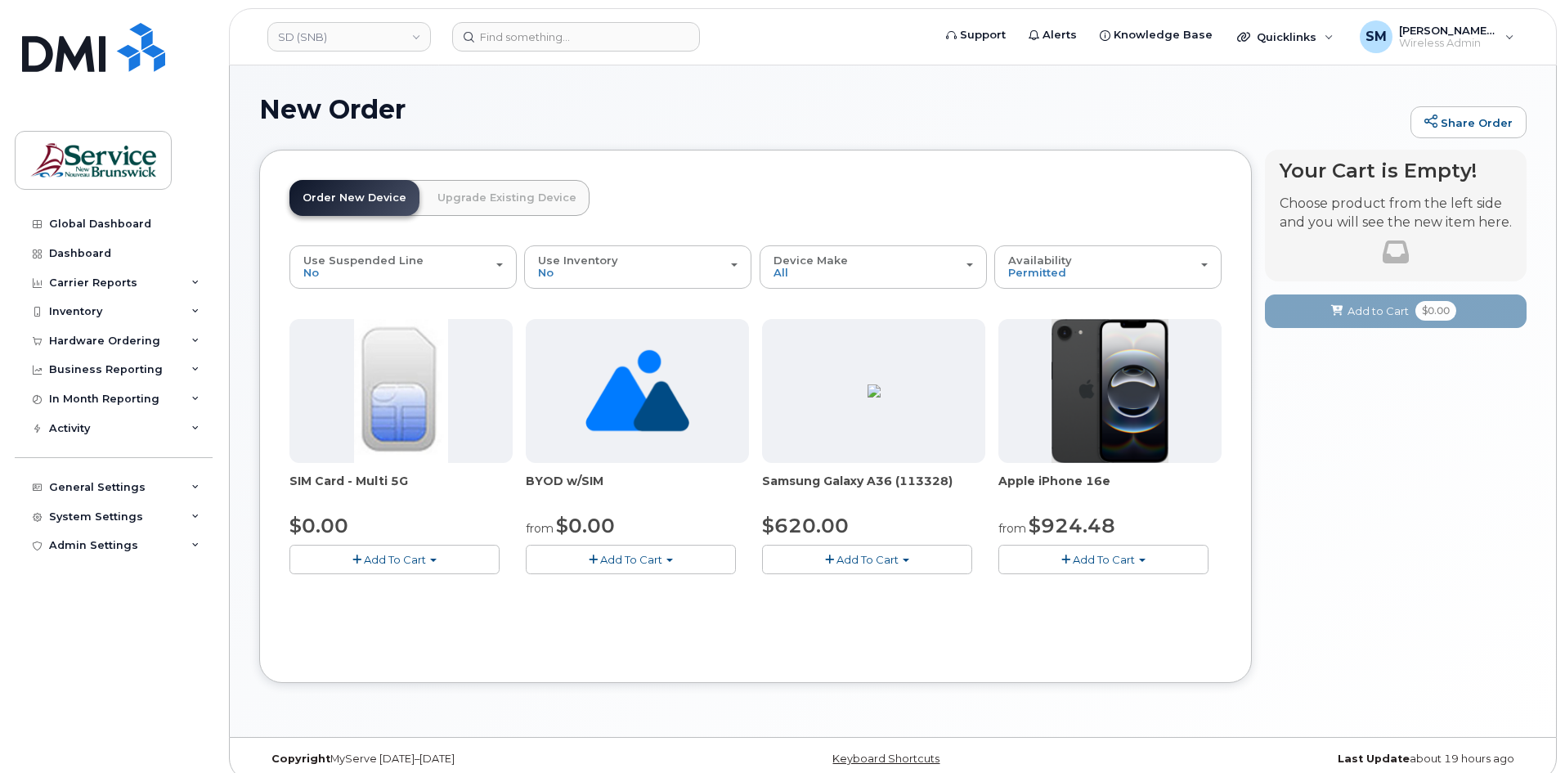
drag, startPoint x: 894, startPoint y: 566, endPoint x: 883, endPoint y: 563, distance: 11.7
click at [895, 566] on button "Add To Cart" at bounding box center [867, 559] width 210 height 29
click at [813, 606] on link "$620.00 - 30-day activation (128GB model)" at bounding box center [899, 609] width 267 height 20
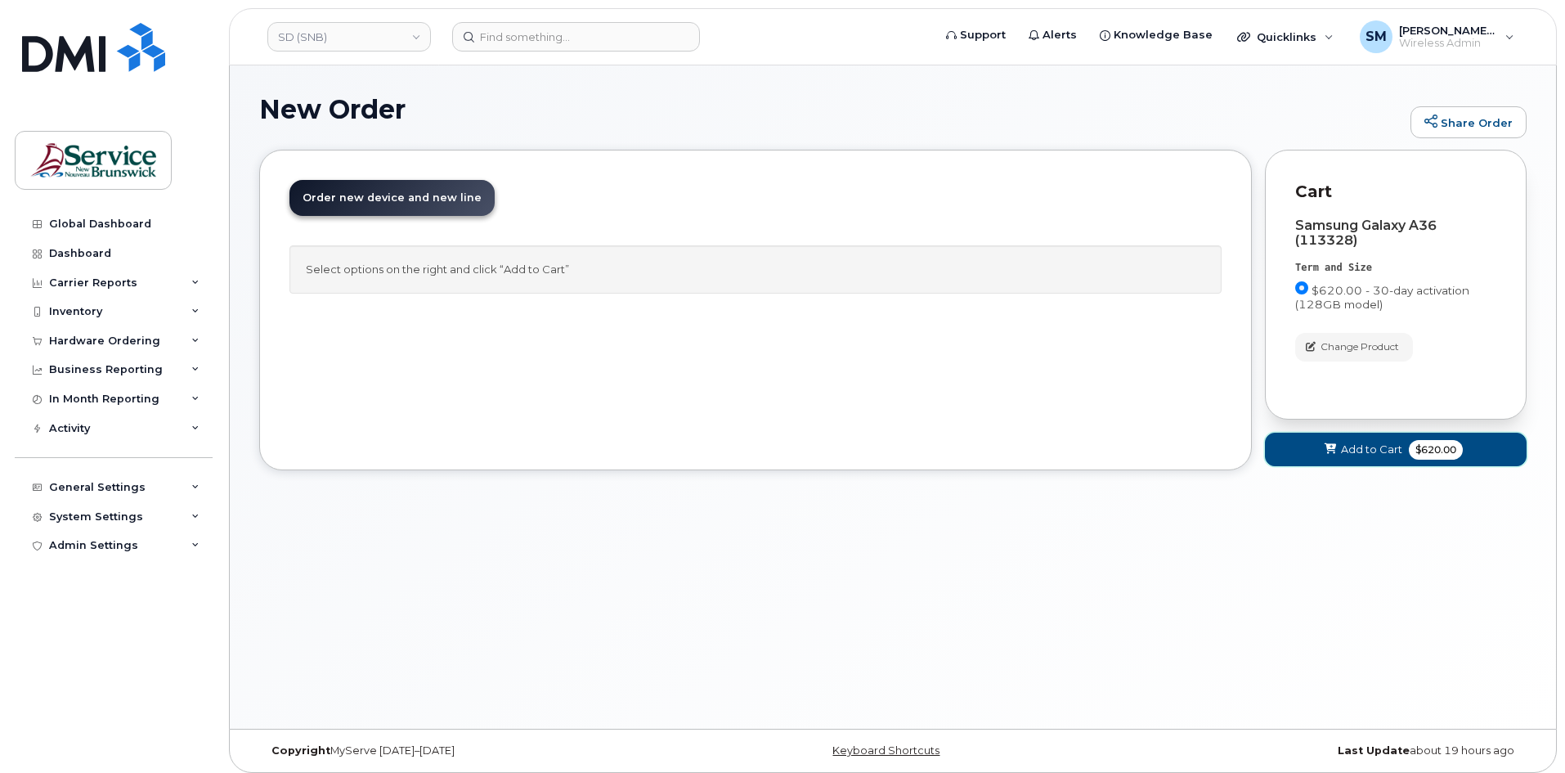
click at [1326, 454] on icon at bounding box center [1330, 449] width 11 height 11
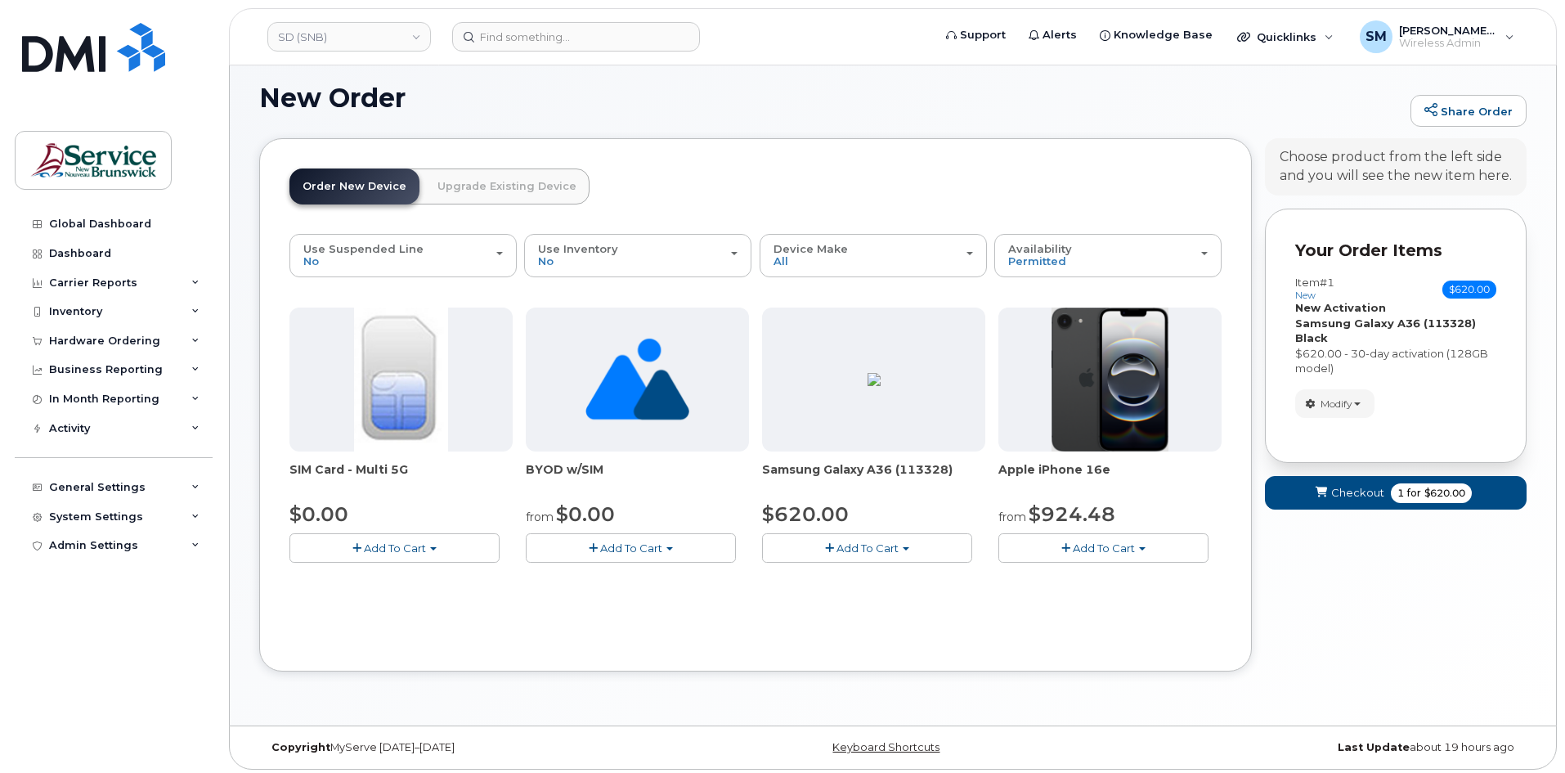
scroll to position [16, 0]
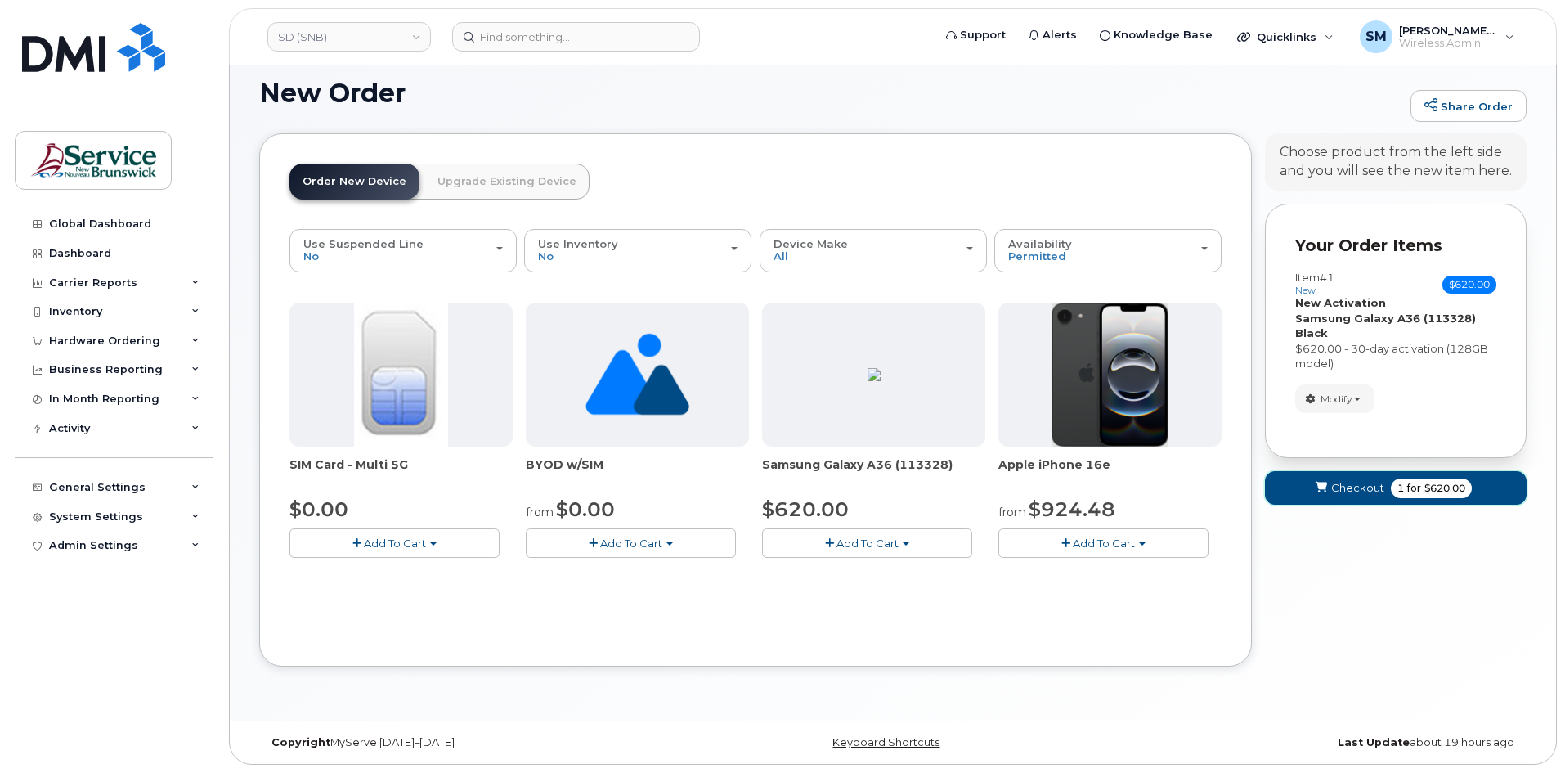
click at [1353, 490] on span "Checkout" at bounding box center [1357, 488] width 53 height 16
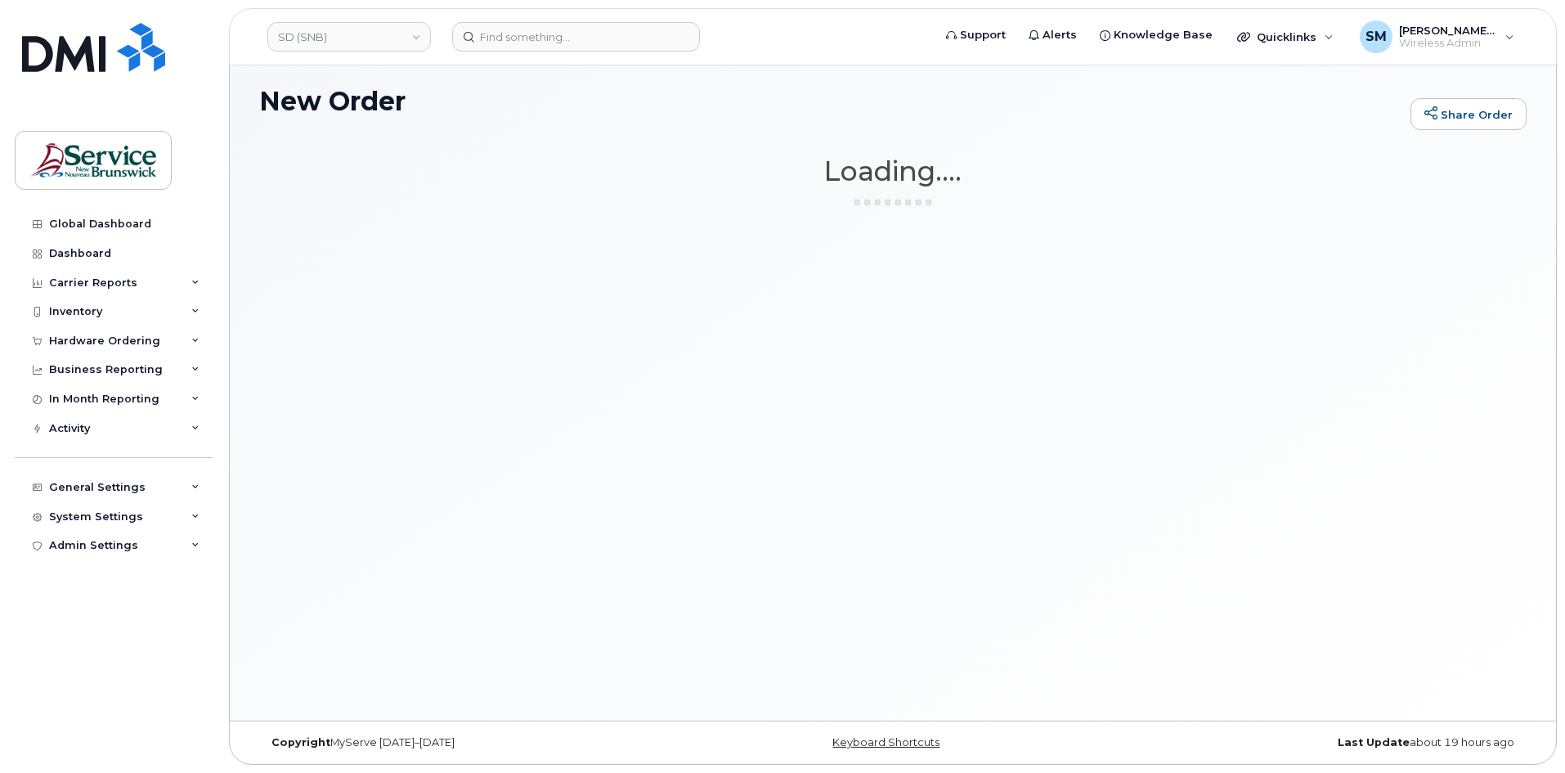
scroll to position [8, 0]
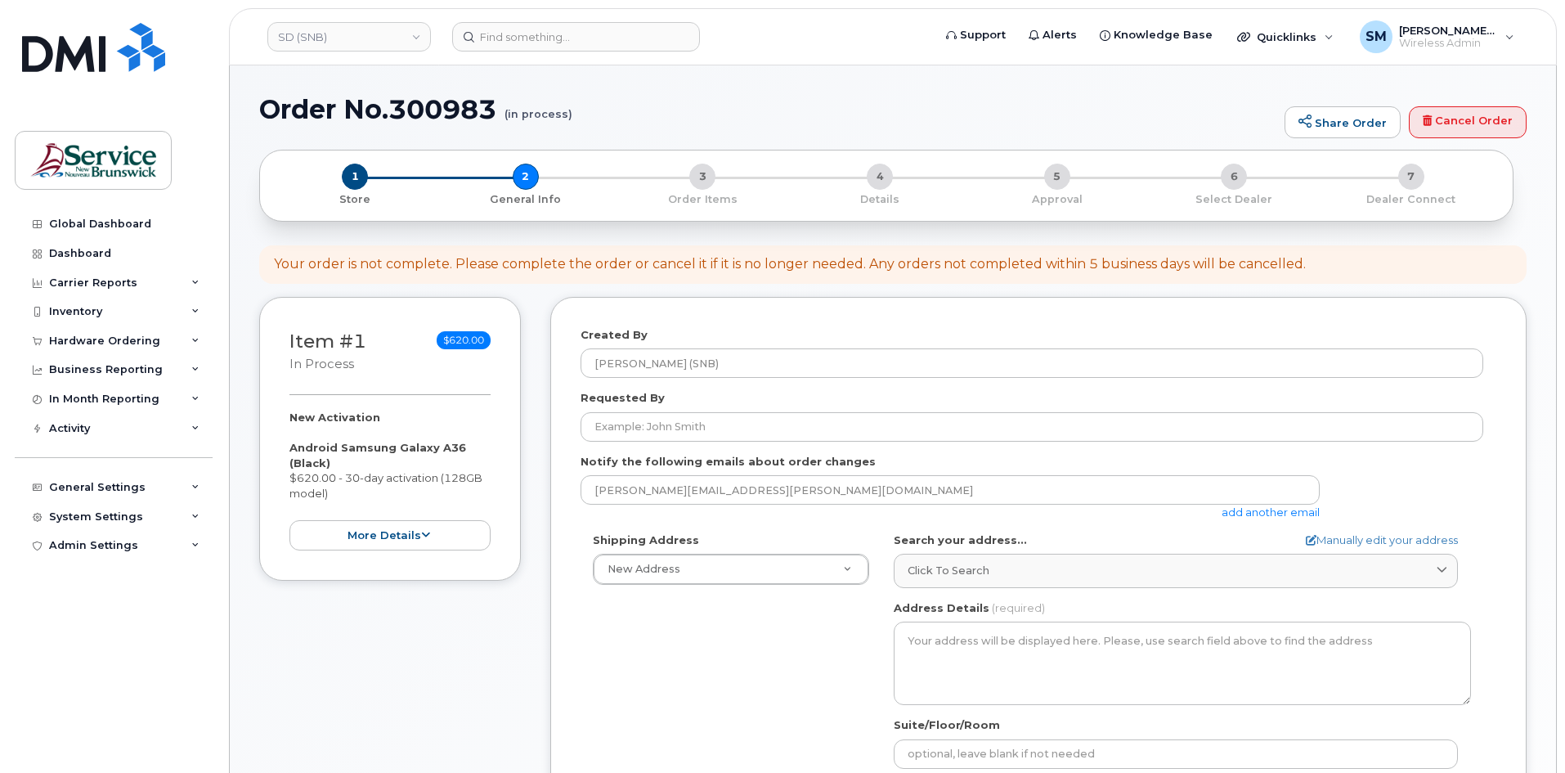
select select
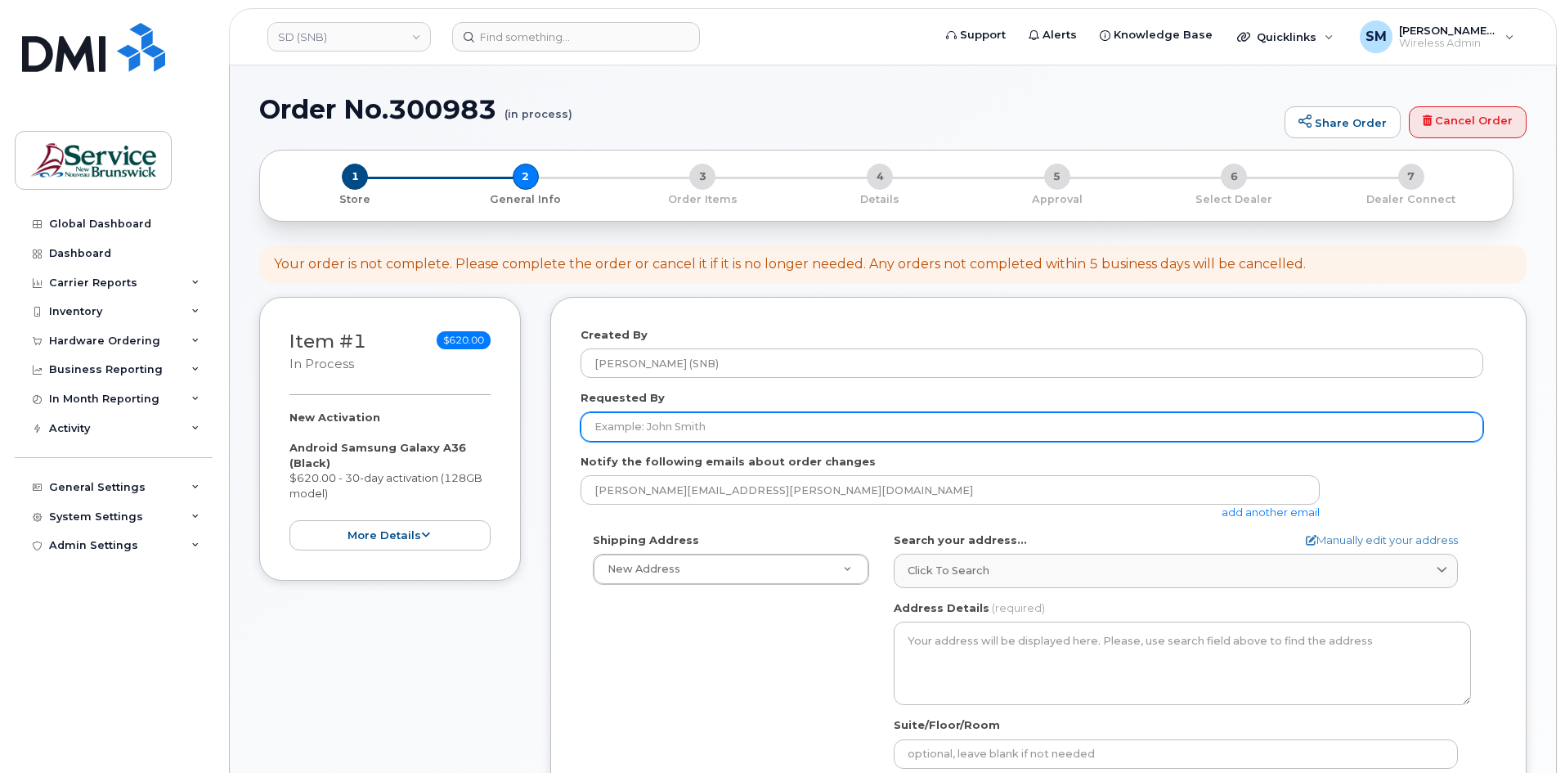
click at [666, 427] on input "Requested By" at bounding box center [1032, 426] width 903 height 29
paste input "[EMAIL_ADDRESS][PERSON_NAME][DOMAIN_NAME]"
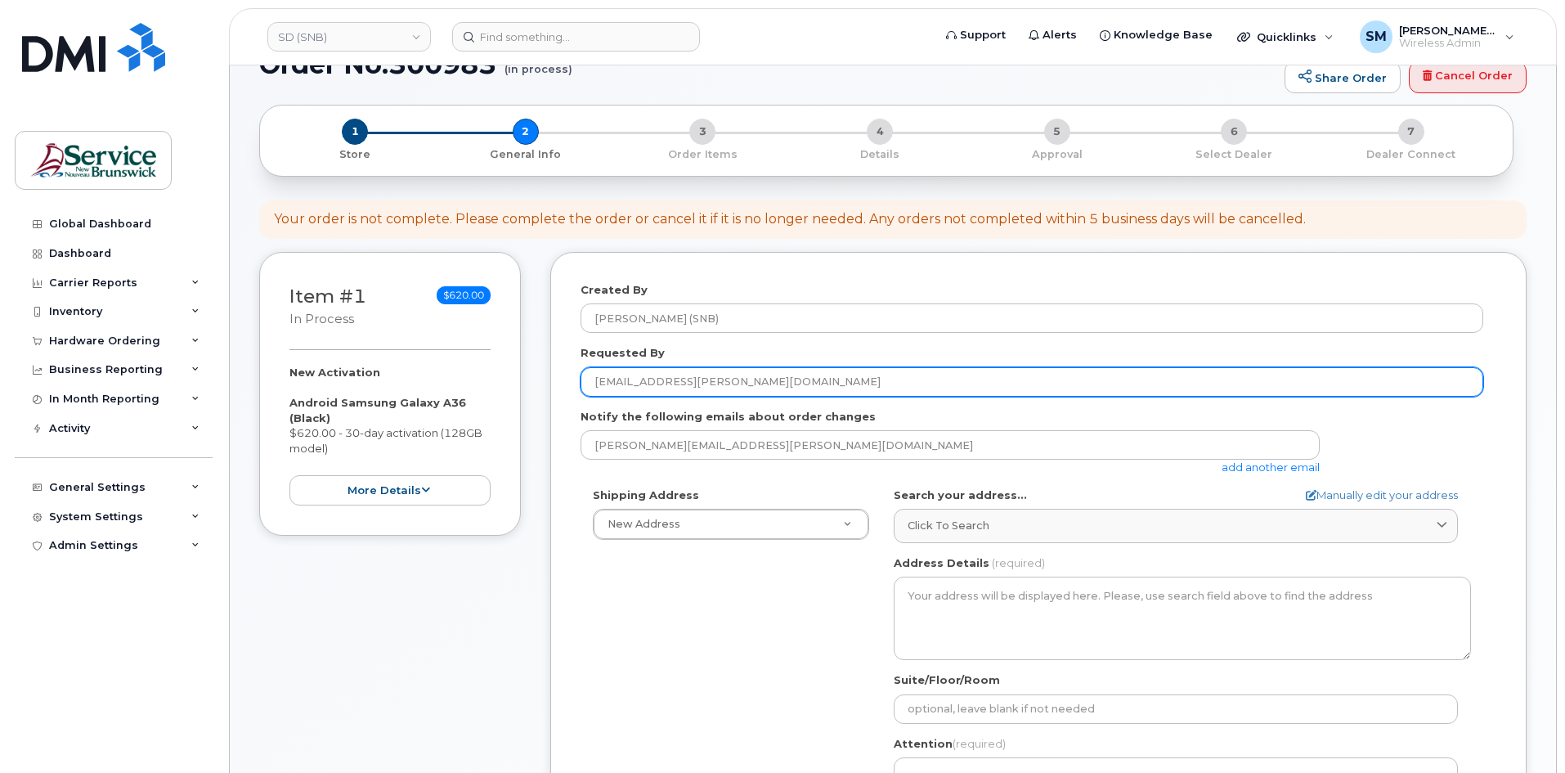
scroll to position [245, 0]
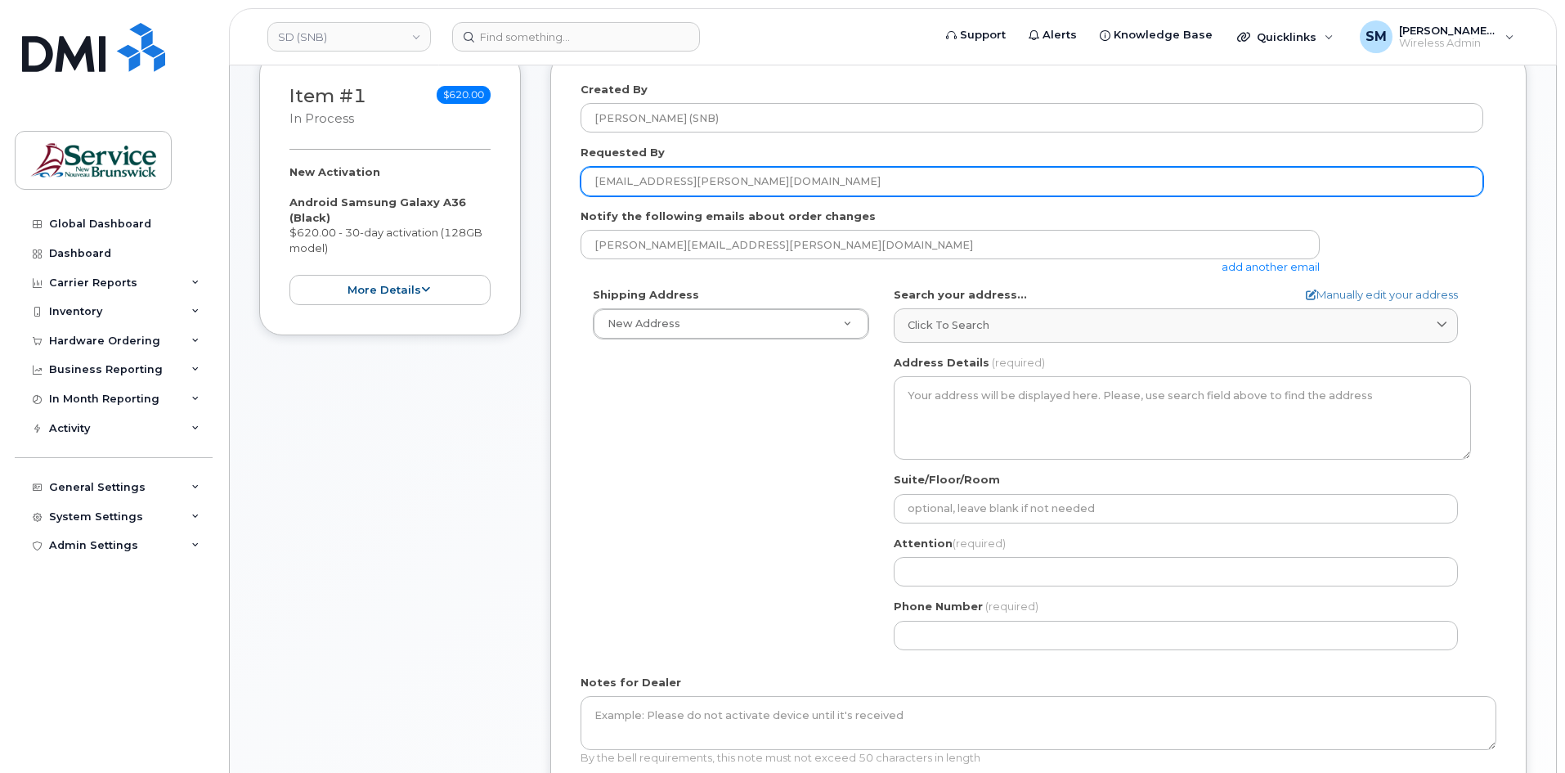
type input "[EMAIL_ADDRESS][PERSON_NAME][DOMAIN_NAME]"
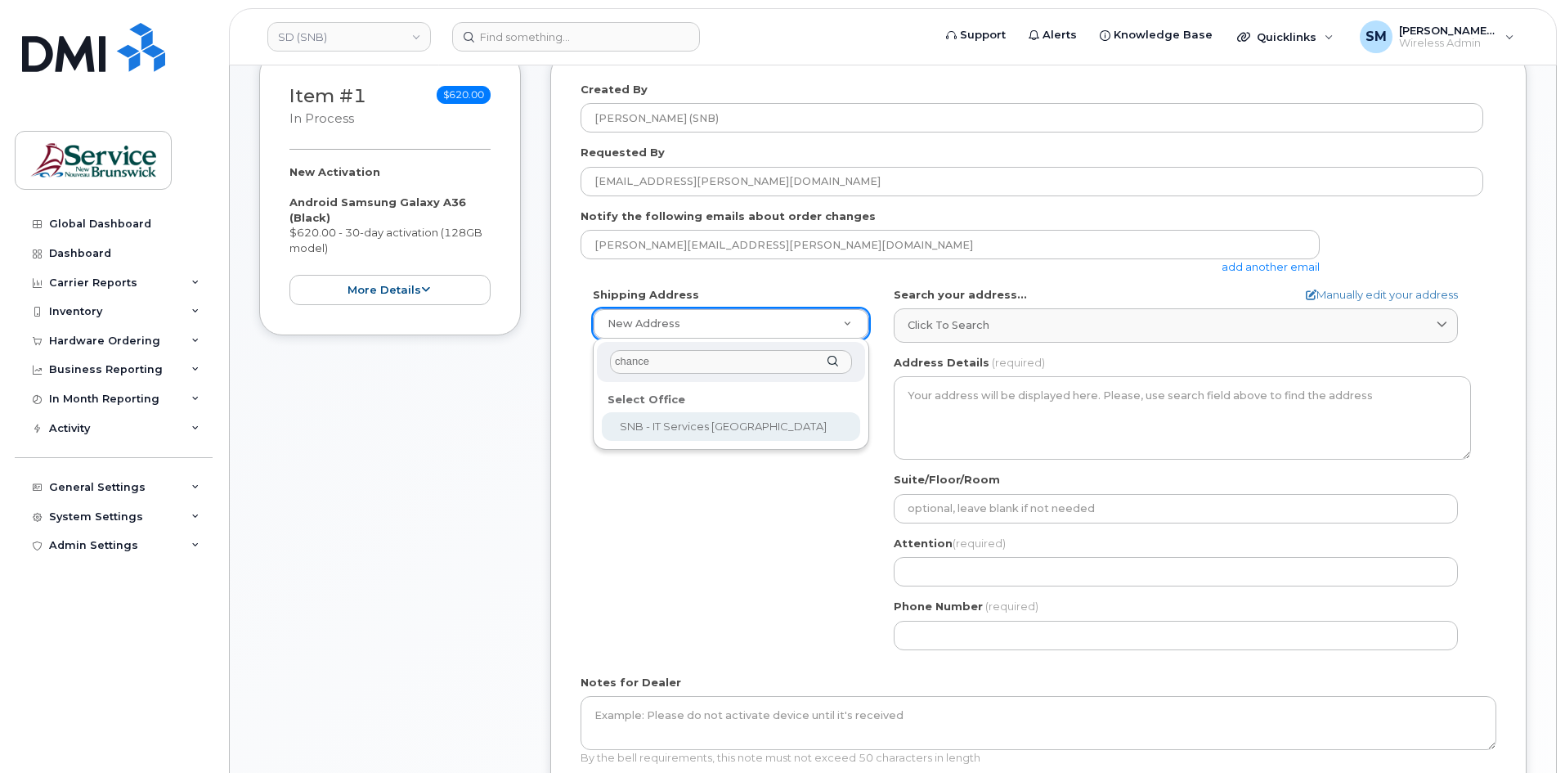
type input "chancer"
select select
type textarea "[STREET_ADDRESS]"
type input "[PERSON_NAME]/[PERSON_NAME]"
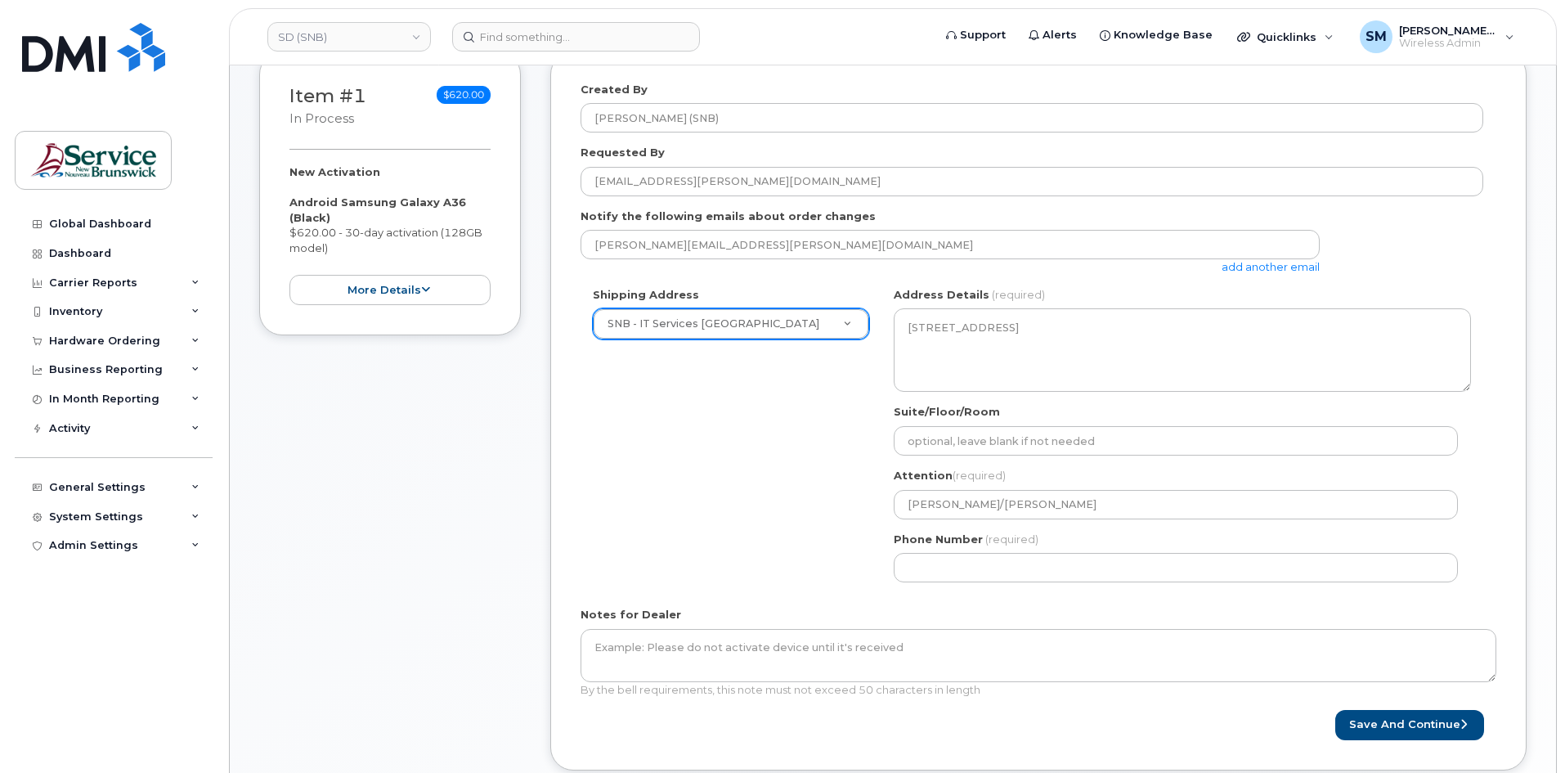
click at [800, 447] on div "Shipping Address SNB - IT Services Chancery Place New Address ASD-E Main Office…" at bounding box center [1032, 440] width 903 height 307
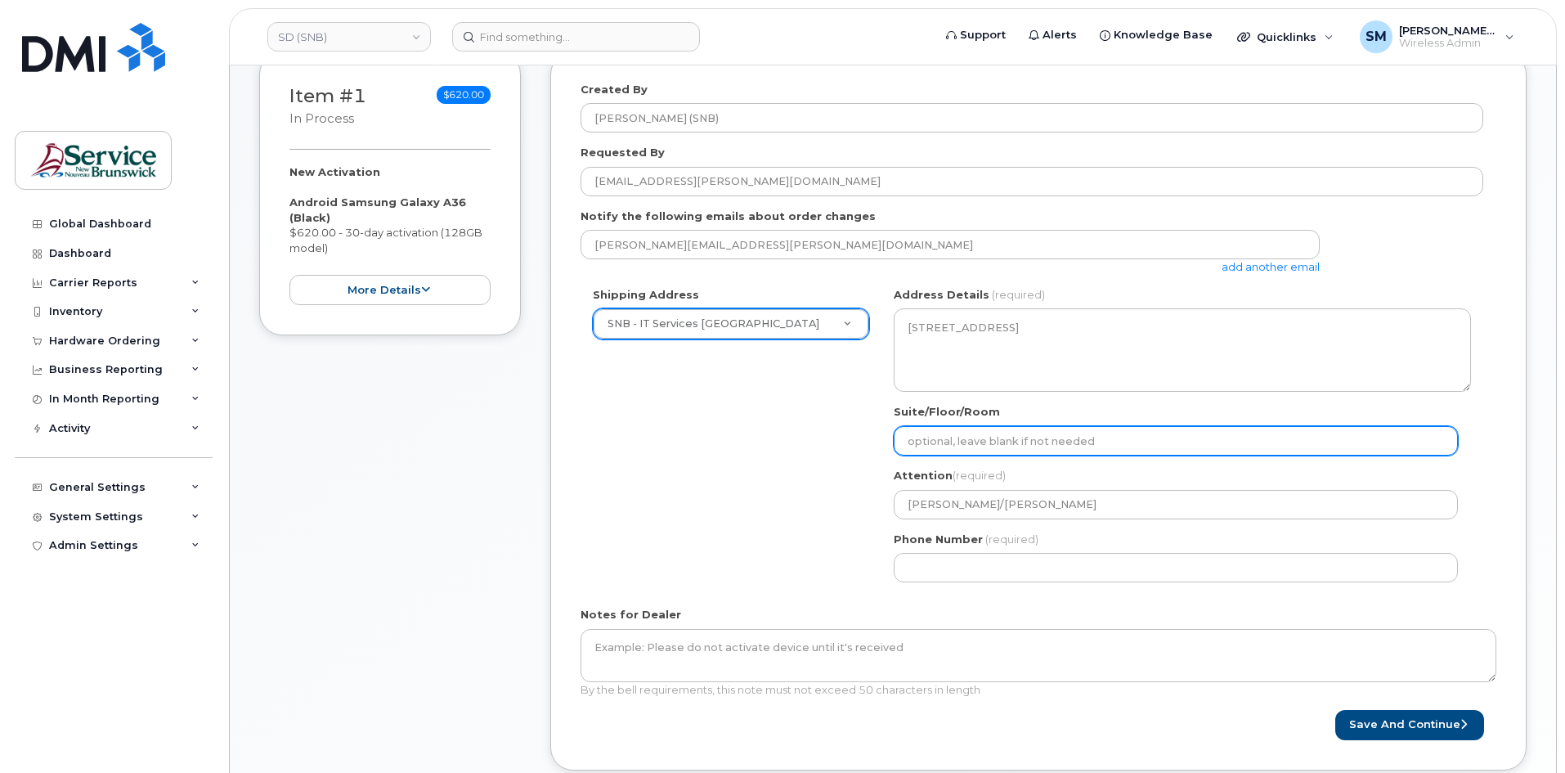
click at [1091, 433] on input "Suite/Floor/Room" at bounding box center [1176, 440] width 564 height 29
paste input "WO0000000488795"
select select
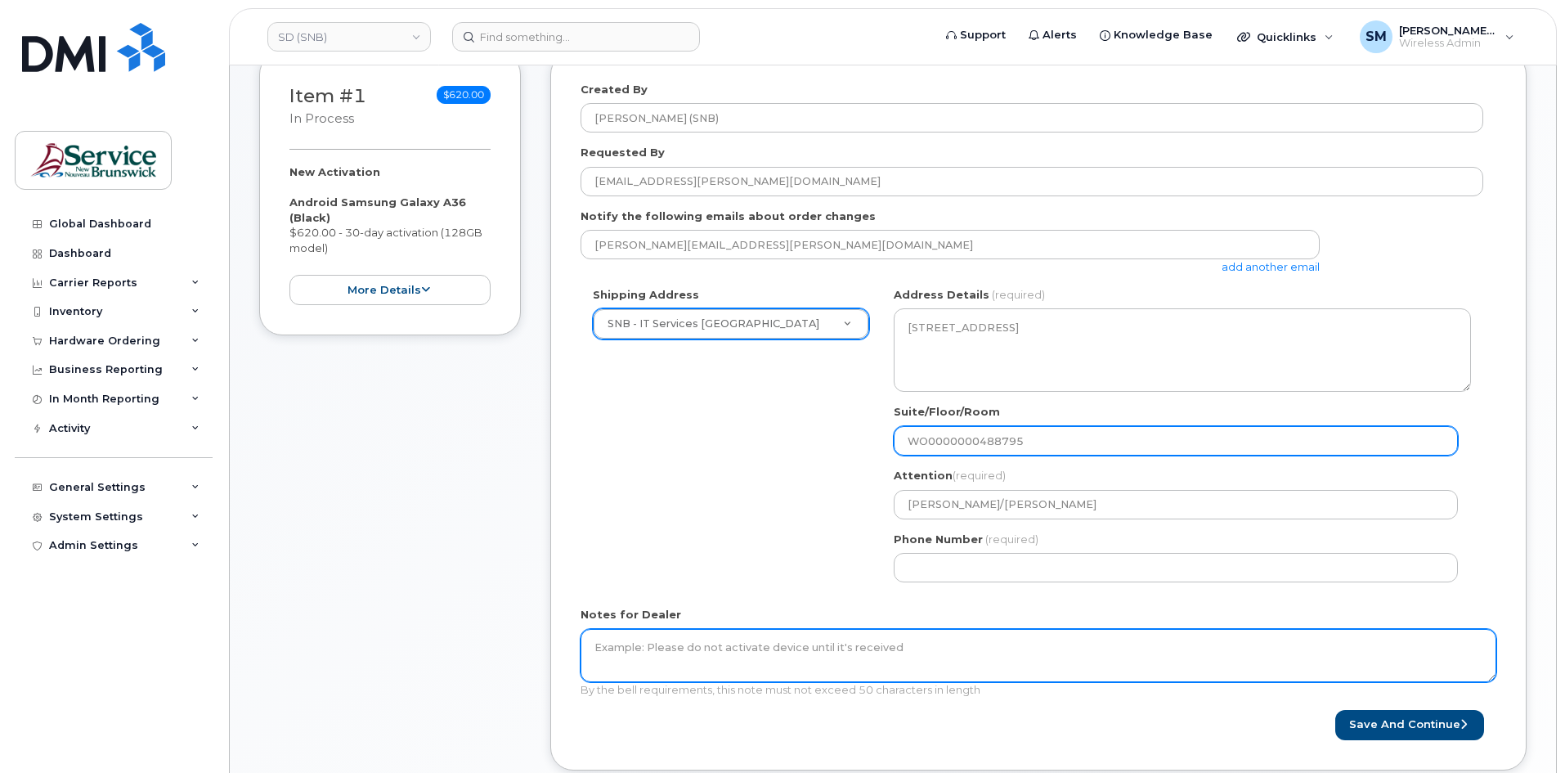
type input "WO0000000488795"
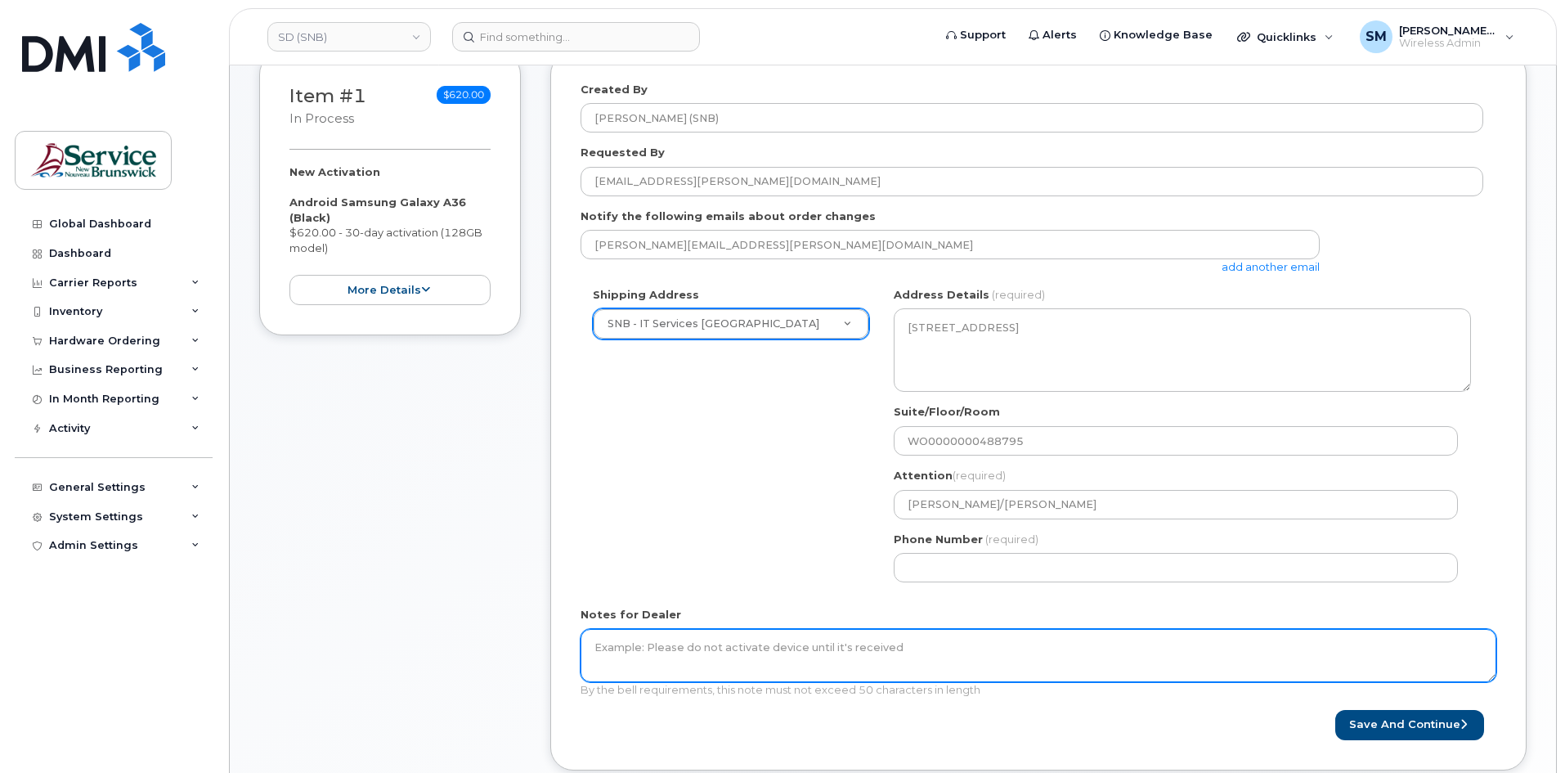
click at [810, 678] on textarea "Notes for Dealer" at bounding box center [1039, 656] width 916 height 54
paste textarea "WO0000000488795"
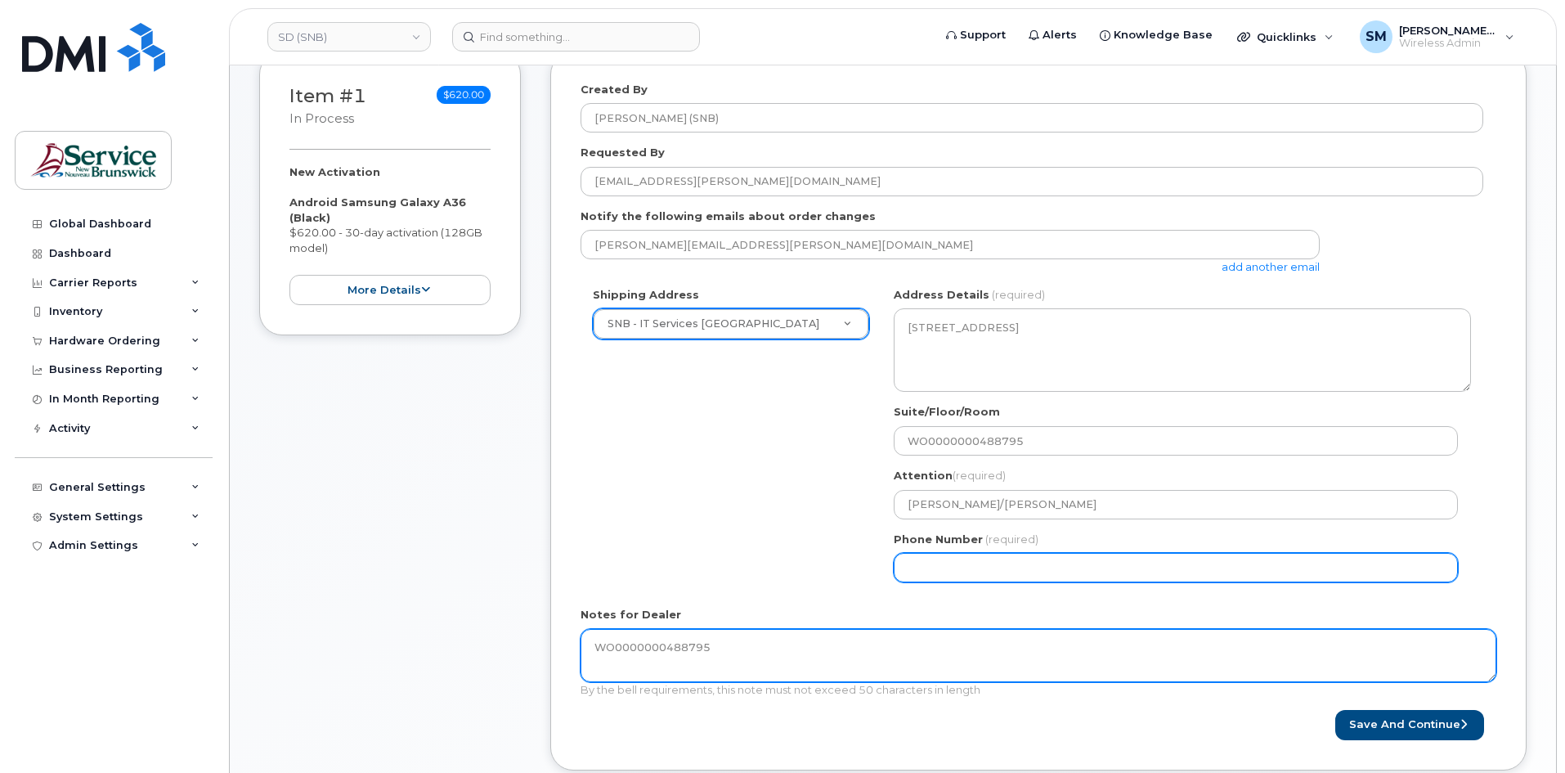
type textarea "WO0000000488795"
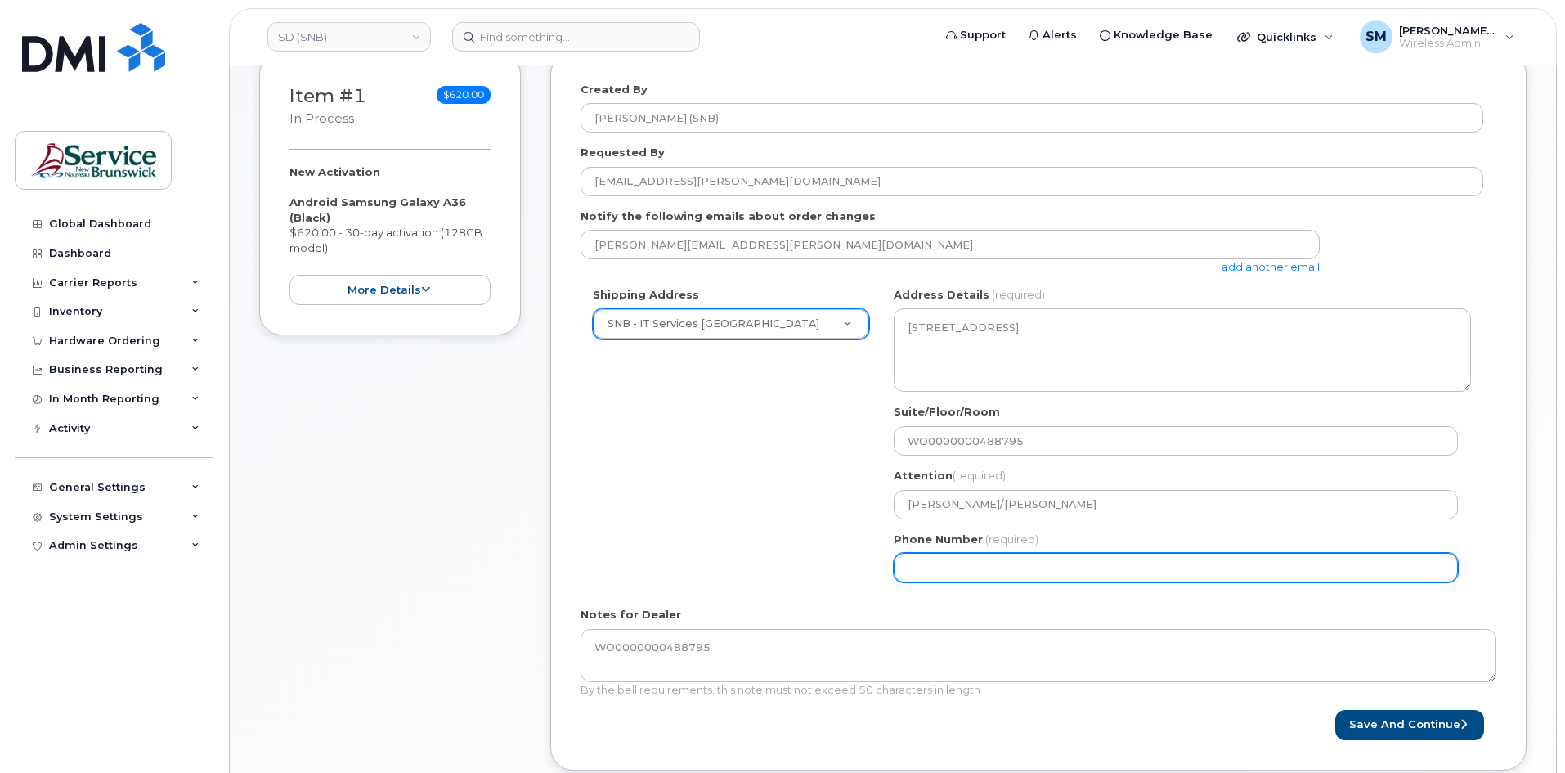
click at [921, 563] on input "Phone Number" at bounding box center [1176, 567] width 564 height 29
select select
type input "506639633"
select select
type input "5066396338"
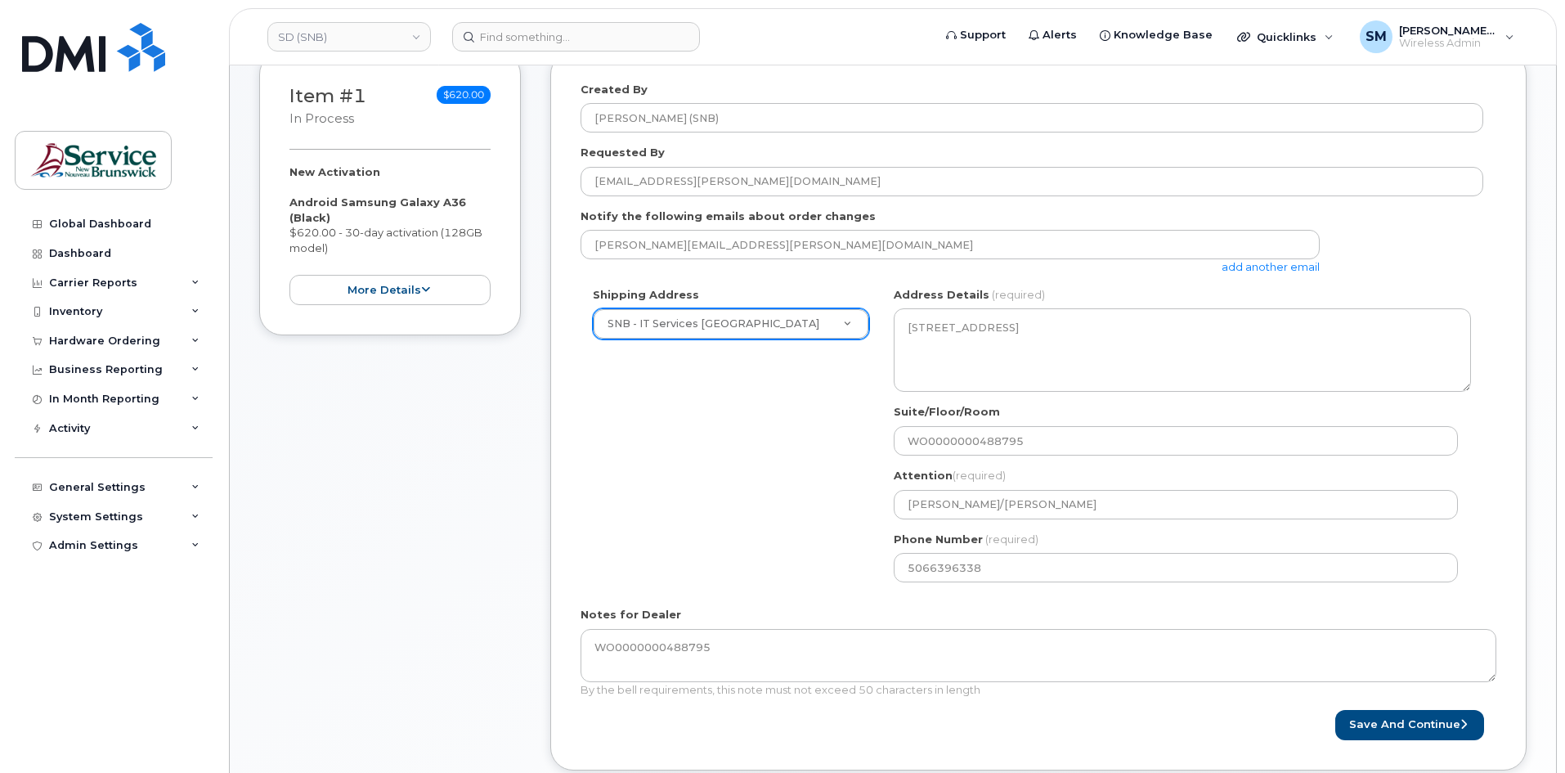
click at [1450, 750] on div "Created By Slattery, Matthew (SNB) Requested By Kara.Martin@gnb.ca Notify the f…" at bounding box center [1038, 411] width 976 height 719
click at [1446, 719] on button "Save and Continue" at bounding box center [1409, 725] width 149 height 30
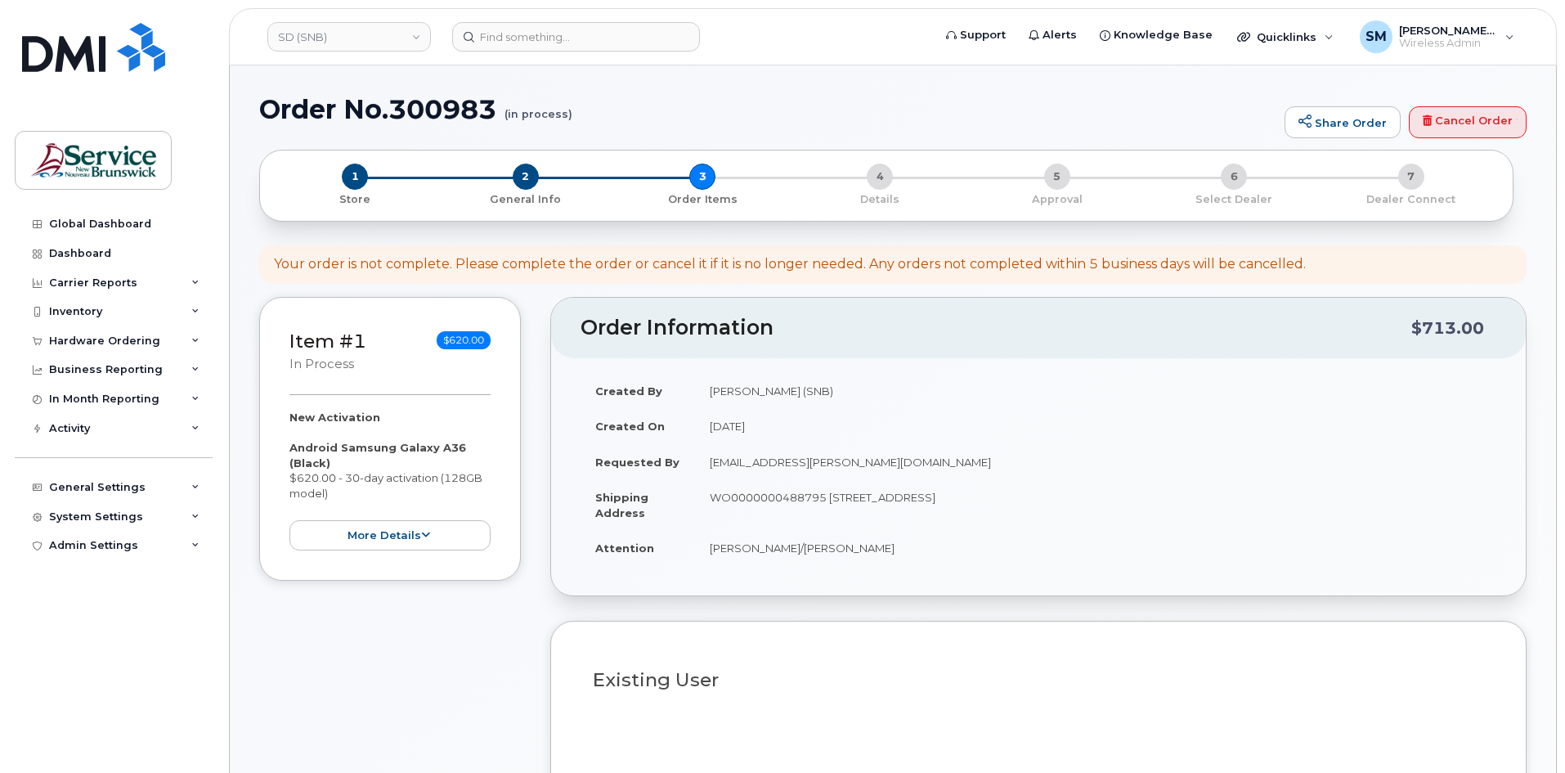
select select
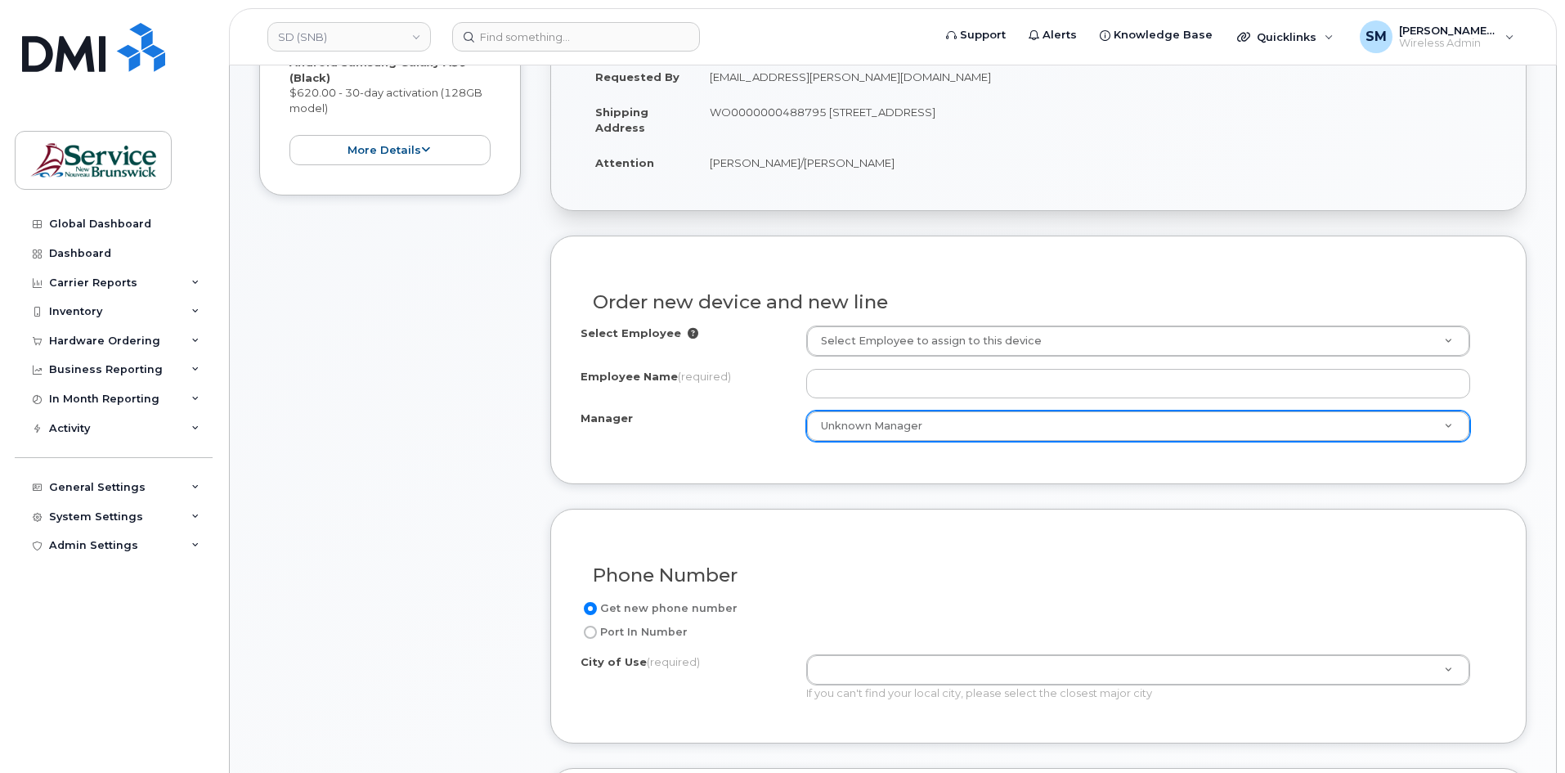
scroll to position [409, 0]
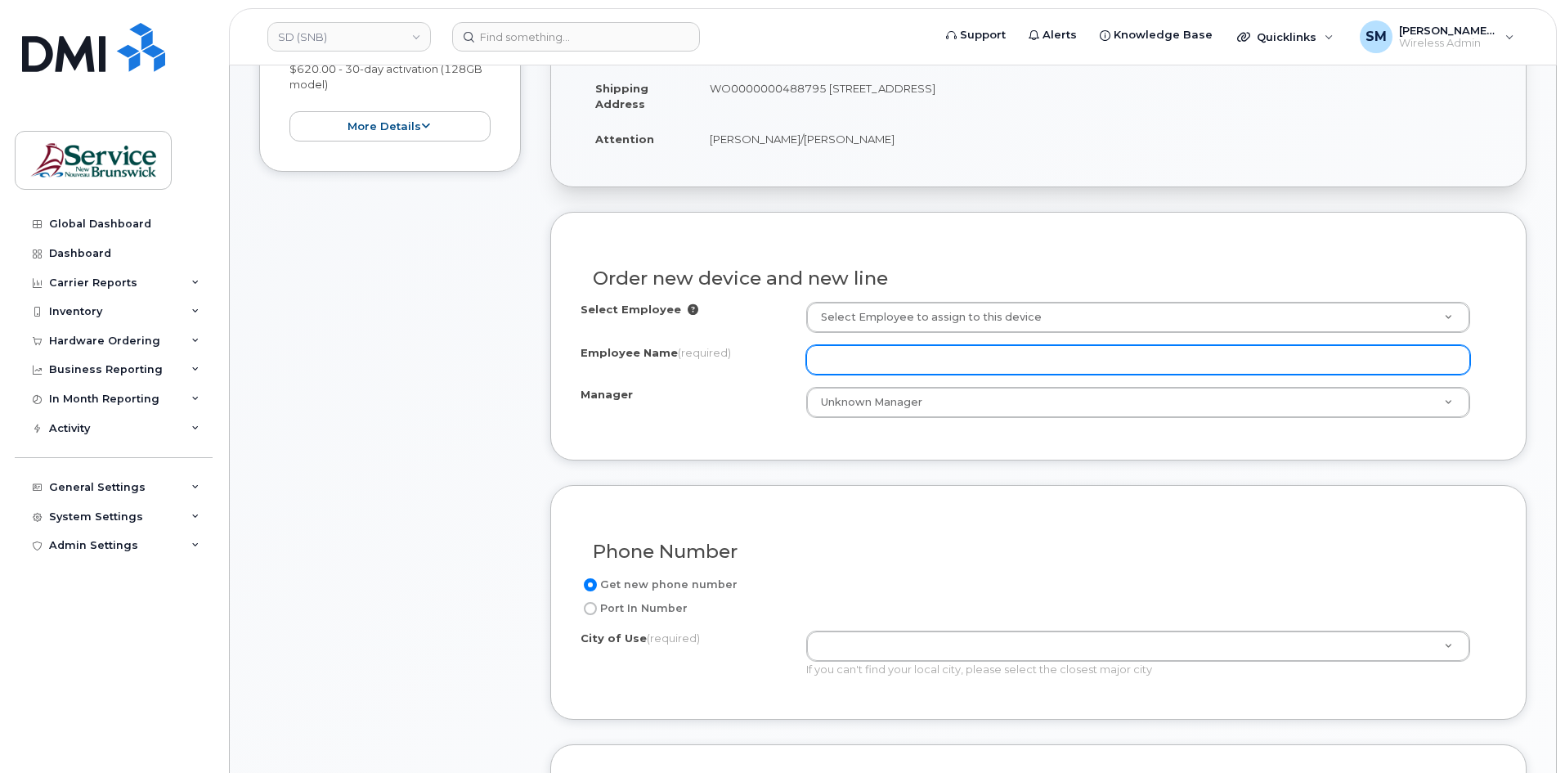
click at [814, 362] on input "Employee Name (required)" at bounding box center [1138, 359] width 664 height 29
paste input "[PERSON_NAME]"
type input "[PERSON_NAME]"
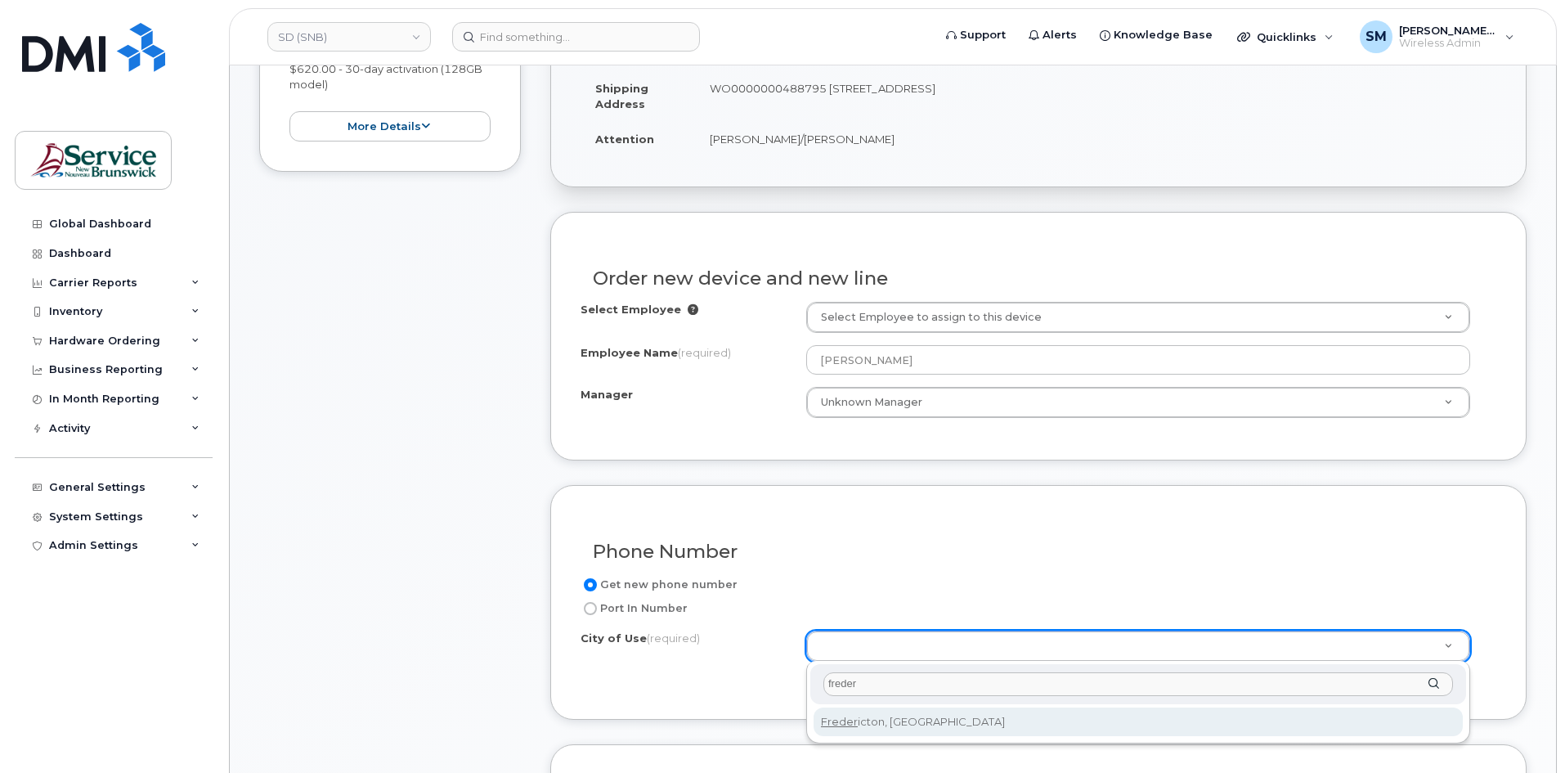
type input "freder"
type input "1578"
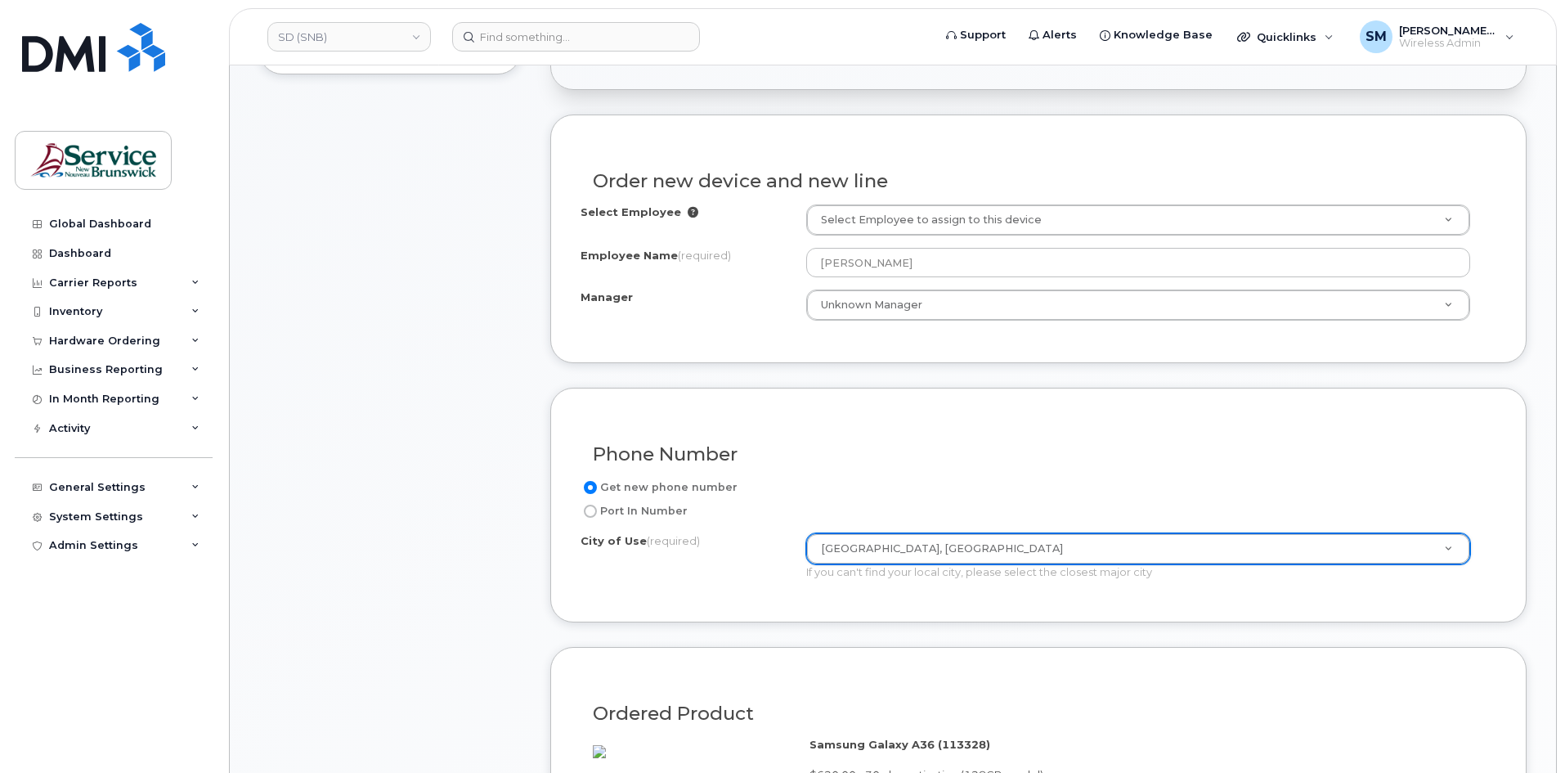
scroll to position [818, 0]
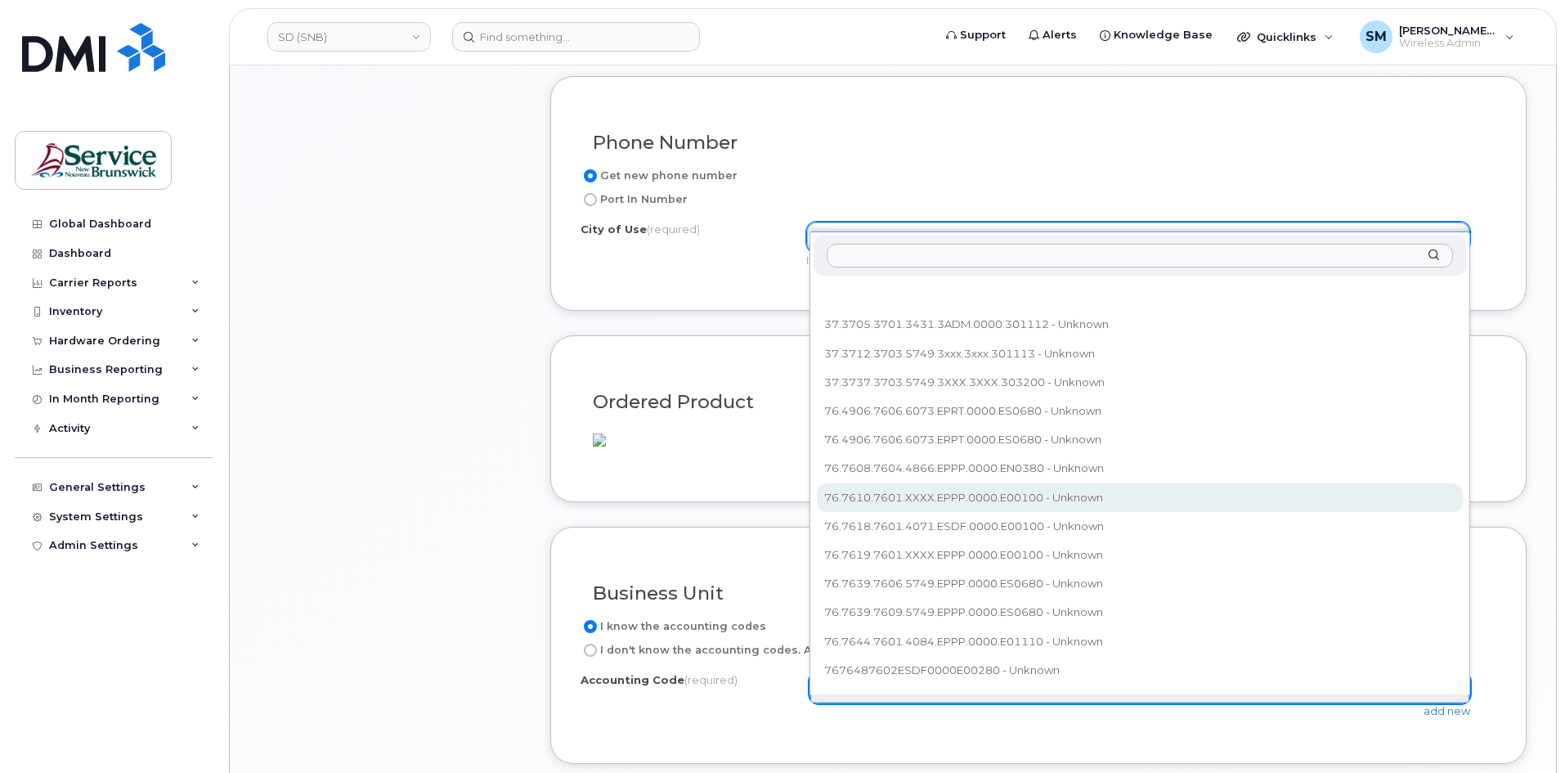
type input "76.7692.7601.4866.E605.0000.E00100"
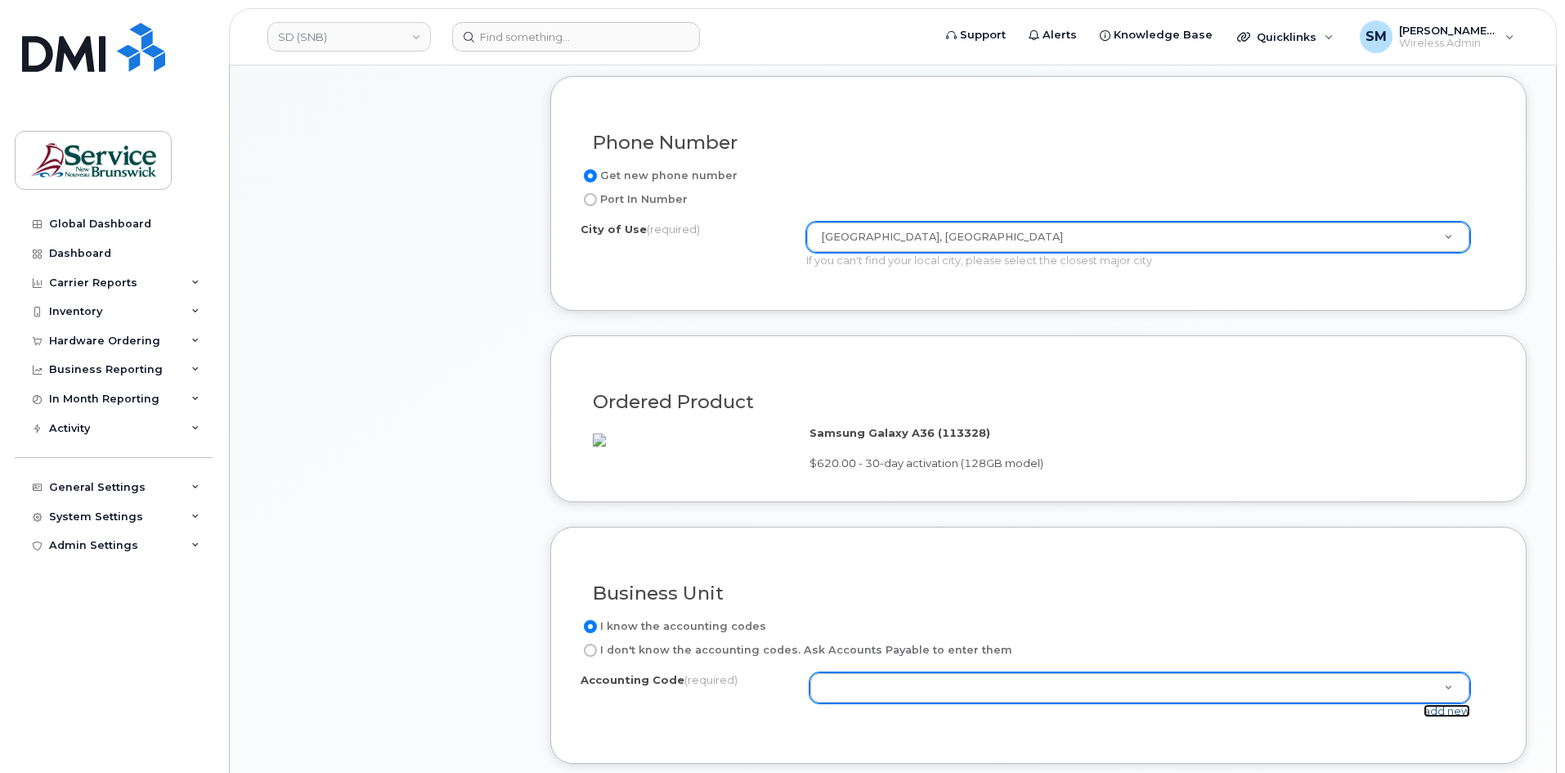
click at [1439, 717] on link "add new" at bounding box center [1446, 710] width 47 height 13
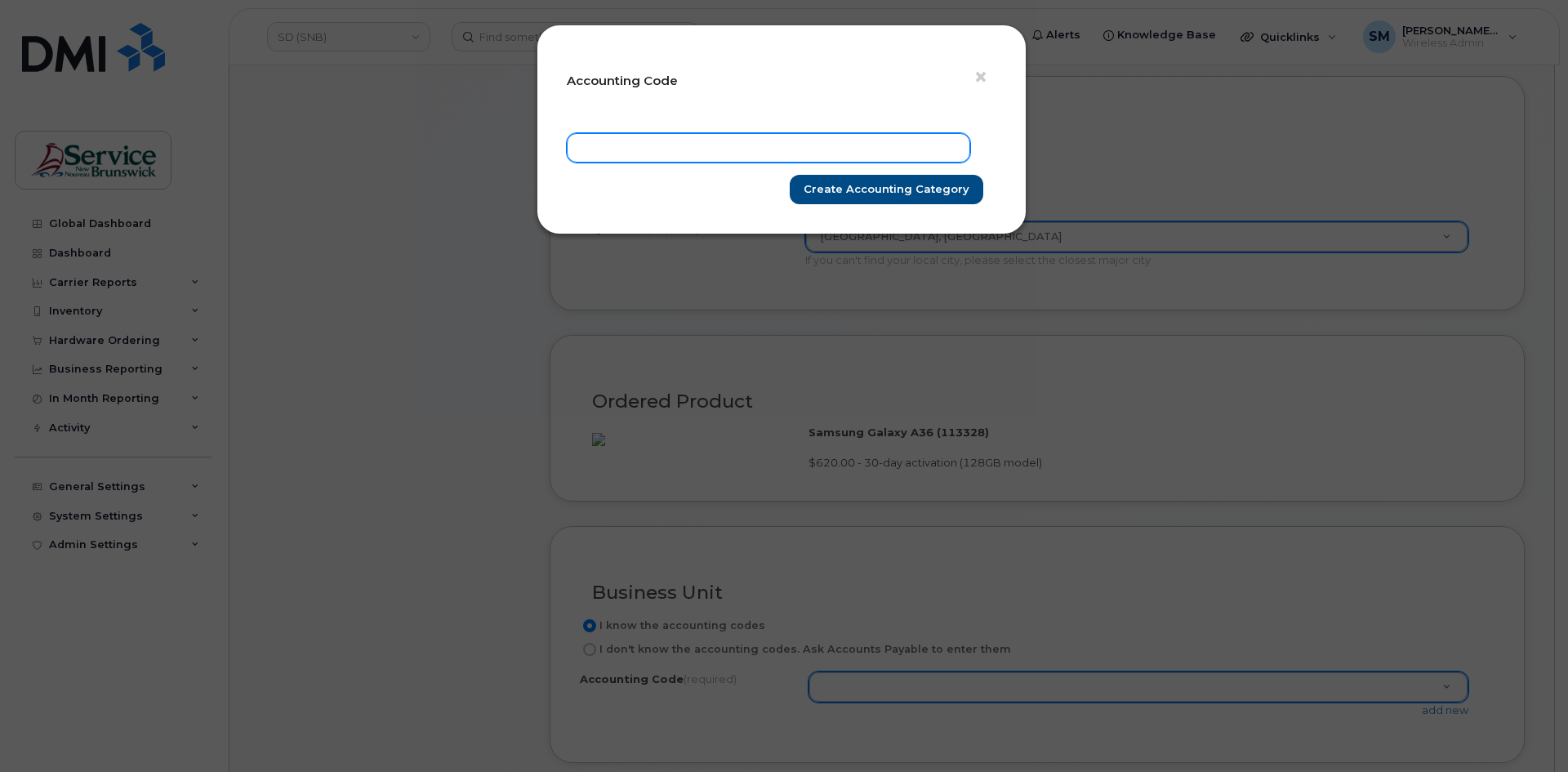
click at [918, 136] on input "text" at bounding box center [768, 147] width 403 height 29
paste input "76.7692.7601.4866.E605.0000.E00100"
type input "76.7692.7601.4866.E605.0000.E00100"
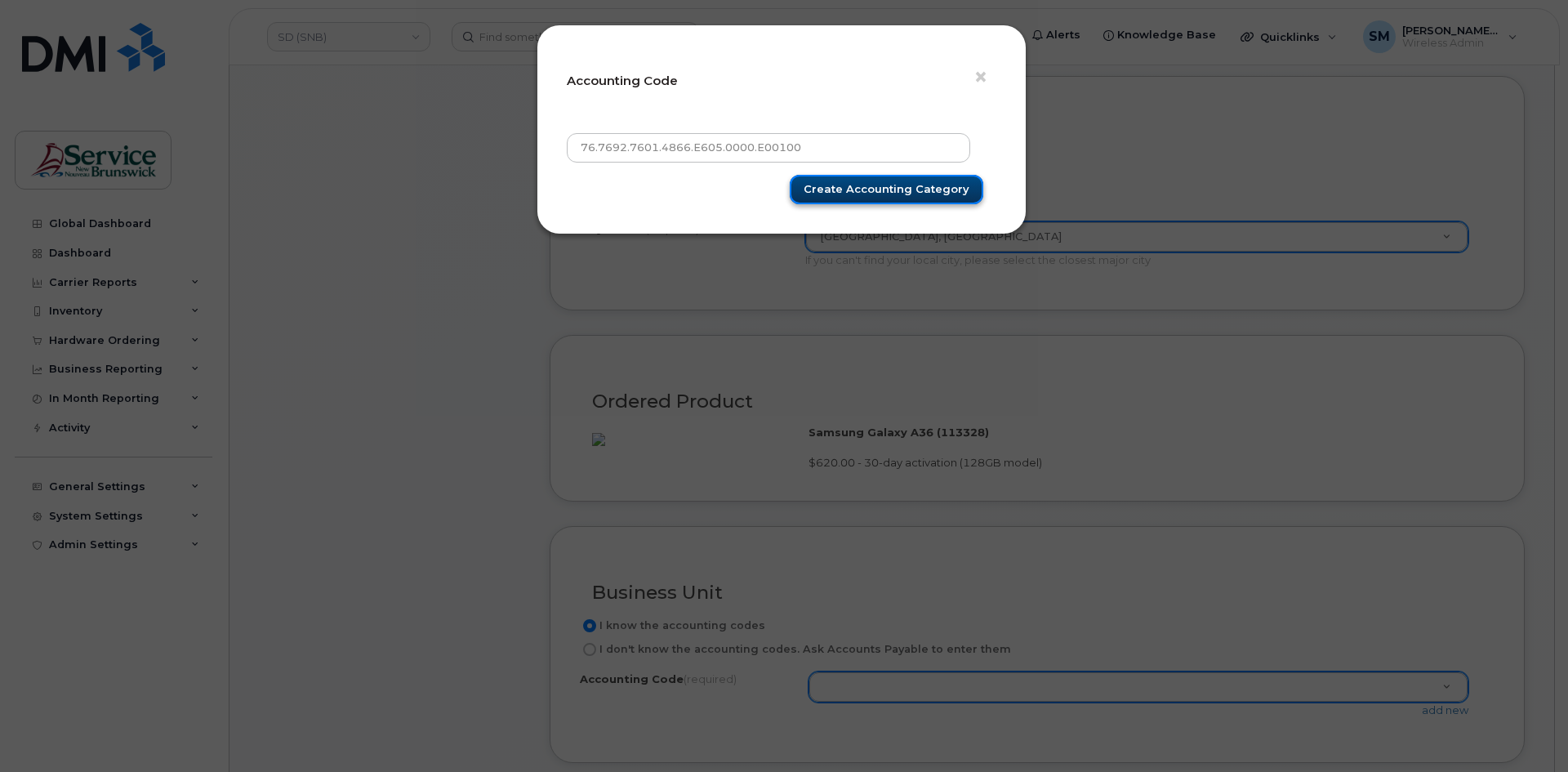
click at [925, 186] on input "Create Accounting category" at bounding box center [887, 190] width 194 height 30
type input "Create Accounting category"
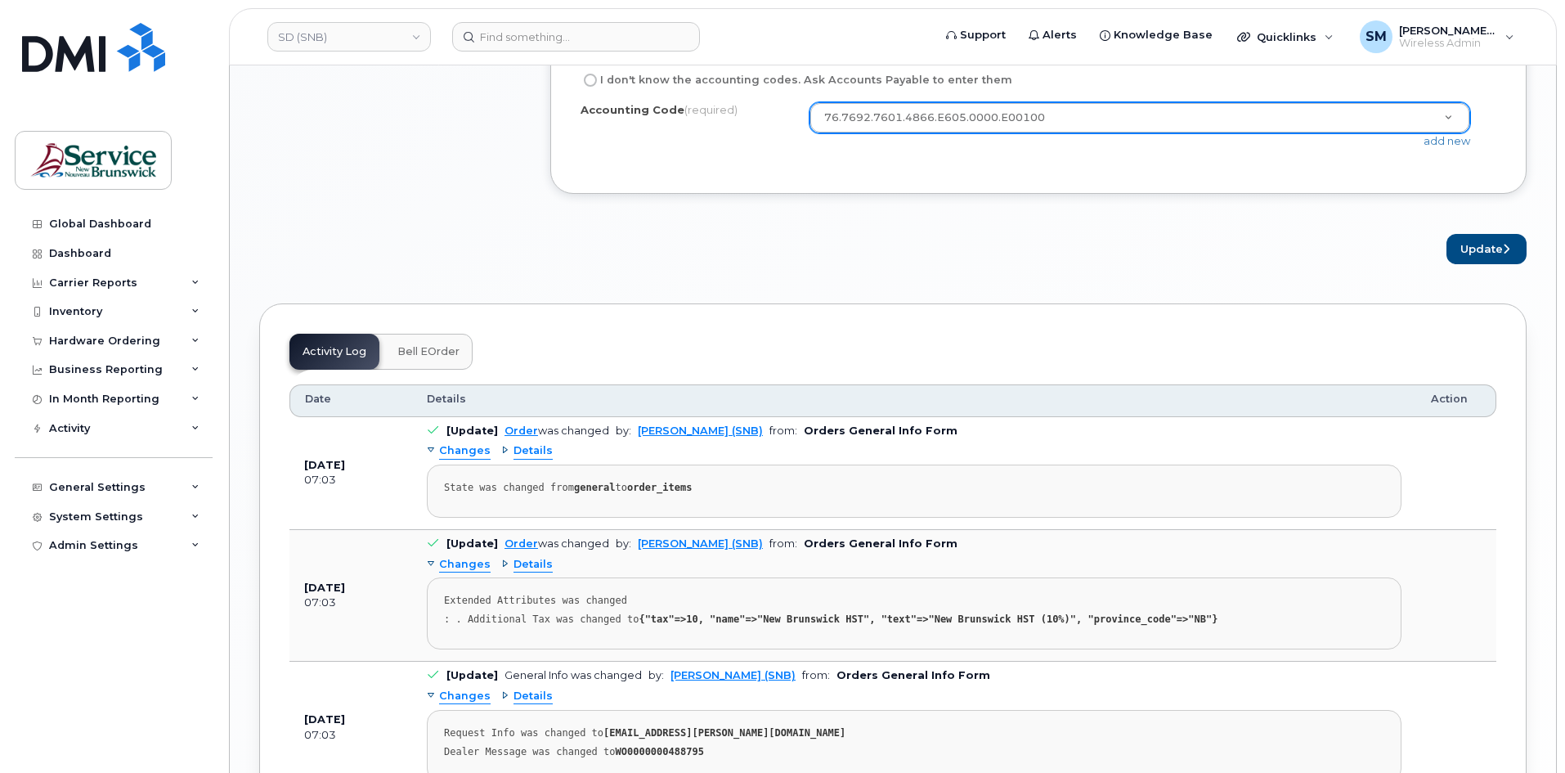
scroll to position [1390, 0]
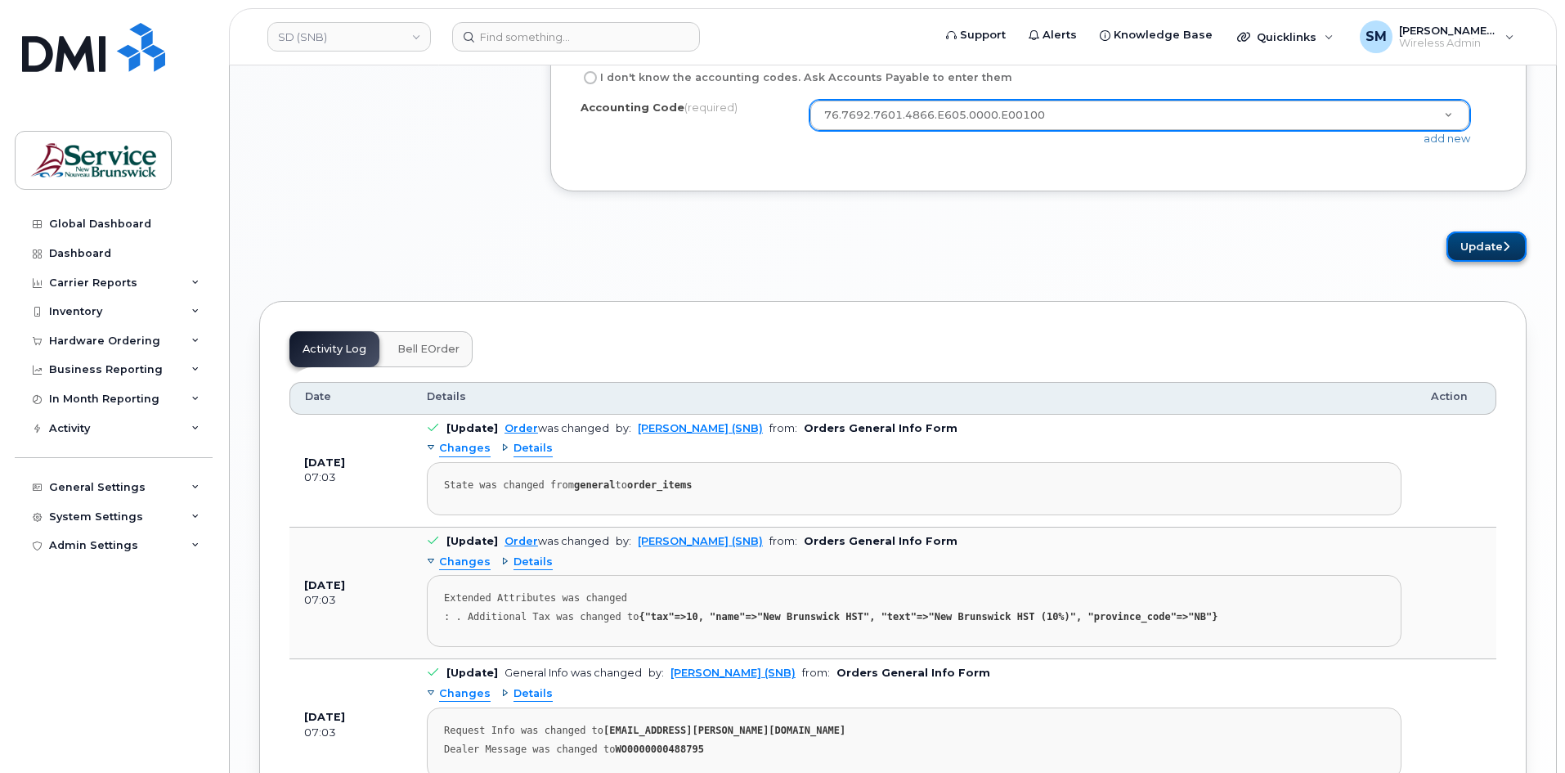
click at [1508, 262] on button "Update" at bounding box center [1486, 246] width 80 height 30
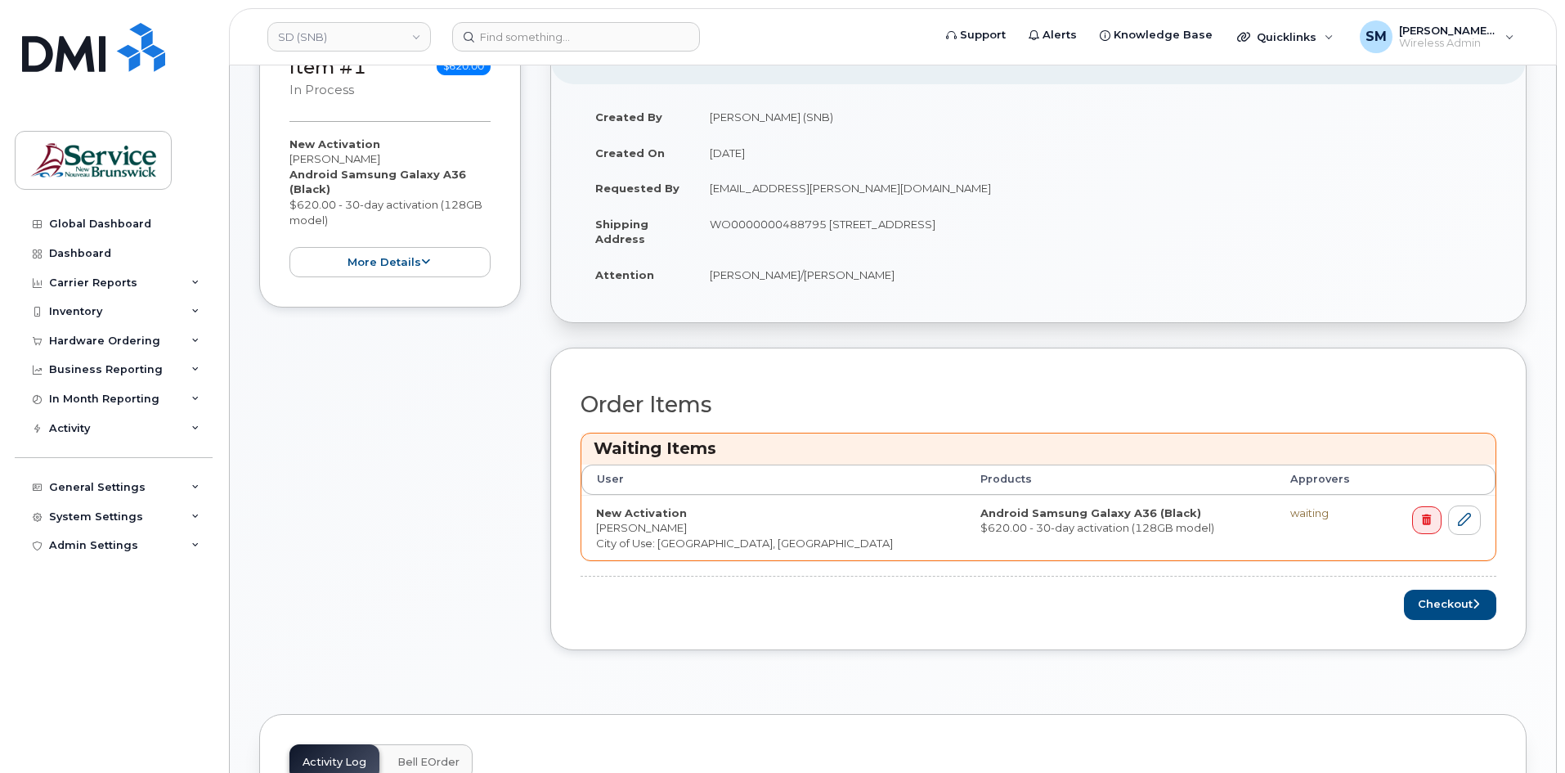
scroll to position [572, 0]
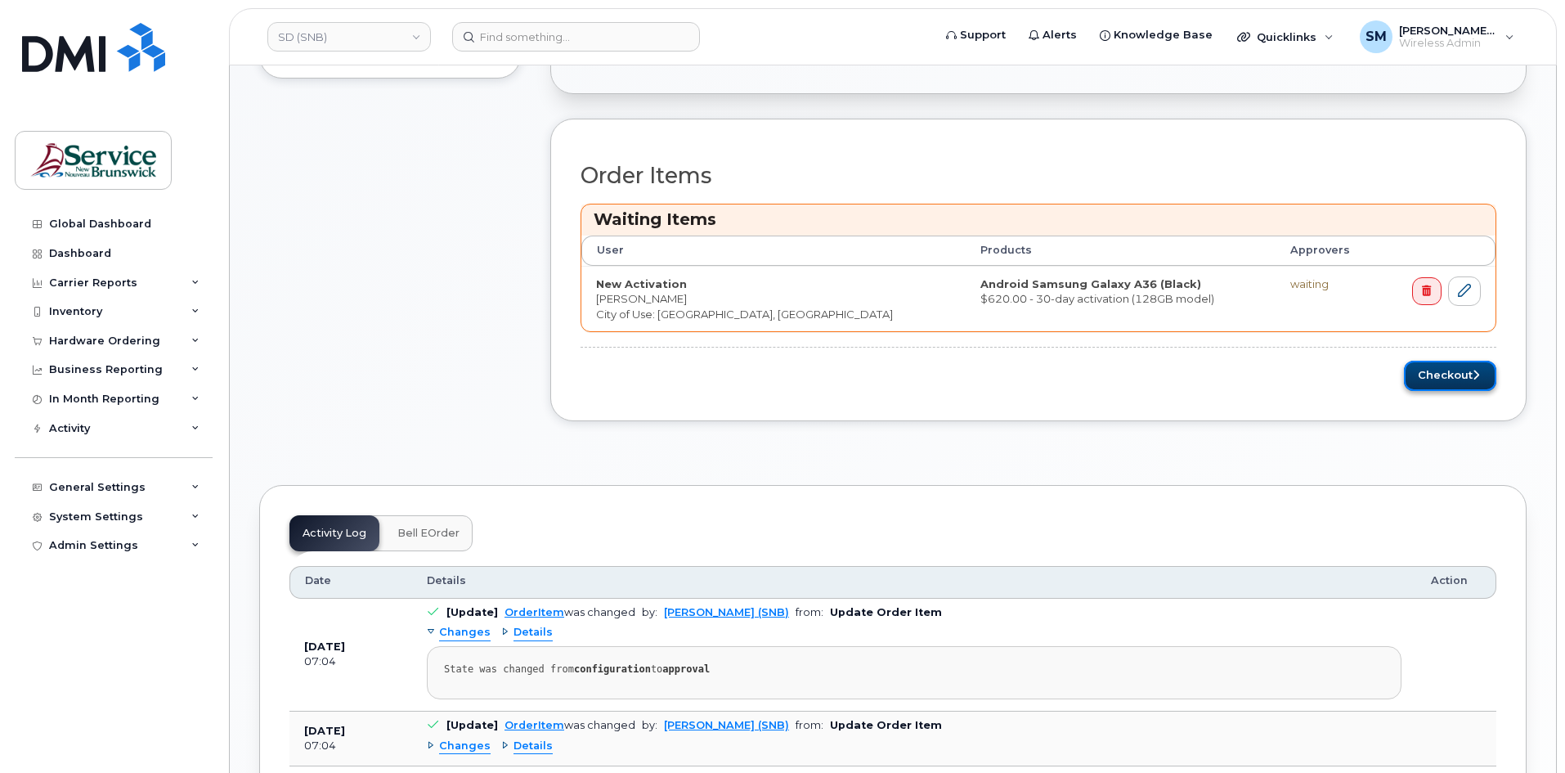
click at [1439, 383] on button "Checkout" at bounding box center [1450, 376] width 92 height 30
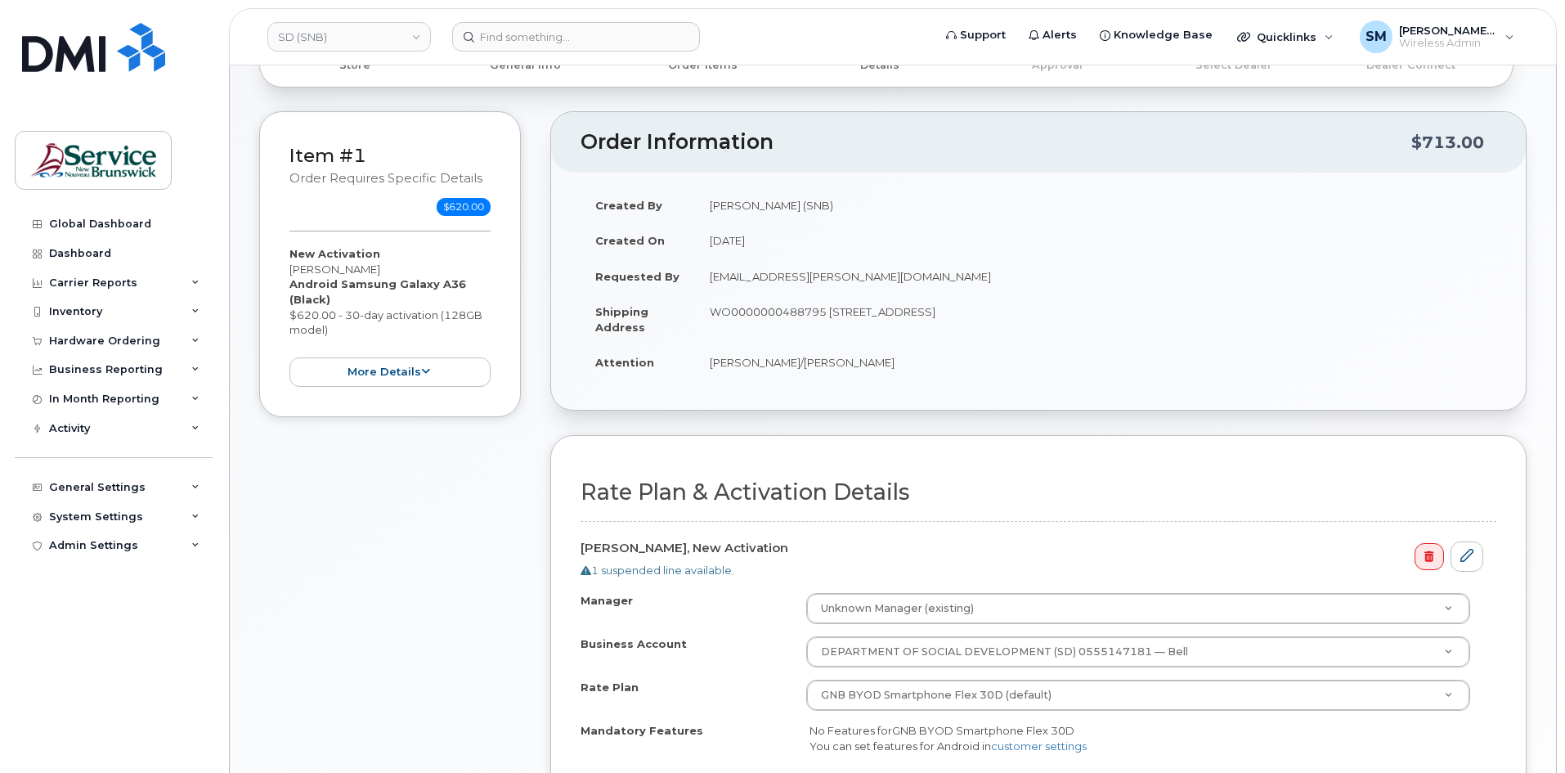
scroll to position [409, 0]
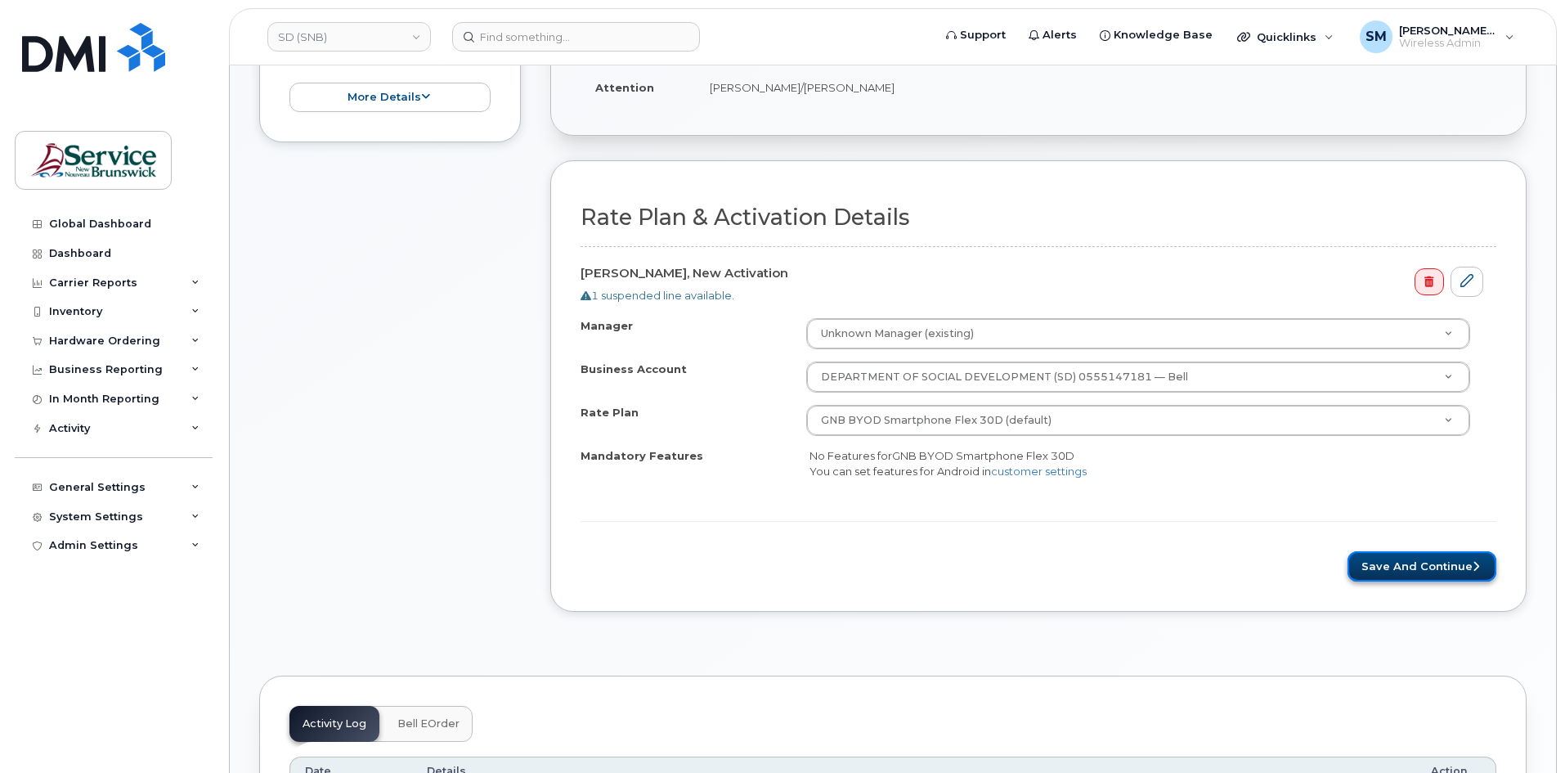
click at [1425, 567] on button "Save and Continue" at bounding box center [1421, 566] width 149 height 30
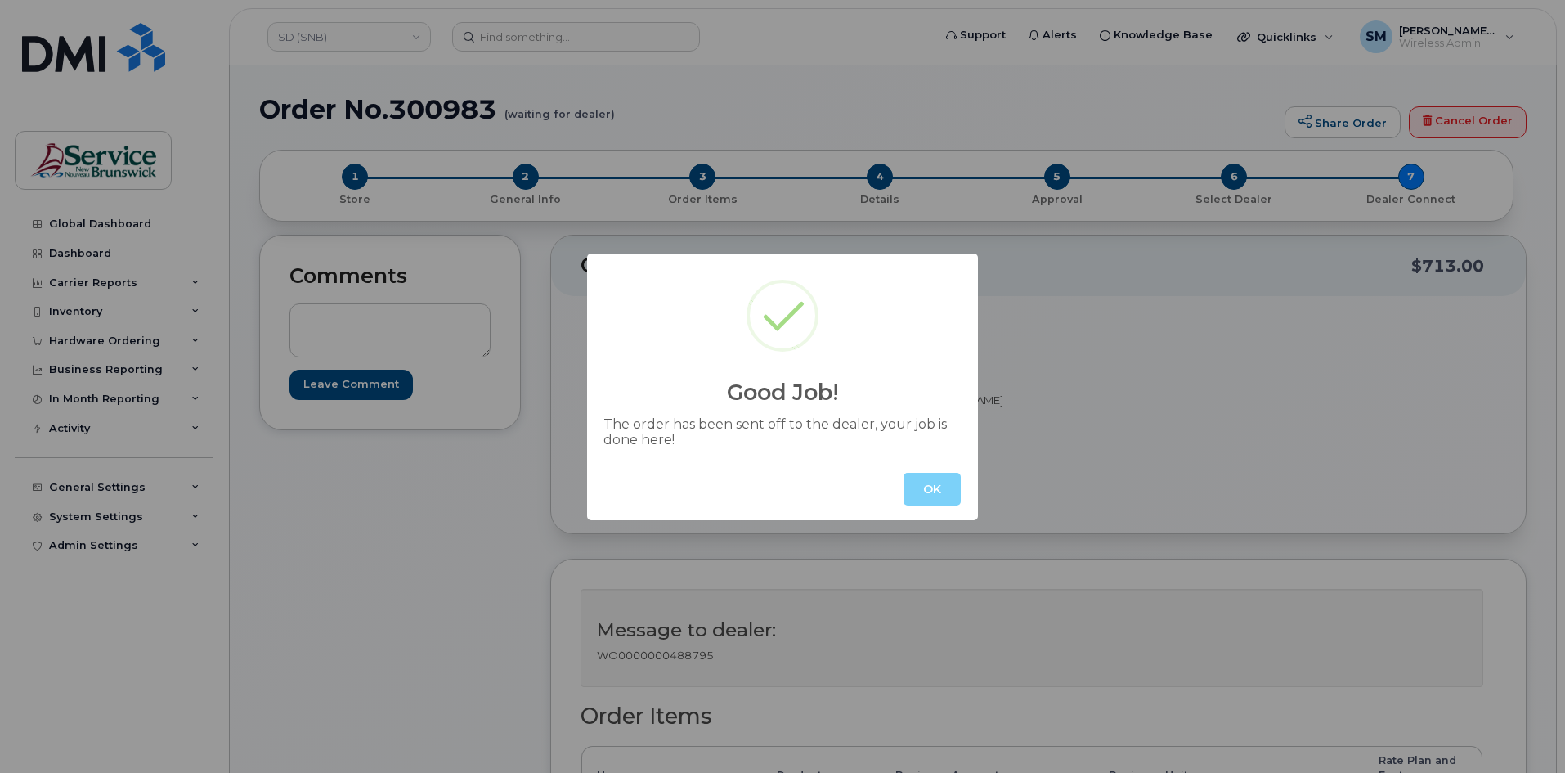
drag, startPoint x: 917, startPoint y: 487, endPoint x: 930, endPoint y: 491, distance: 13.7
click at [917, 486] on button "OK" at bounding box center [931, 489] width 57 height 33
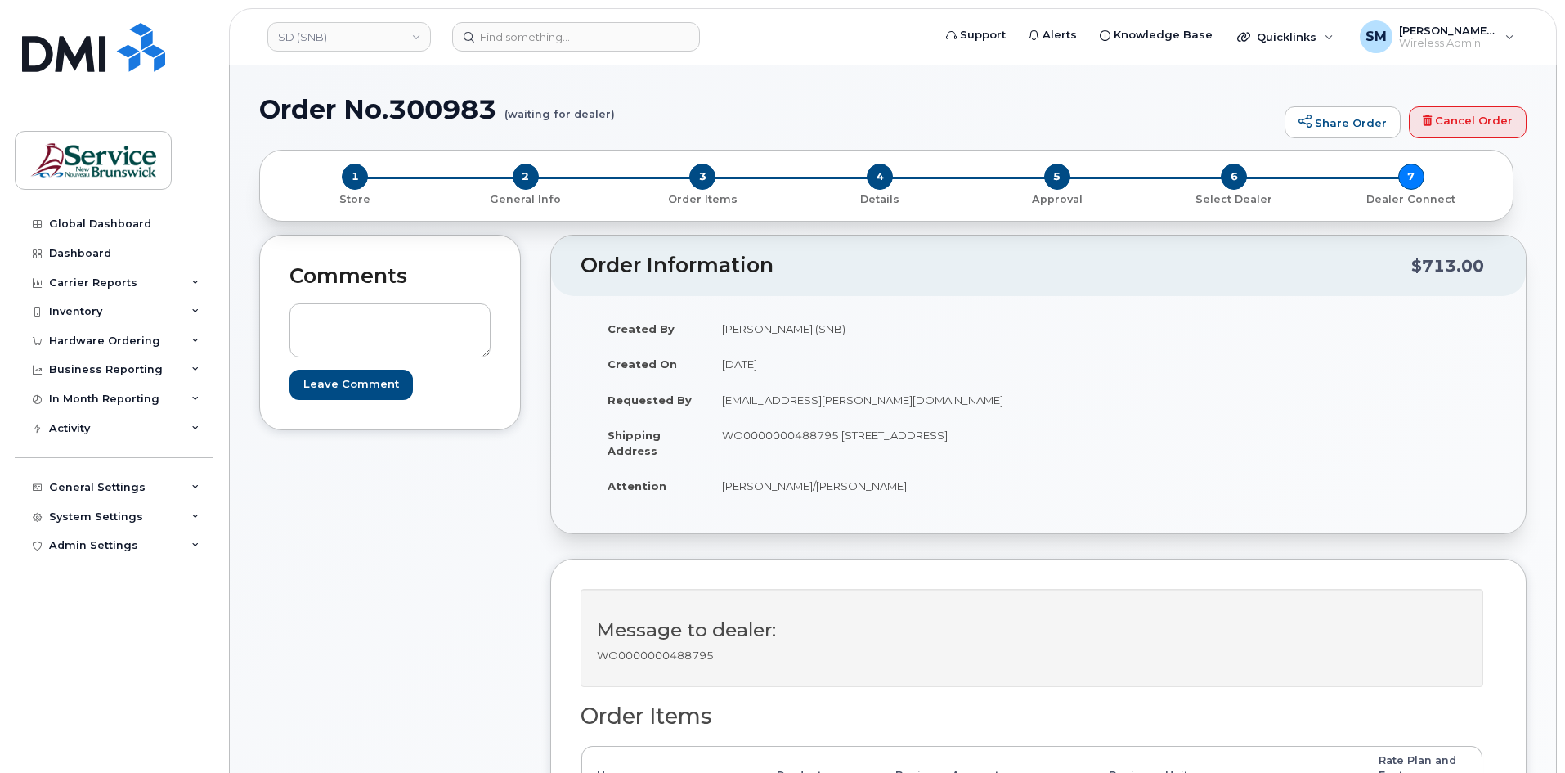
click at [418, 108] on h1 "Order No.300983 (waiting for dealer)" at bounding box center [767, 109] width 1017 height 29
copy h1 "300983"
